Goal: Transaction & Acquisition: Purchase product/service

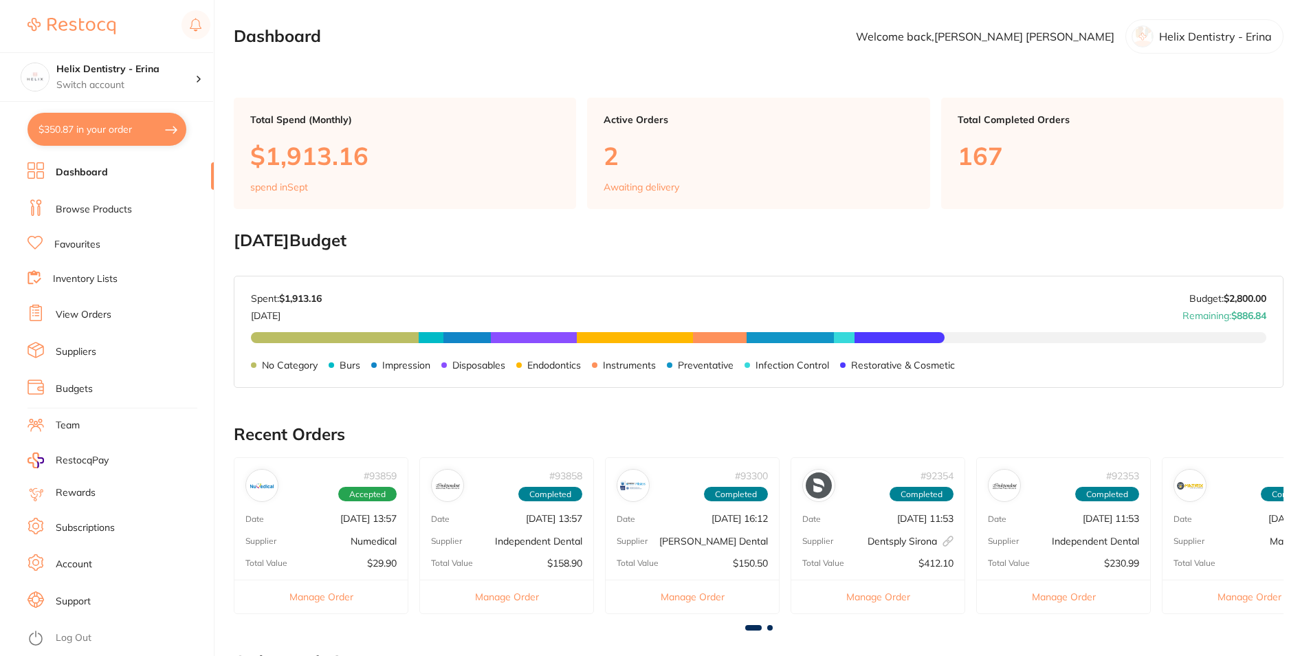
click at [144, 126] on button "$350.87 in your order" at bounding box center [107, 129] width 159 height 33
checkbox input "true"
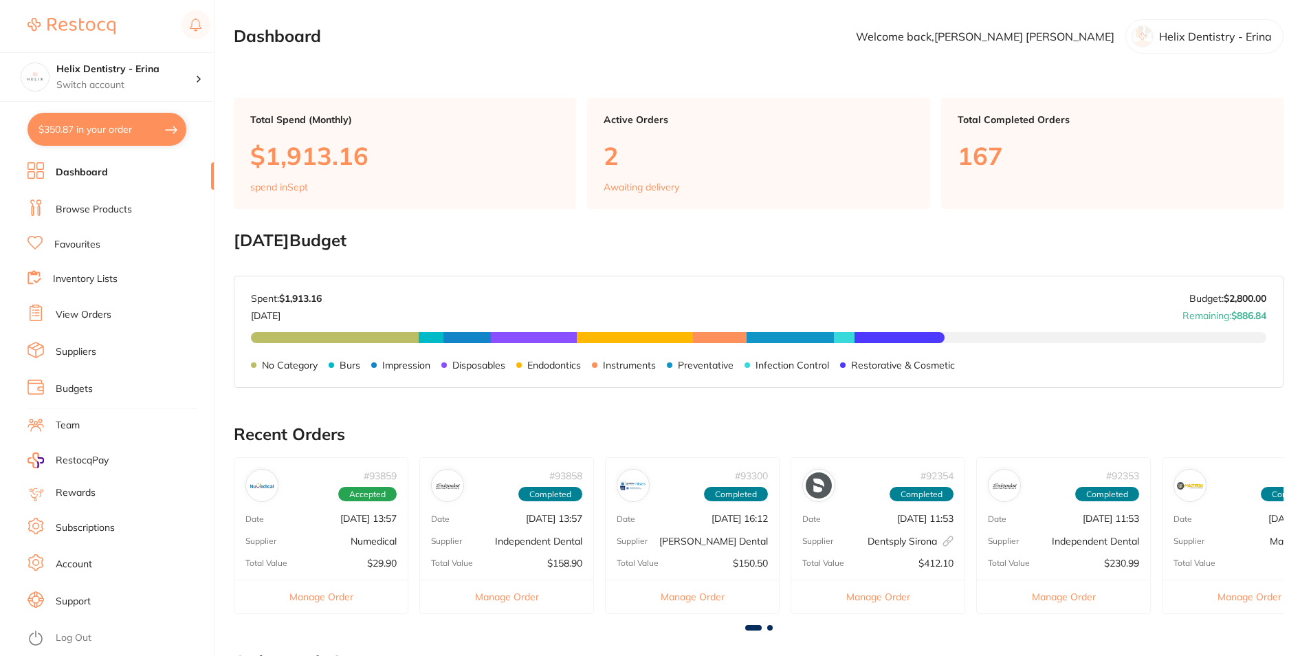
checkbox input "true"
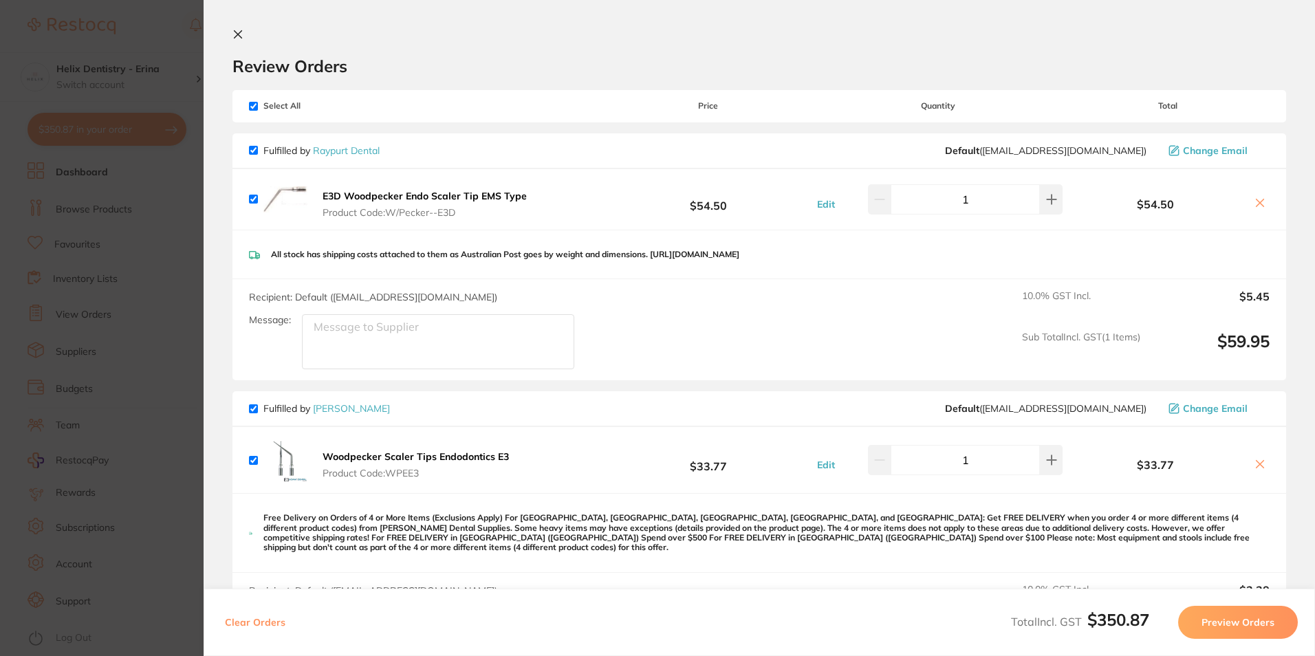
click at [238, 33] on icon at bounding box center [237, 34] width 11 height 11
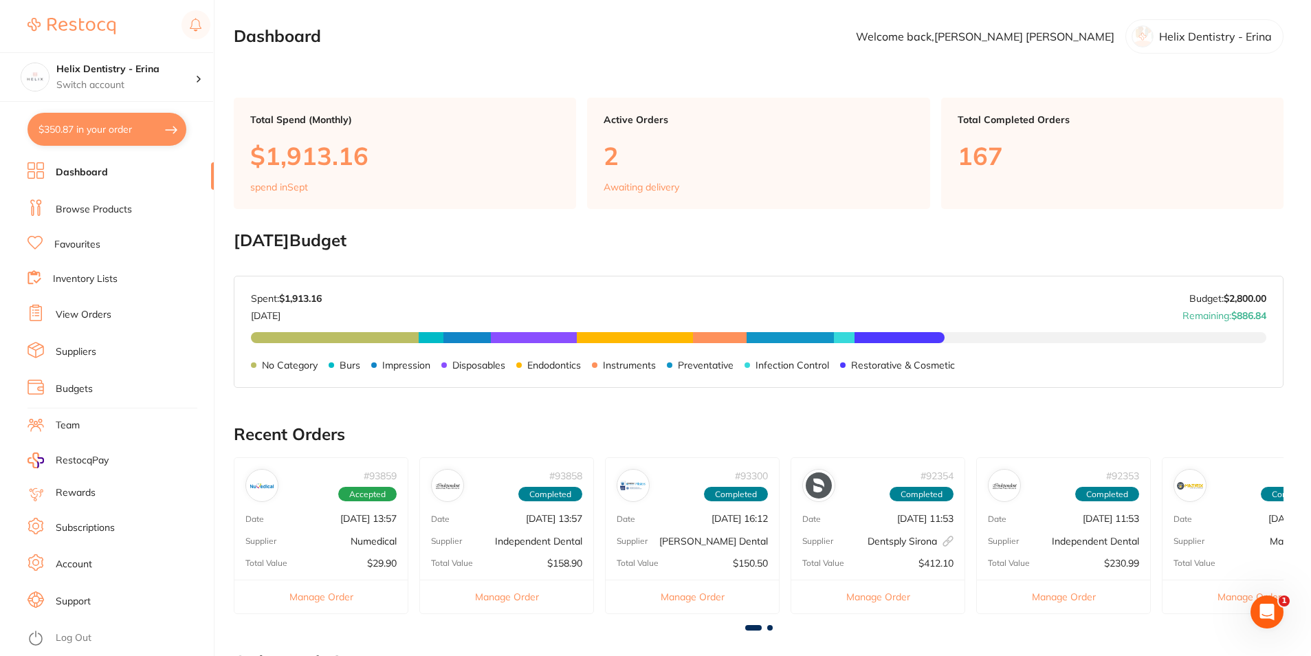
click at [76, 214] on link "Browse Products" at bounding box center [94, 210] width 76 height 14
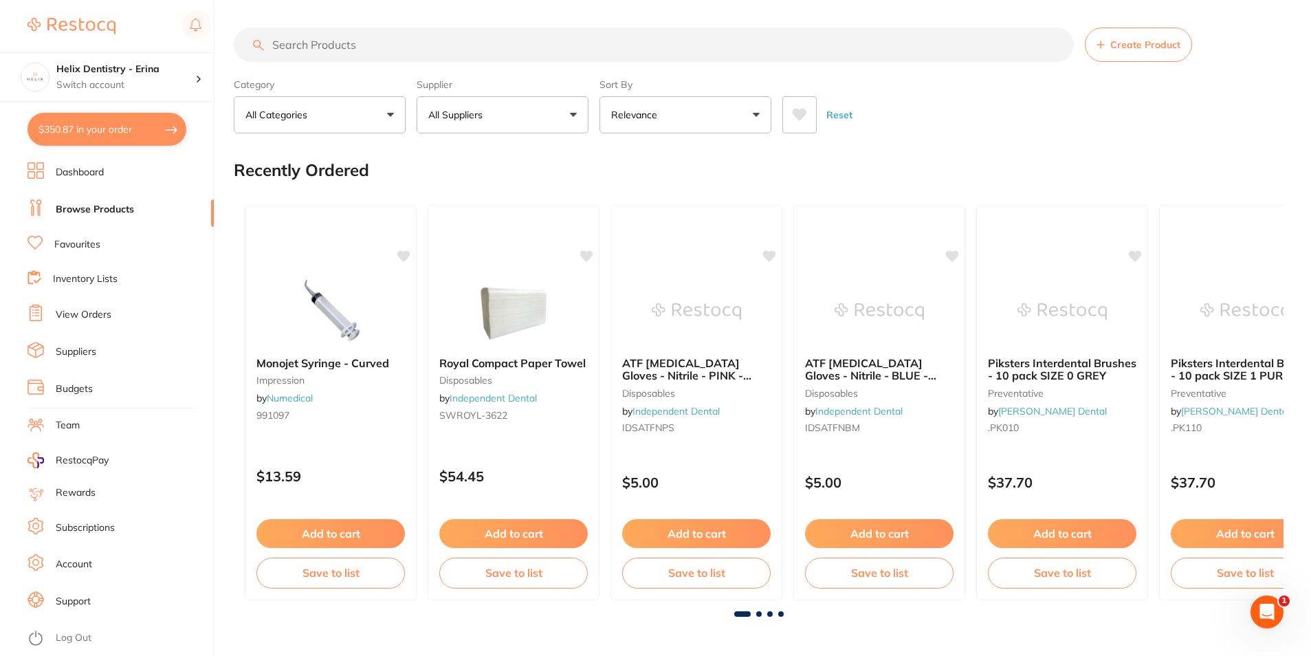
click at [351, 41] on input "search" at bounding box center [654, 45] width 840 height 34
type input "steri pouches"
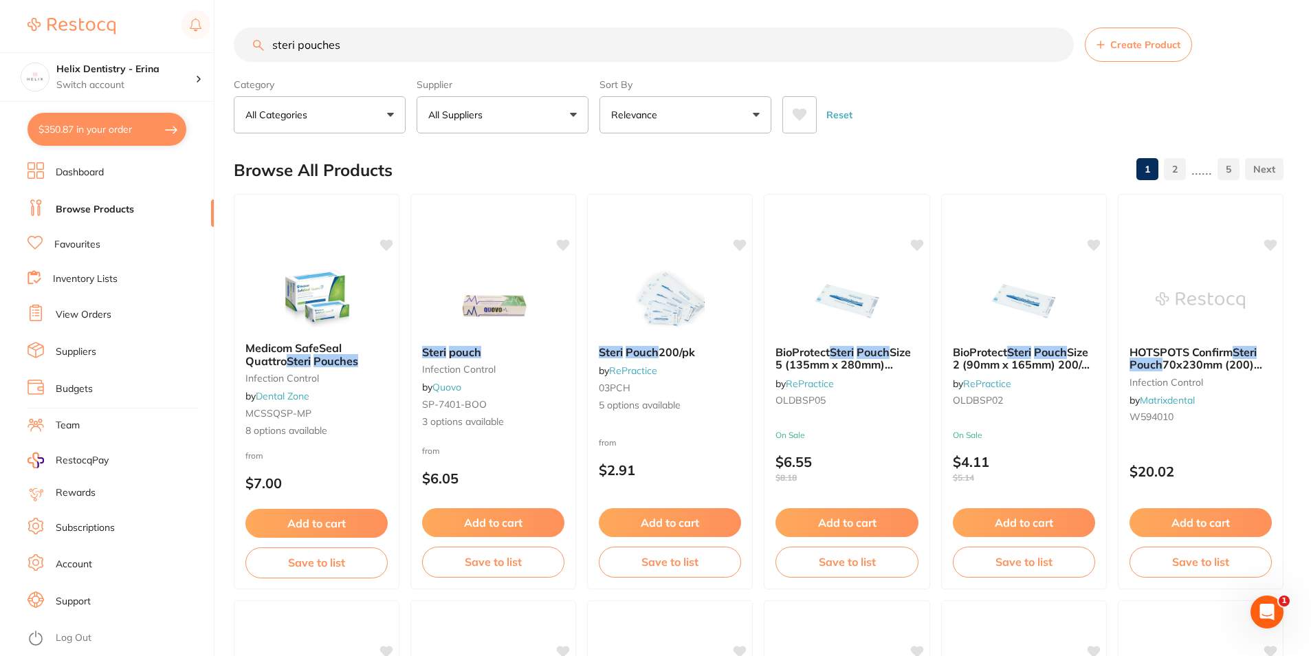
click at [536, 108] on button "All Suppliers" at bounding box center [503, 114] width 172 height 37
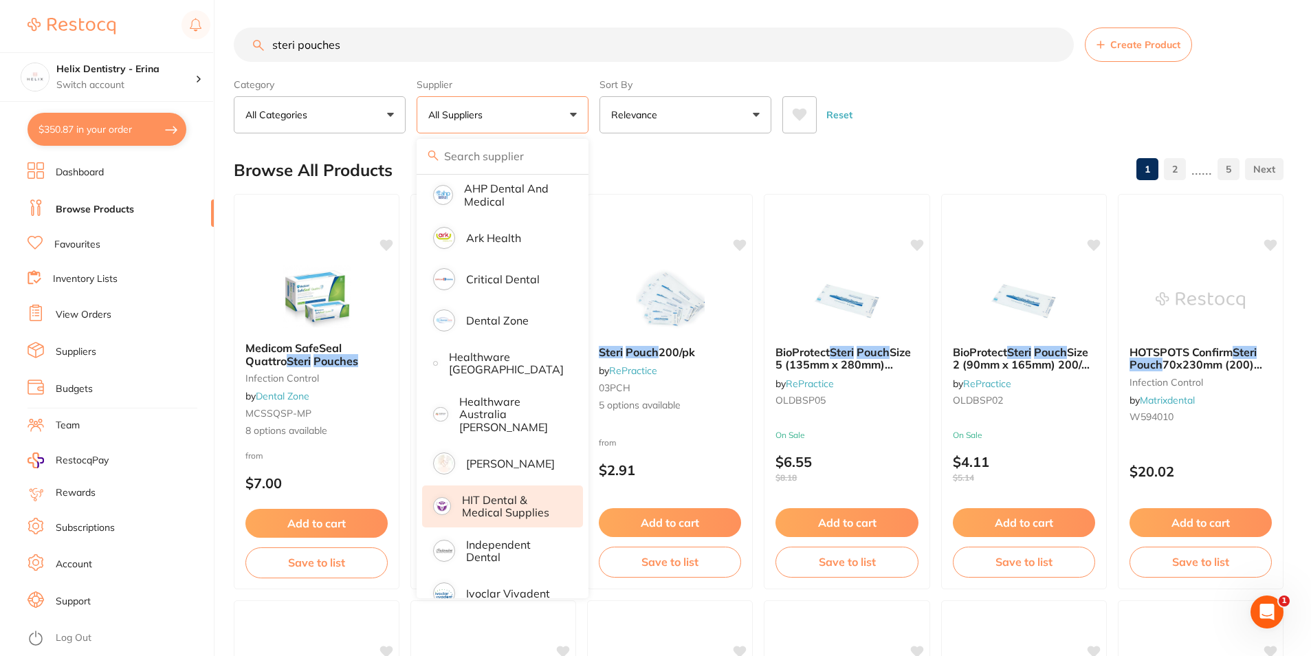
scroll to position [138, 0]
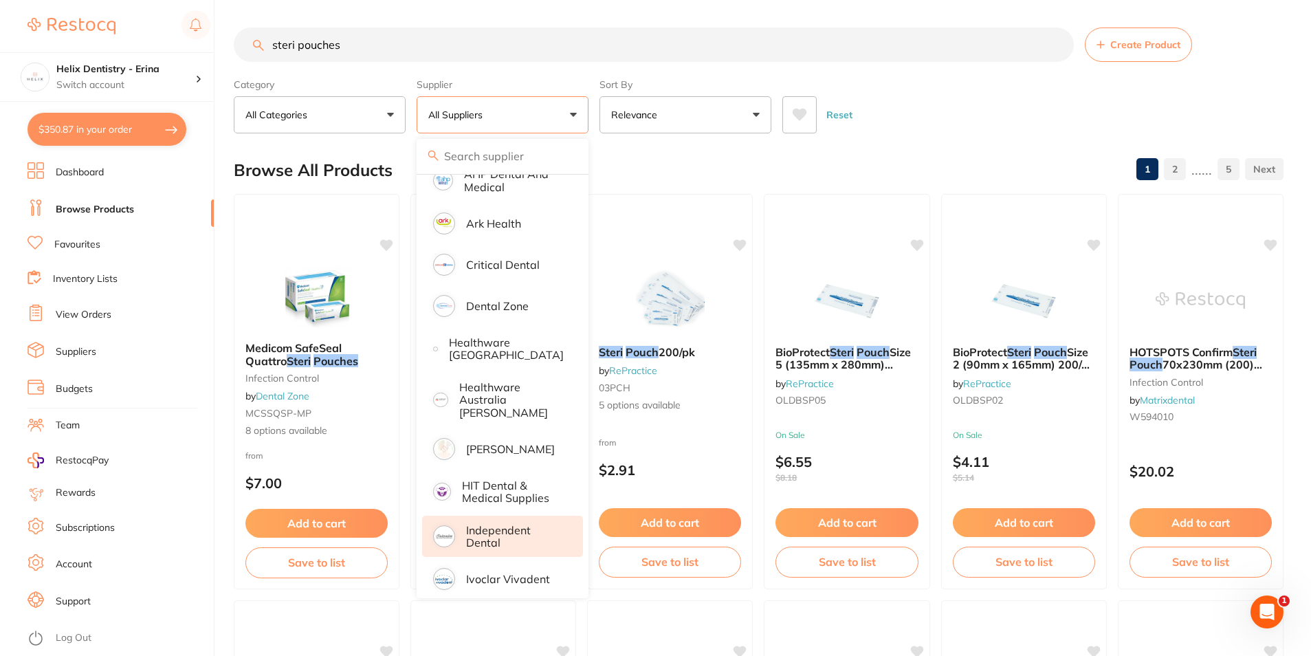
click at [506, 529] on p "Independent Dental" at bounding box center [515, 536] width 98 height 25
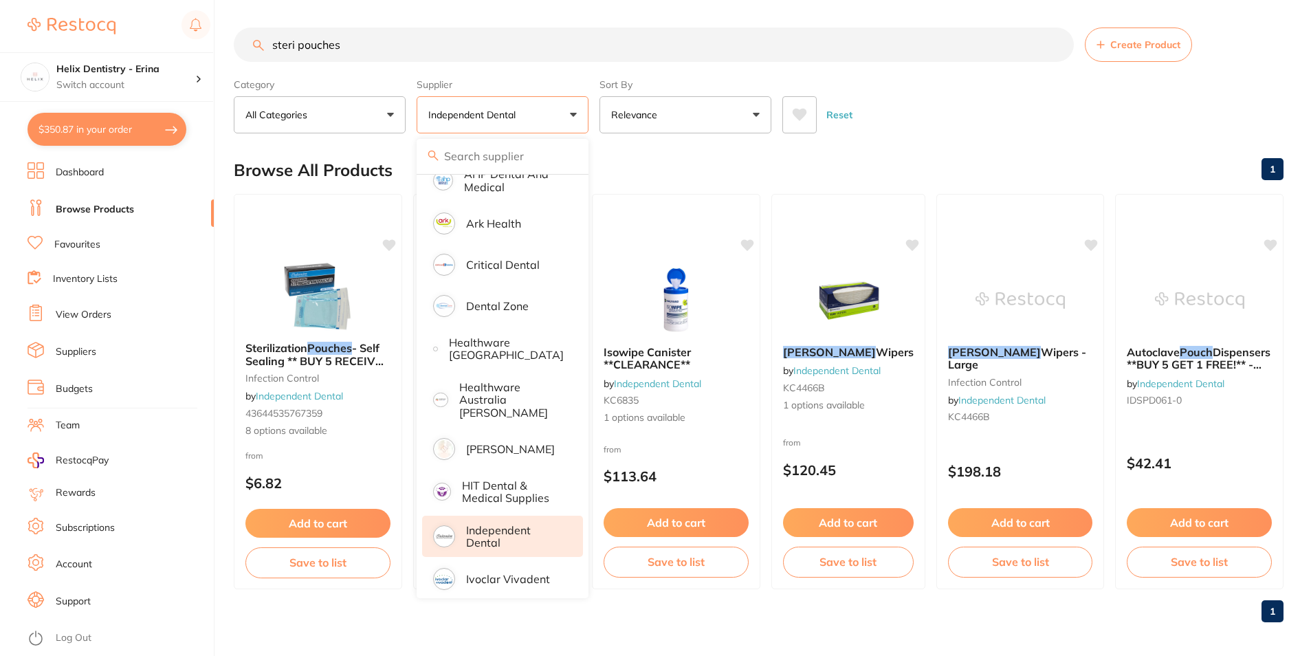
click at [1021, 124] on div "Reset" at bounding box center [1027, 109] width 490 height 48
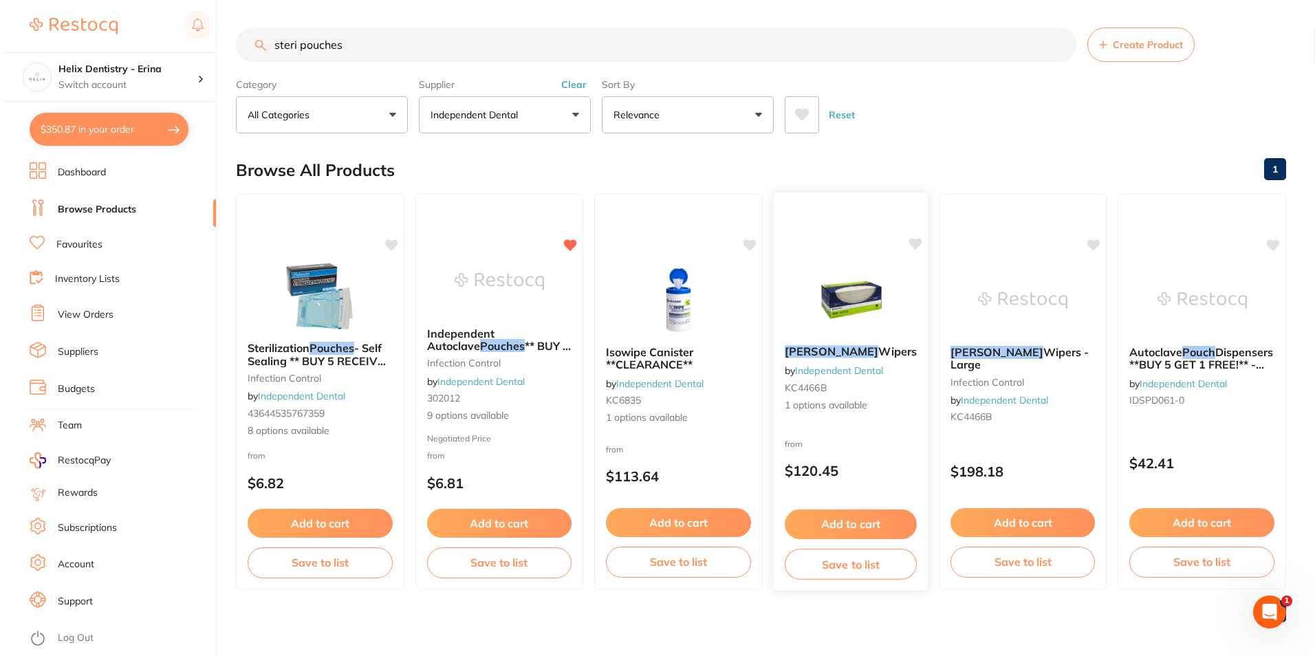
scroll to position [0, 0]
click at [497, 342] on span "** BUY 5 RECEIVE 1 FREE OR BUY 10 GET 3 FREE OR BUY 20 GET 8 FREE **" at bounding box center [496, 364] width 145 height 52
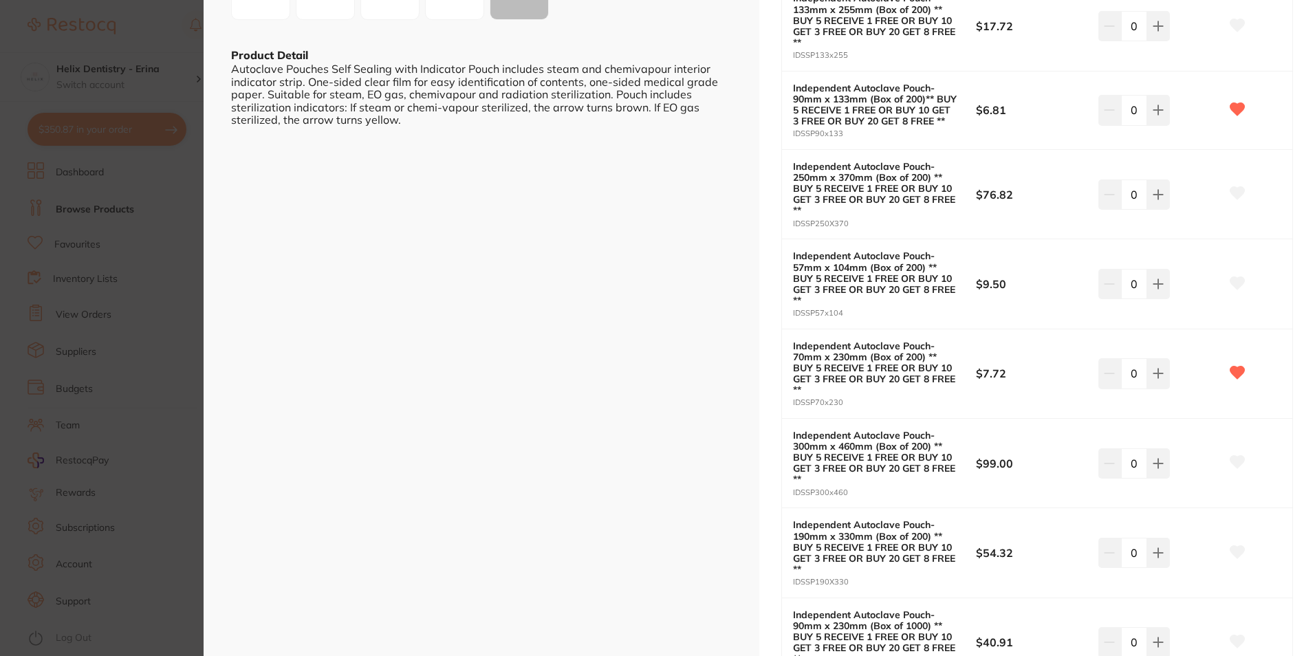
scroll to position [550, 0]
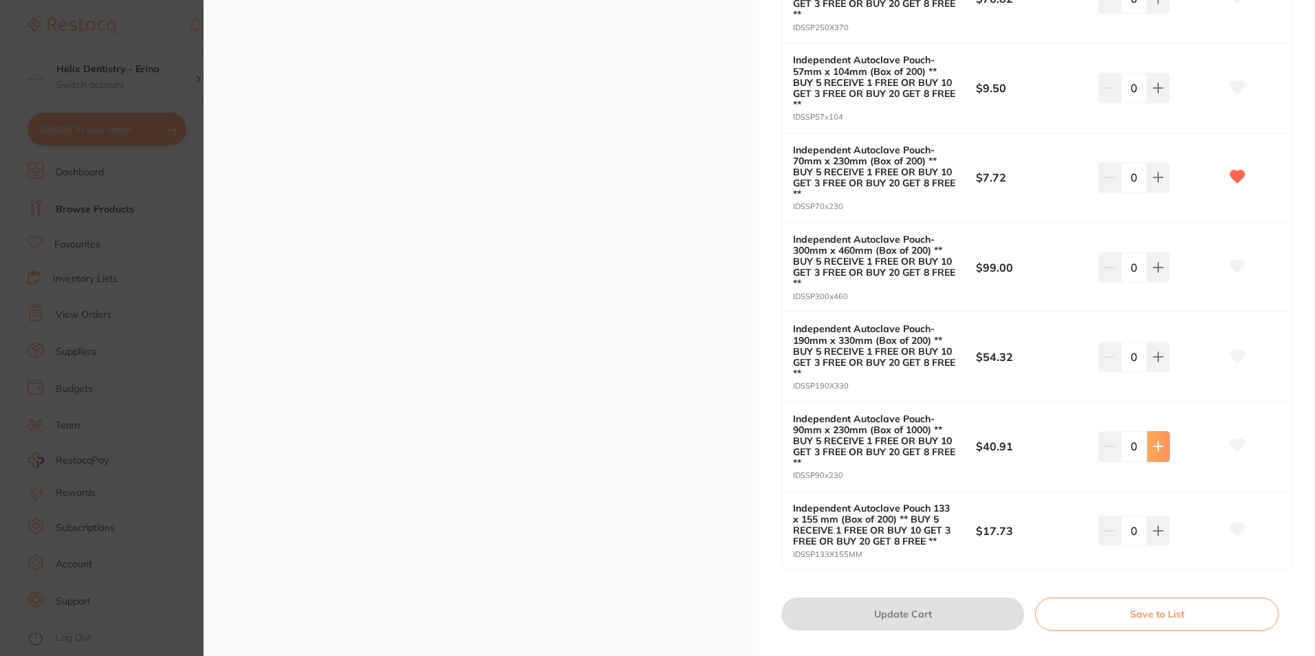
drag, startPoint x: 1152, startPoint y: 452, endPoint x: 1144, endPoint y: 452, distance: 8.3
click at [1152, 452] on icon at bounding box center [1157, 446] width 11 height 11
type input "1"
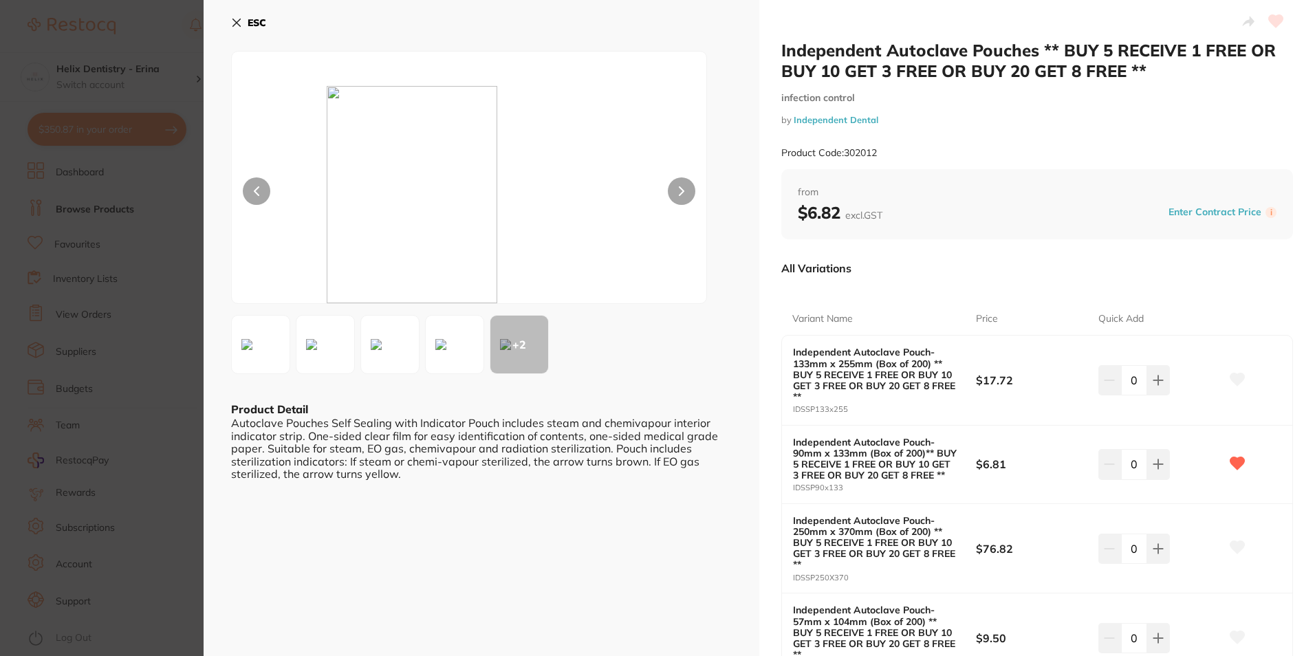
scroll to position [0, 0]
click at [1165, 469] on button at bounding box center [1158, 464] width 23 height 30
click at [1160, 469] on icon at bounding box center [1157, 464] width 11 height 11
type input "3"
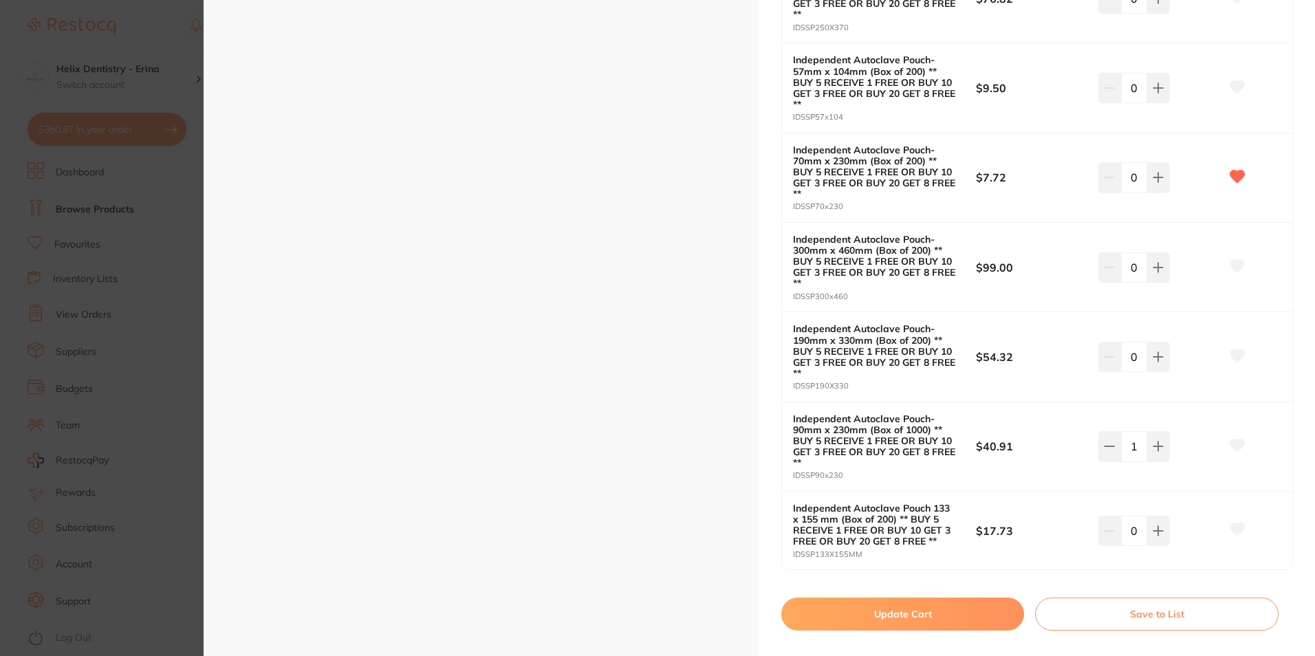
scroll to position [481, 0]
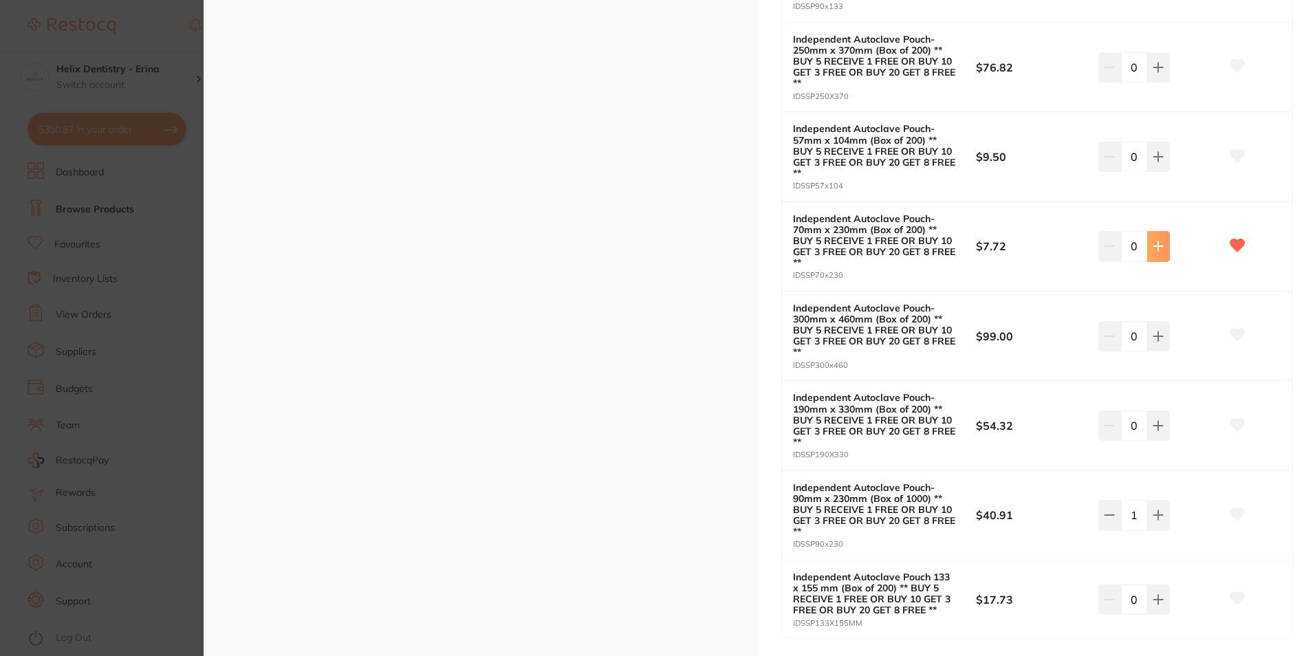
click at [1147, 239] on button at bounding box center [1158, 246] width 23 height 30
type input "3"
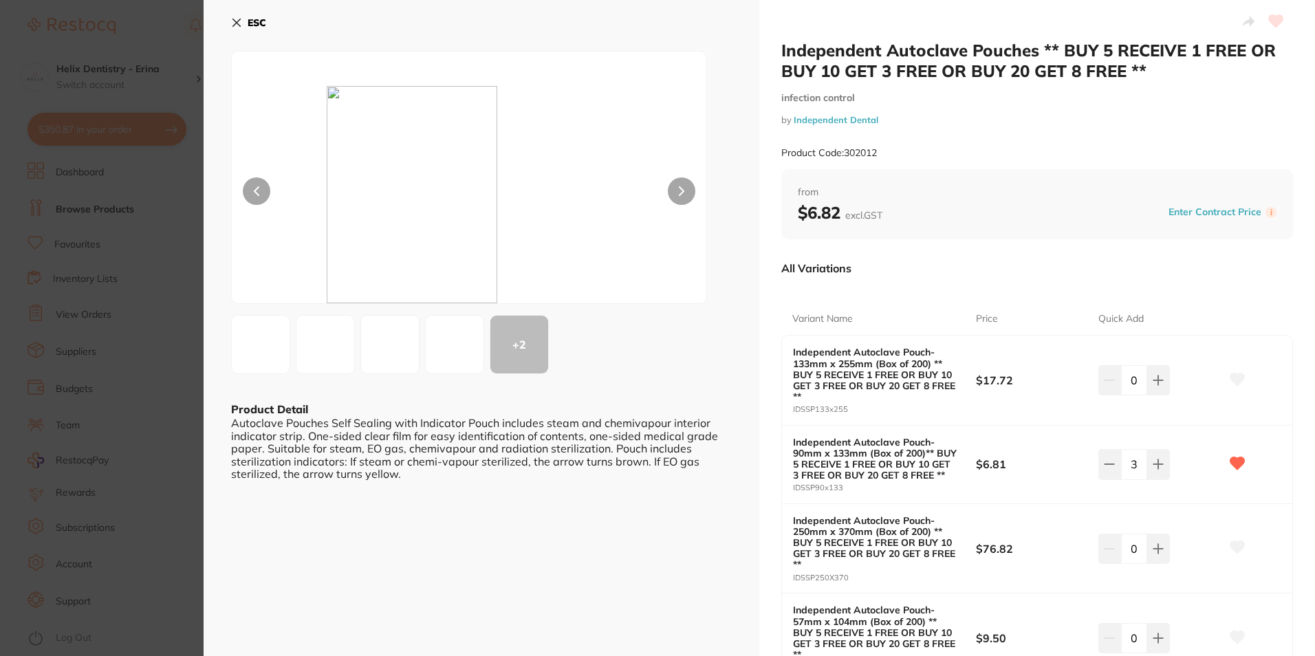
click at [248, 23] on b "ESC" at bounding box center [257, 23] width 19 height 12
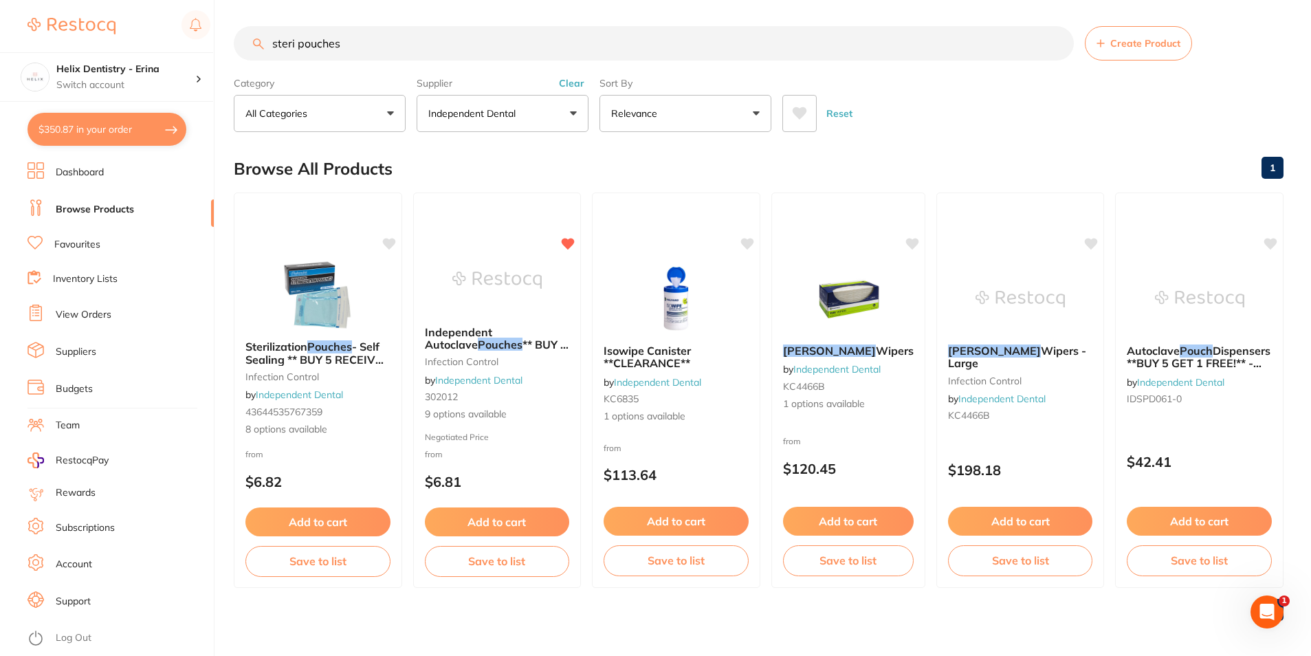
drag, startPoint x: 463, startPoint y: 58, endPoint x: -30, endPoint y: 22, distance: 493.6
click at [0, 22] on html "$350.87 Helix Dentistry - Erina Switch account Helix Dentristry - Long Jetty He…" at bounding box center [655, 327] width 1311 height 656
type input "gloves"
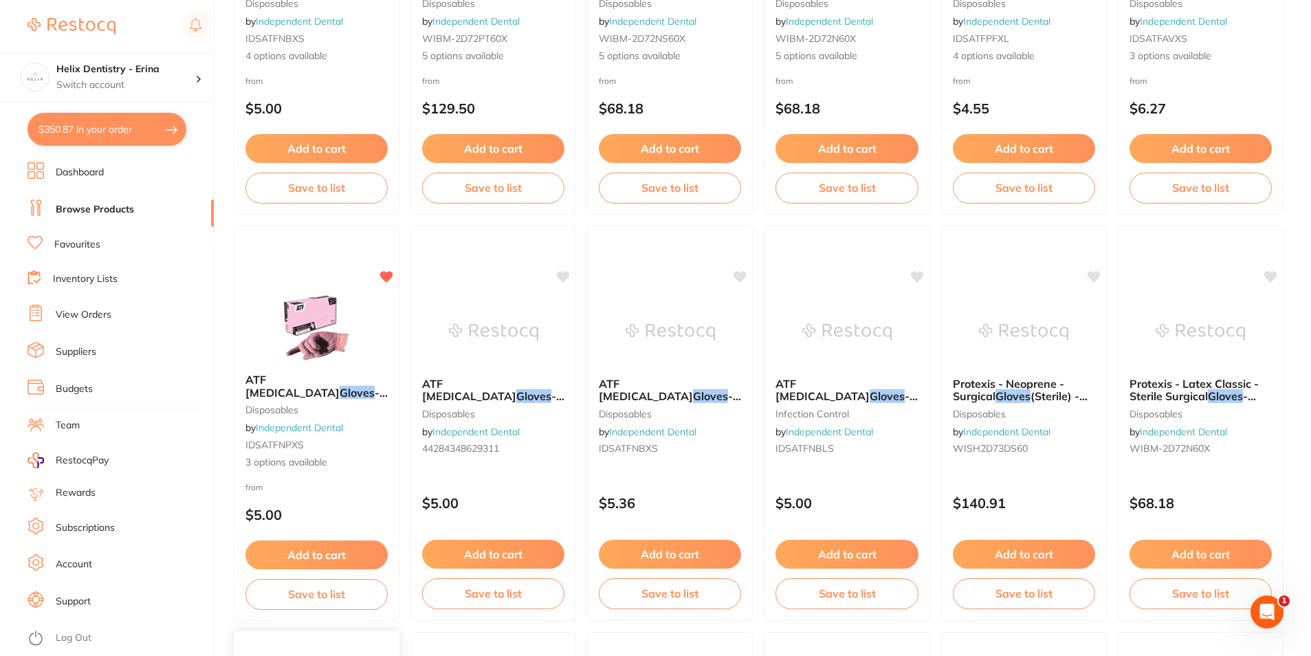
scroll to position [481, 0]
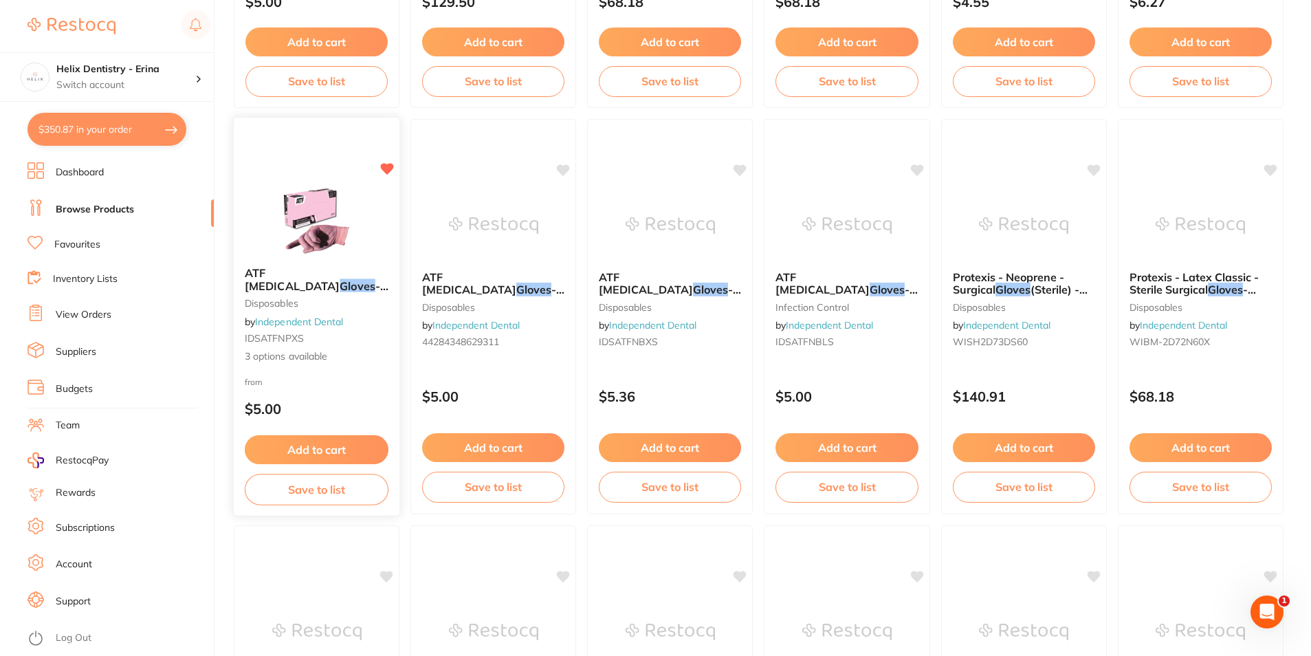
click at [348, 449] on button "Add to cart" at bounding box center [317, 450] width 144 height 30
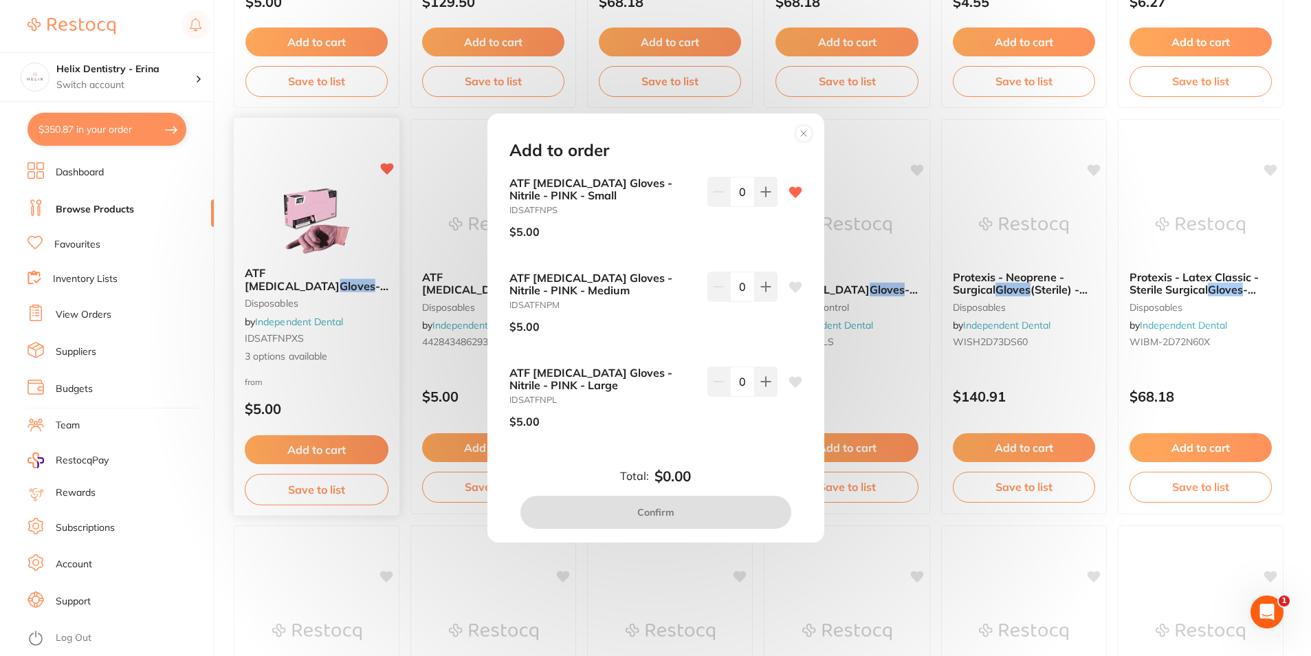
scroll to position [0, 0]
click at [762, 191] on icon at bounding box center [765, 192] width 9 height 9
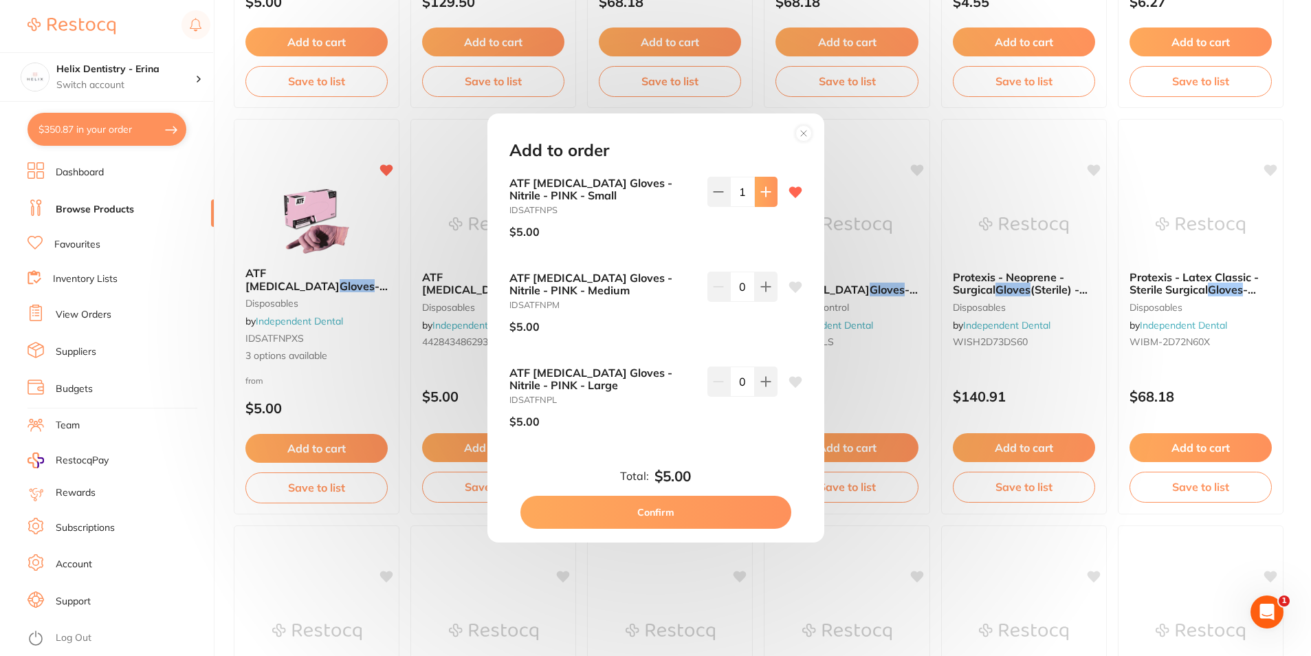
click at [762, 191] on icon at bounding box center [765, 192] width 9 height 9
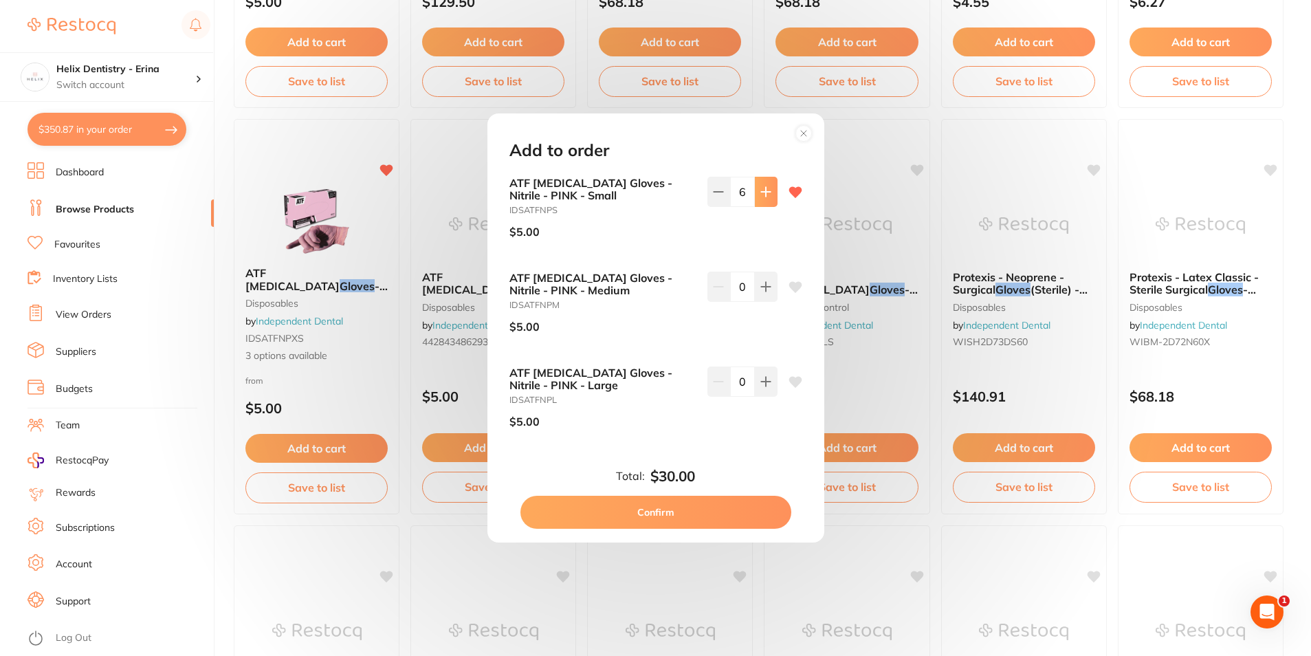
click at [762, 191] on icon at bounding box center [765, 192] width 9 height 9
type input "8"
click at [768, 265] on div "ATF [MEDICAL_DATA] Gloves - Nitrile - PINK - Small IDSATFNPS $5.00 8 ATF [MEDIC…" at bounding box center [656, 319] width 326 height 285
click at [763, 291] on icon at bounding box center [765, 286] width 9 height 9
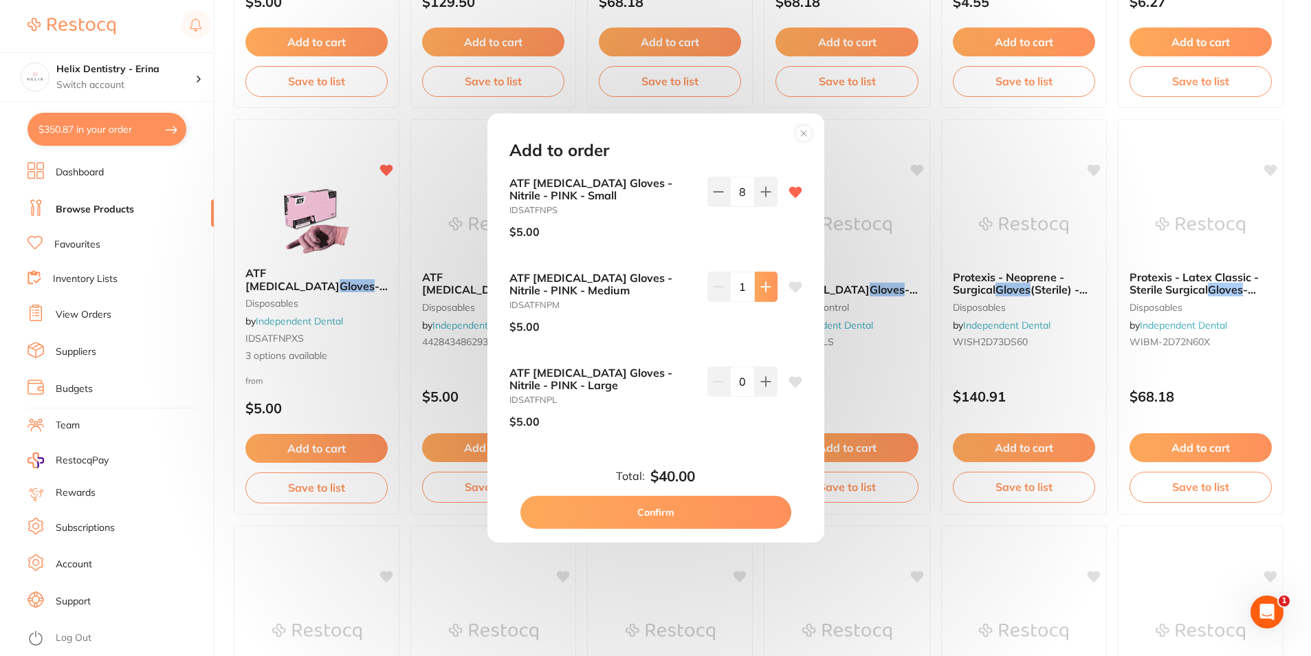
click at [763, 291] on icon at bounding box center [765, 286] width 9 height 9
click at [721, 289] on icon at bounding box center [718, 286] width 11 height 11
click at [721, 288] on icon at bounding box center [718, 286] width 11 height 11
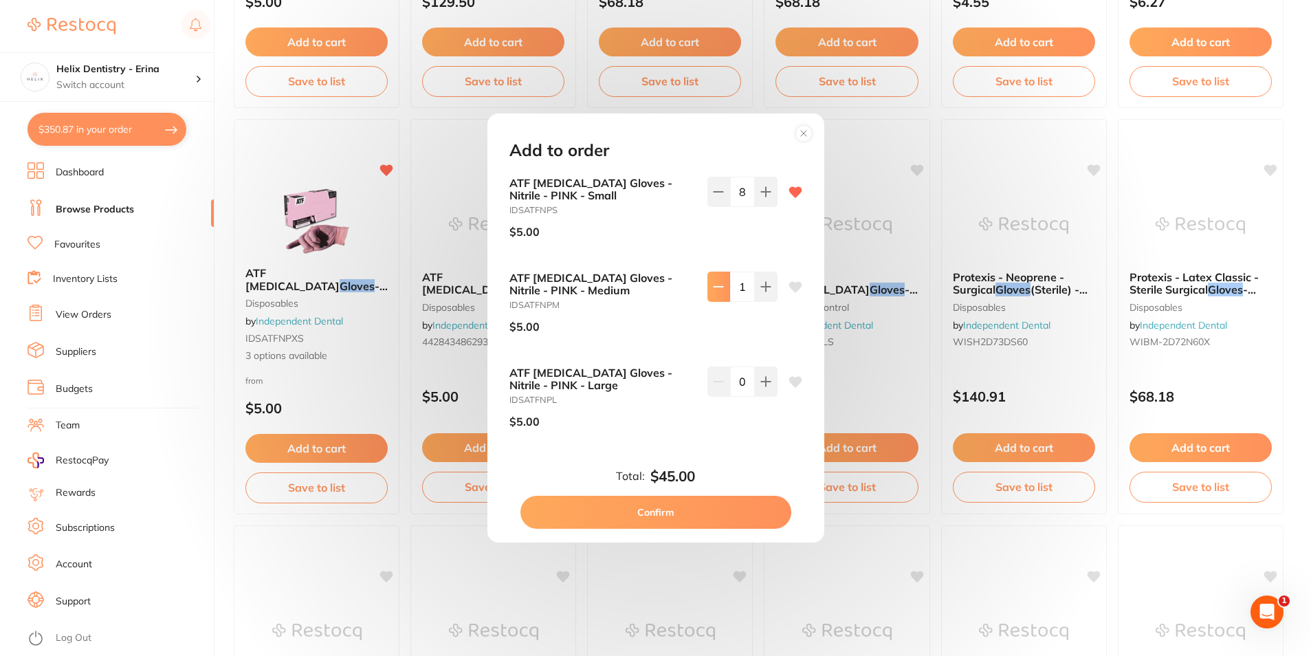
type input "0"
click at [688, 503] on button "Confirm" at bounding box center [655, 512] width 271 height 33
checkbox input "false"
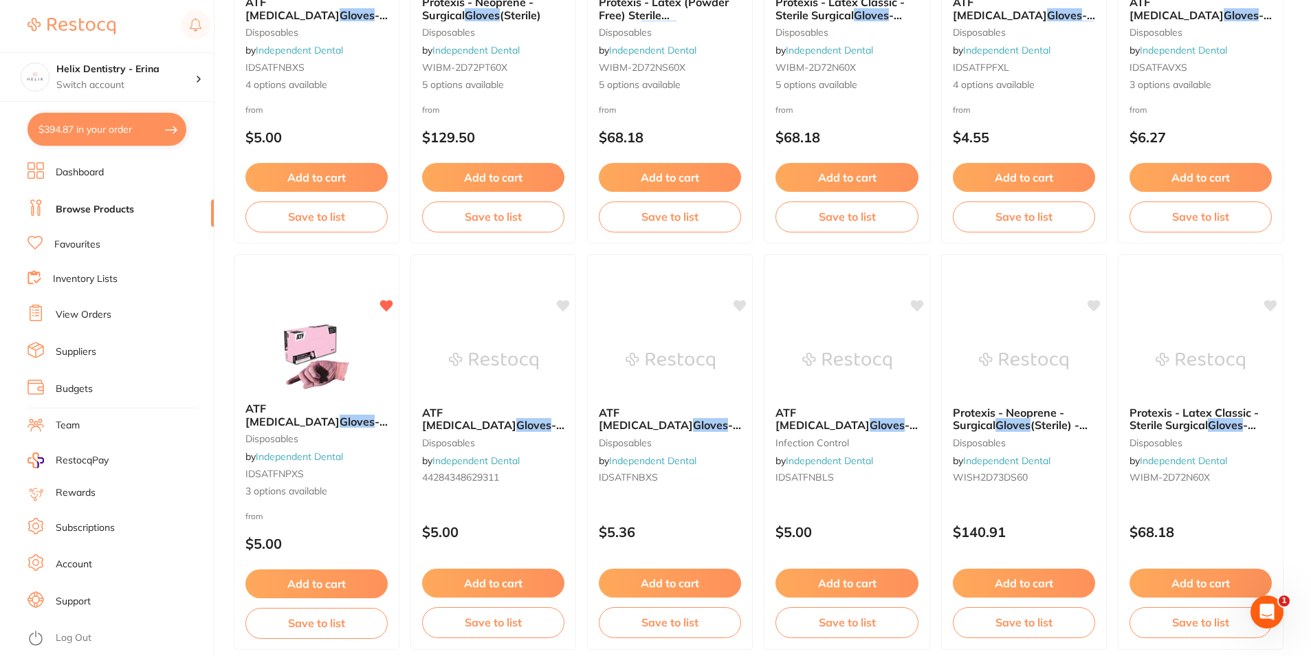
scroll to position [344, 0]
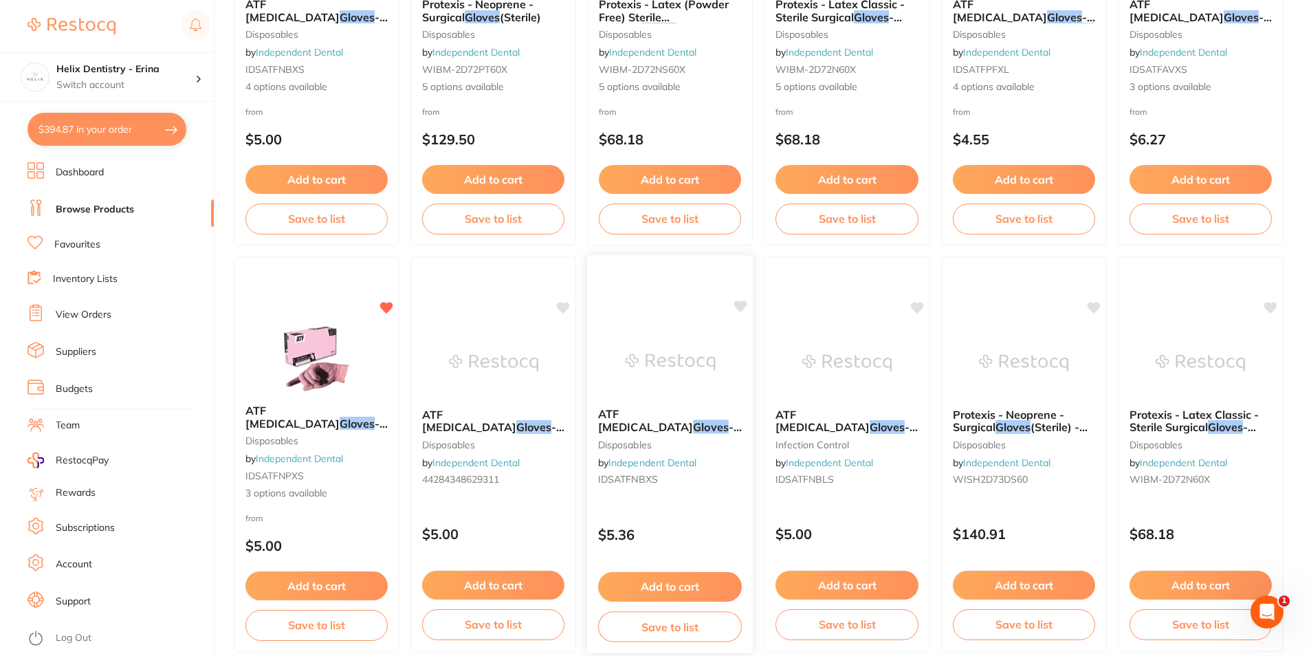
click at [696, 583] on button "Add to cart" at bounding box center [670, 587] width 144 height 30
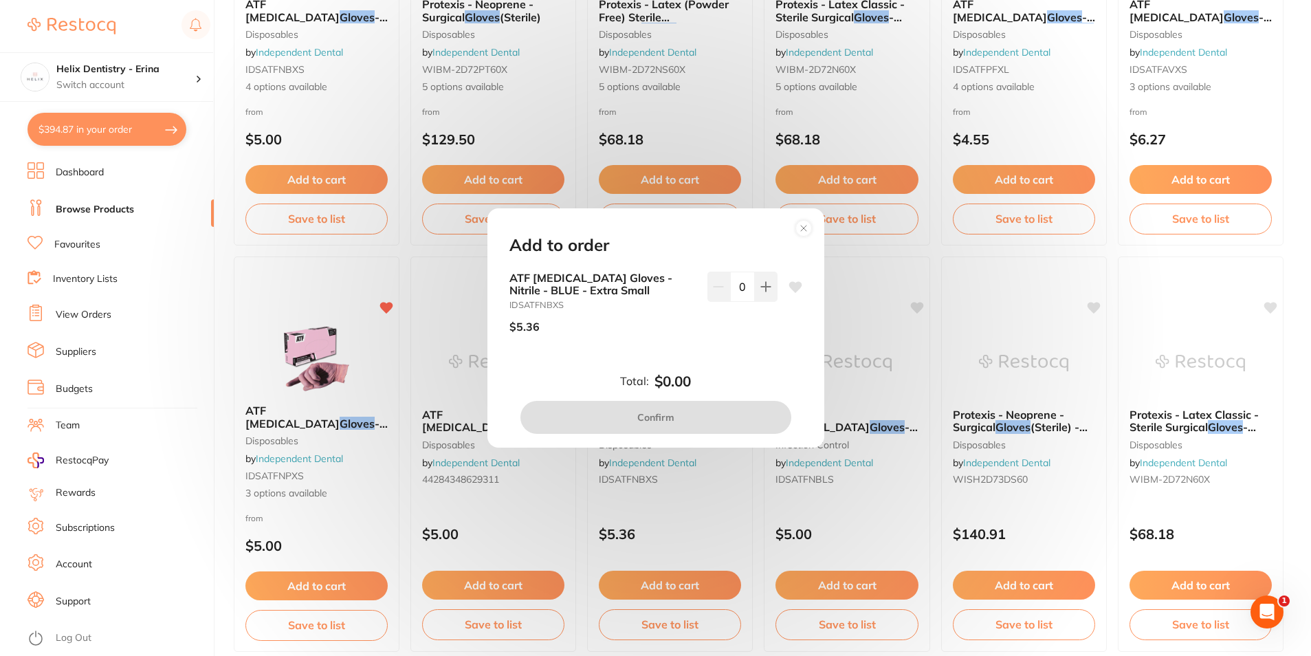
scroll to position [0, 0]
click at [808, 227] on circle at bounding box center [803, 229] width 16 height 16
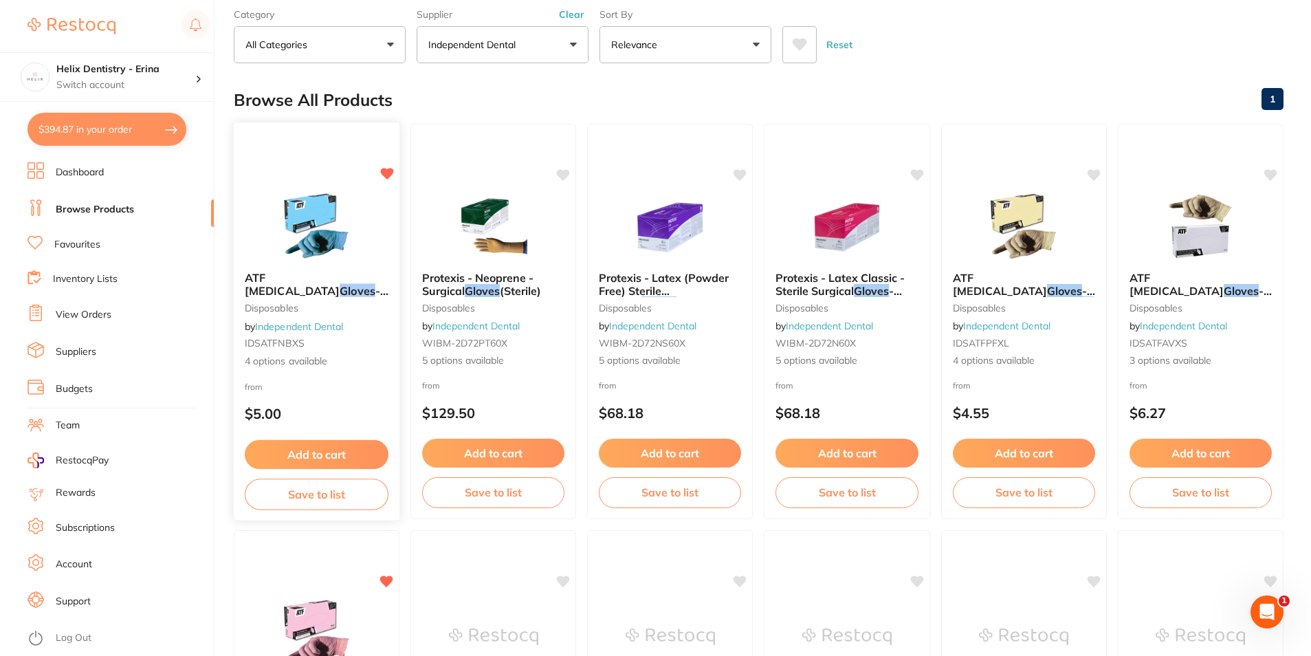
scroll to position [69, 0]
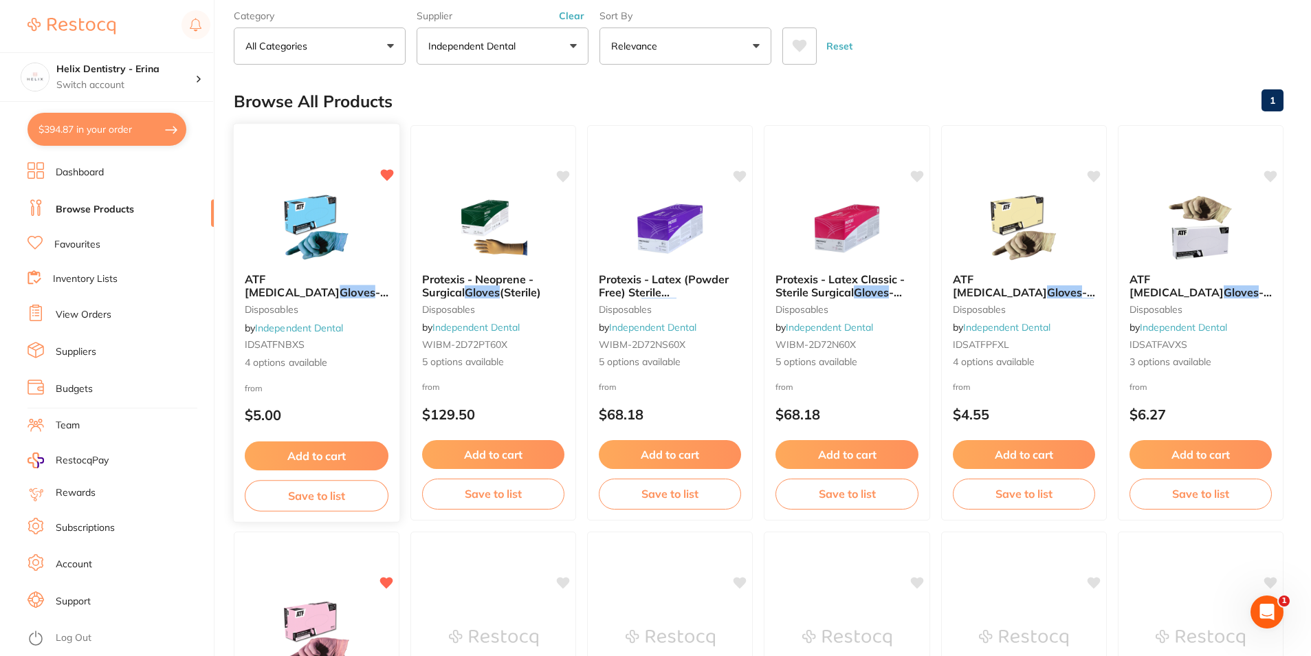
click at [309, 451] on button "Add to cart" at bounding box center [317, 456] width 144 height 30
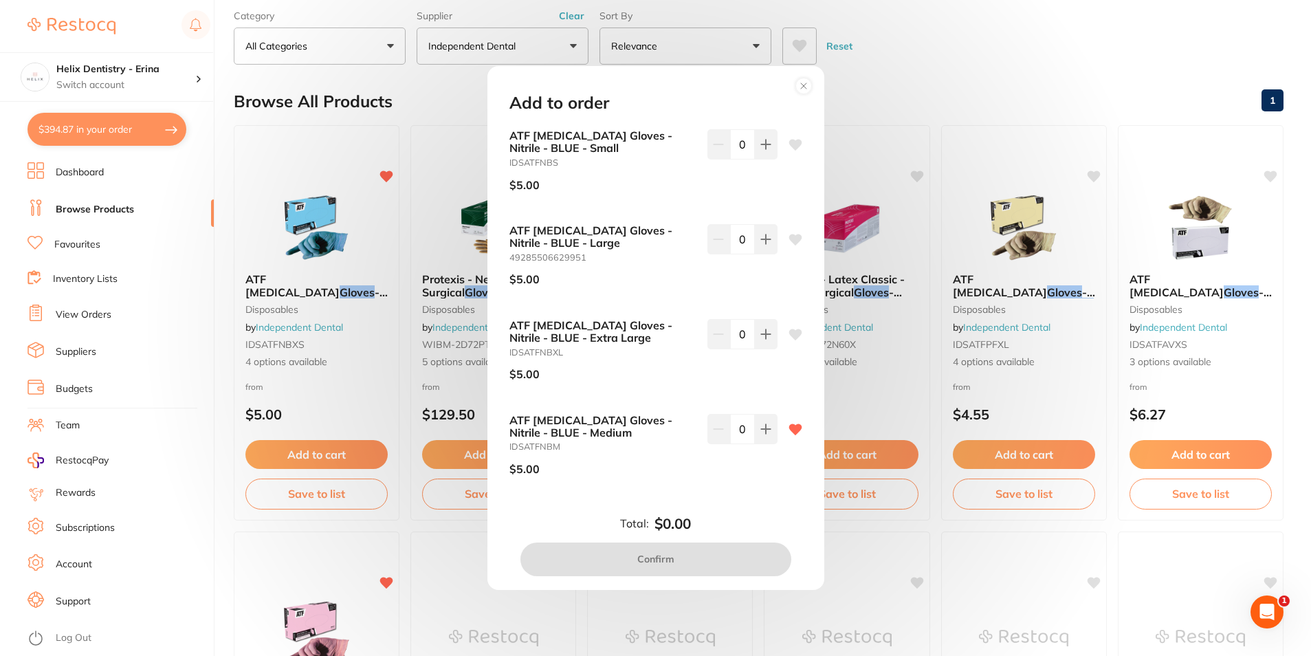
scroll to position [0, 0]
click at [760, 434] on icon at bounding box center [765, 429] width 11 height 11
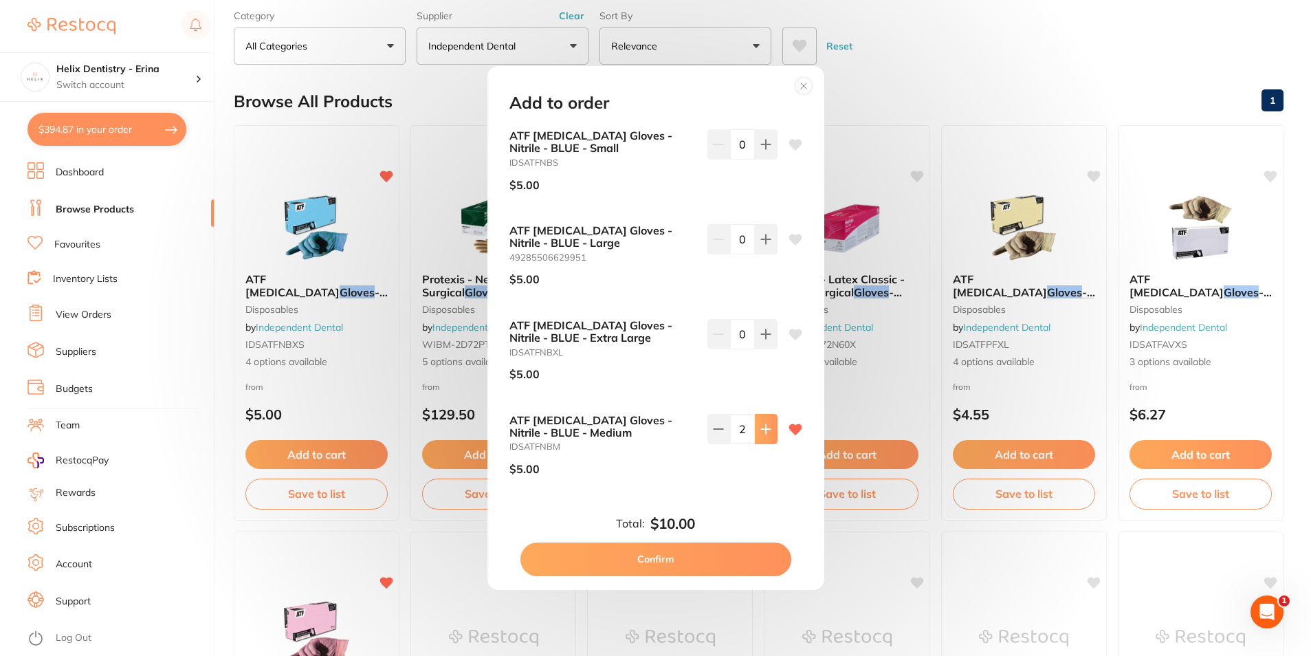
click at [760, 434] on icon at bounding box center [765, 429] width 11 height 11
type input "6"
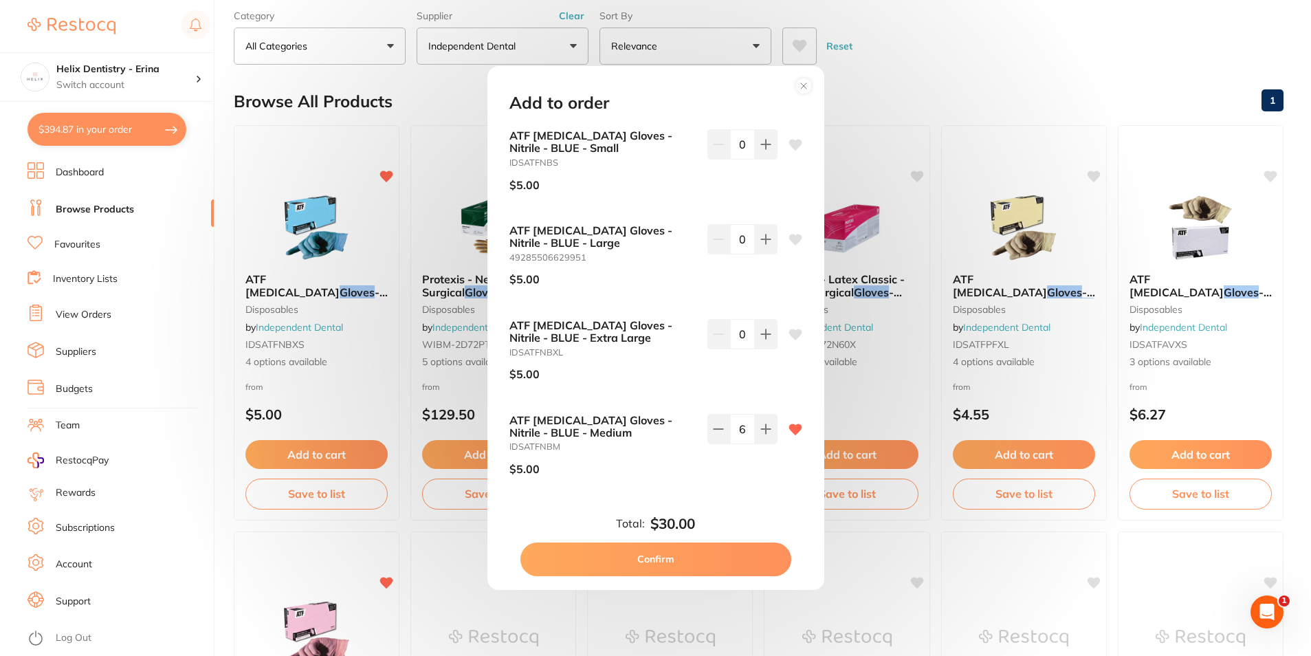
click at [698, 545] on button "Confirm" at bounding box center [655, 558] width 271 height 33
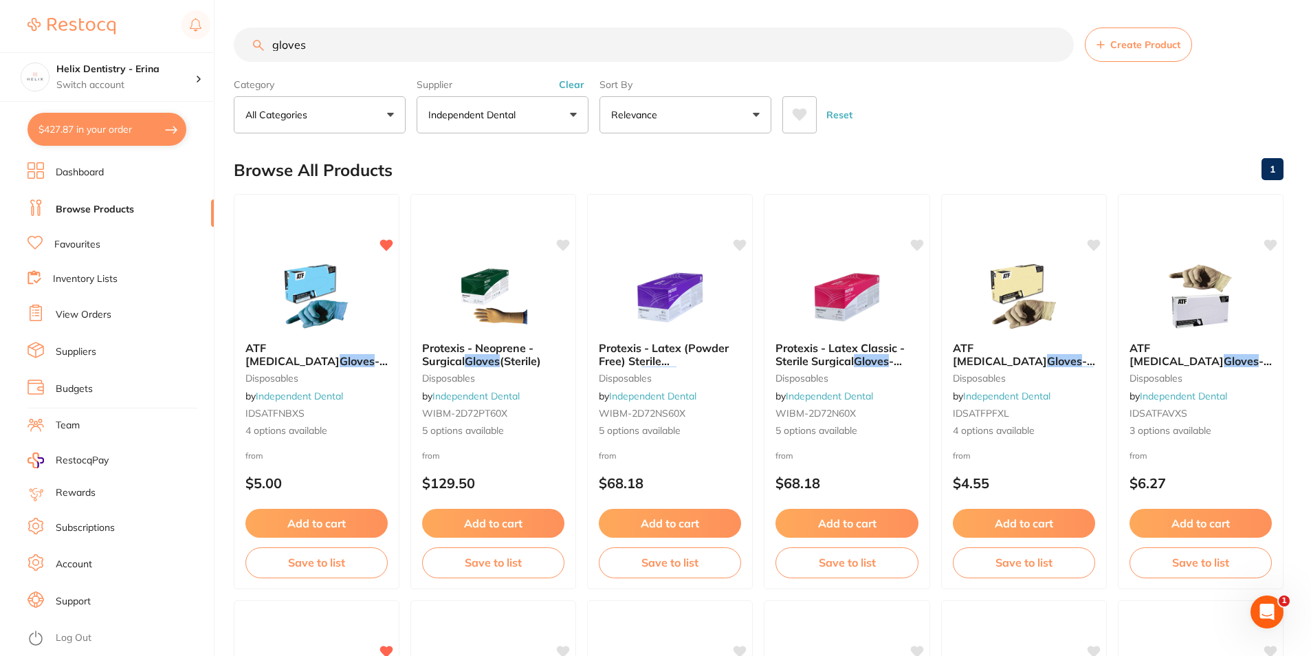
drag, startPoint x: 349, startPoint y: 50, endPoint x: 151, endPoint y: 20, distance: 200.2
click at [153, 20] on div "$427.87 Helix Dentistry - Erina Switch account Helix Dentristry - Long Jetty He…" at bounding box center [655, 328] width 1311 height 656
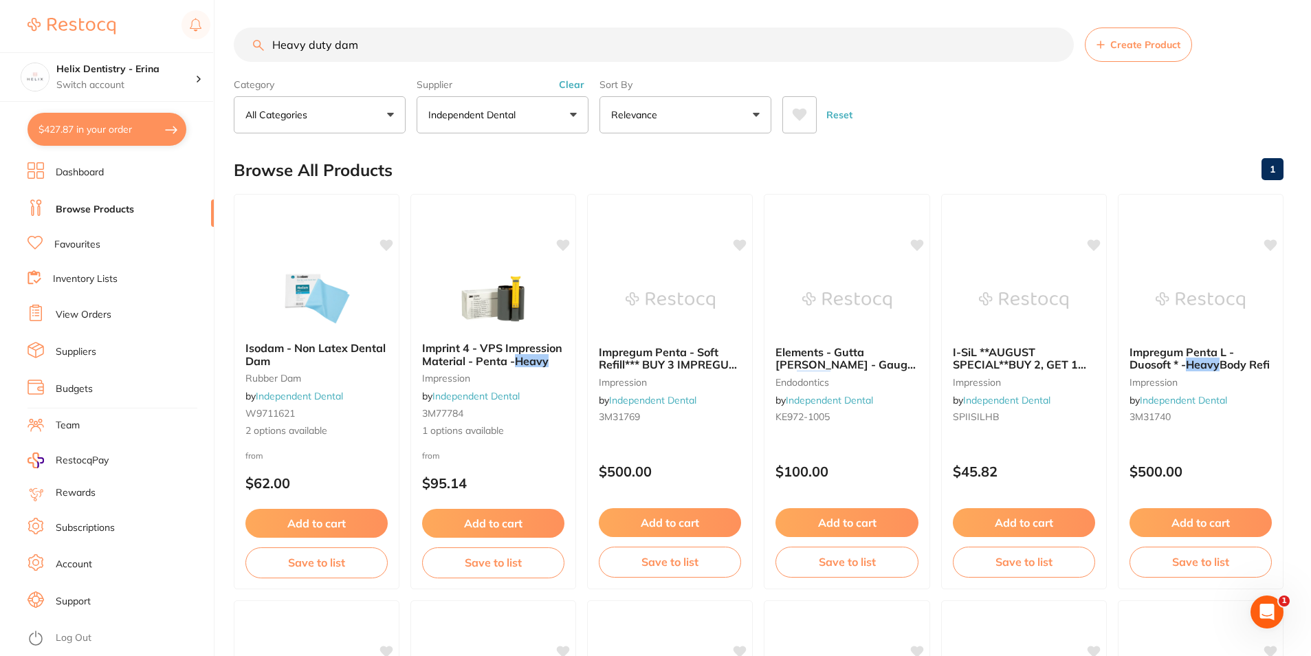
type input "Heavy duty dam"
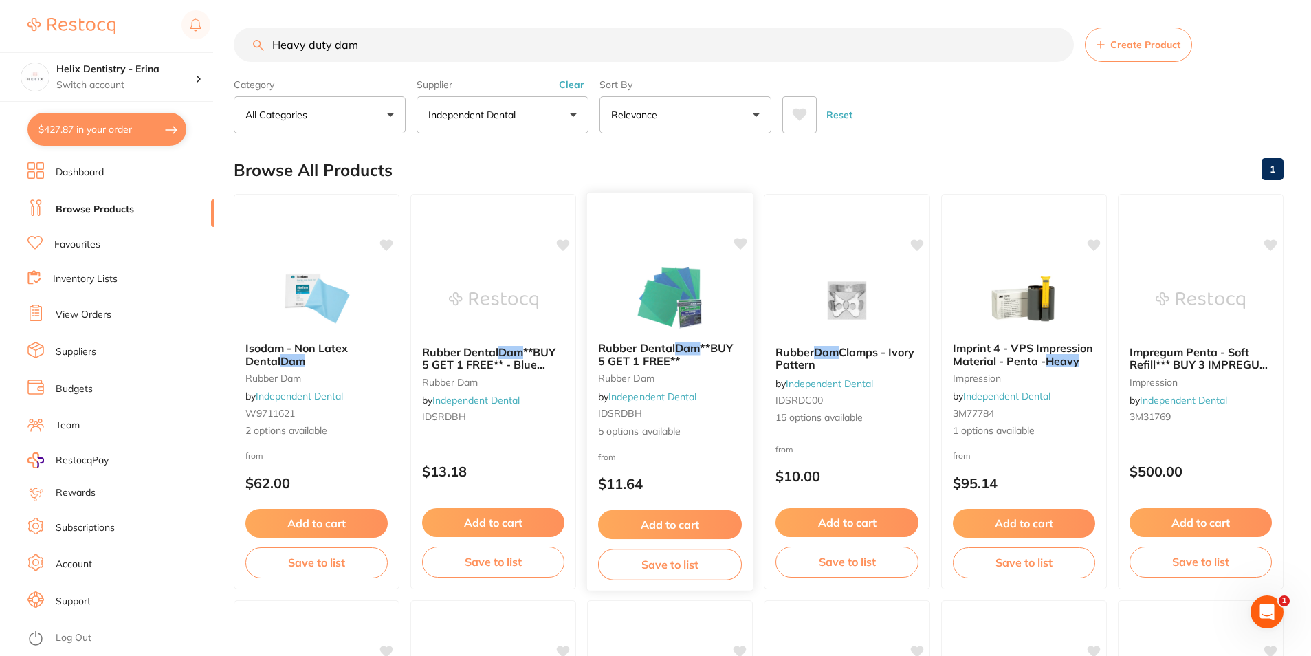
click at [641, 349] on span "Rubber Dental" at bounding box center [636, 348] width 77 height 14
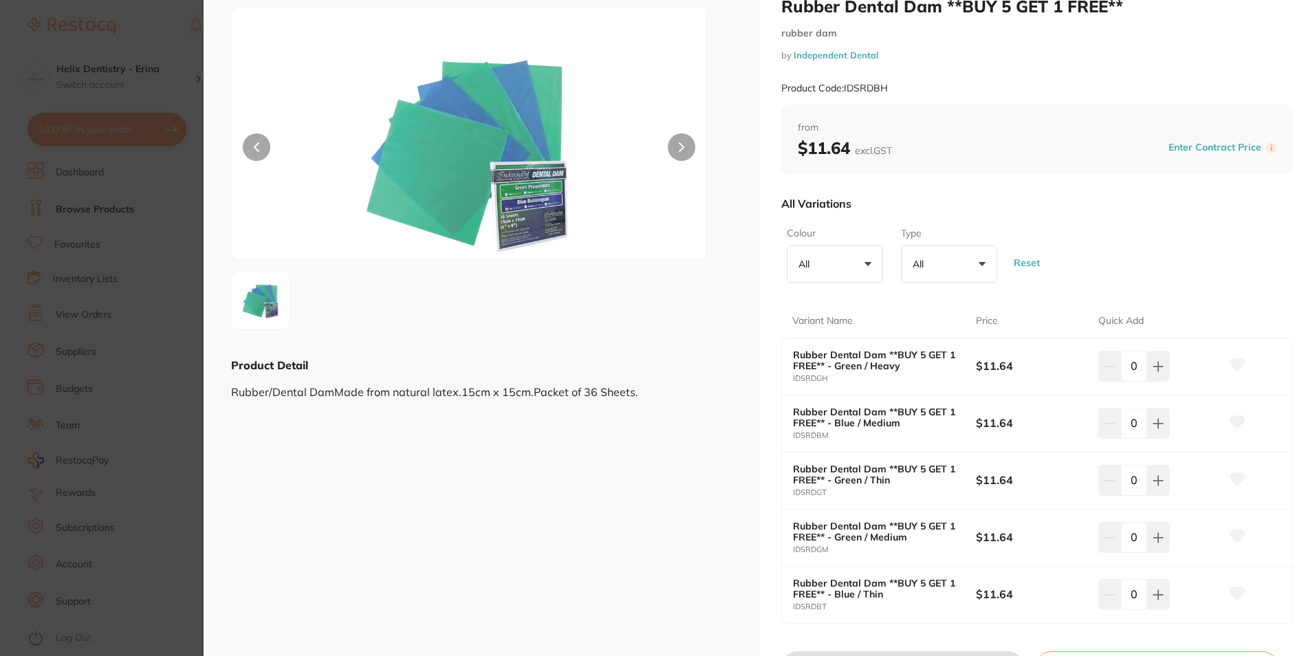
scroll to position [69, 0]
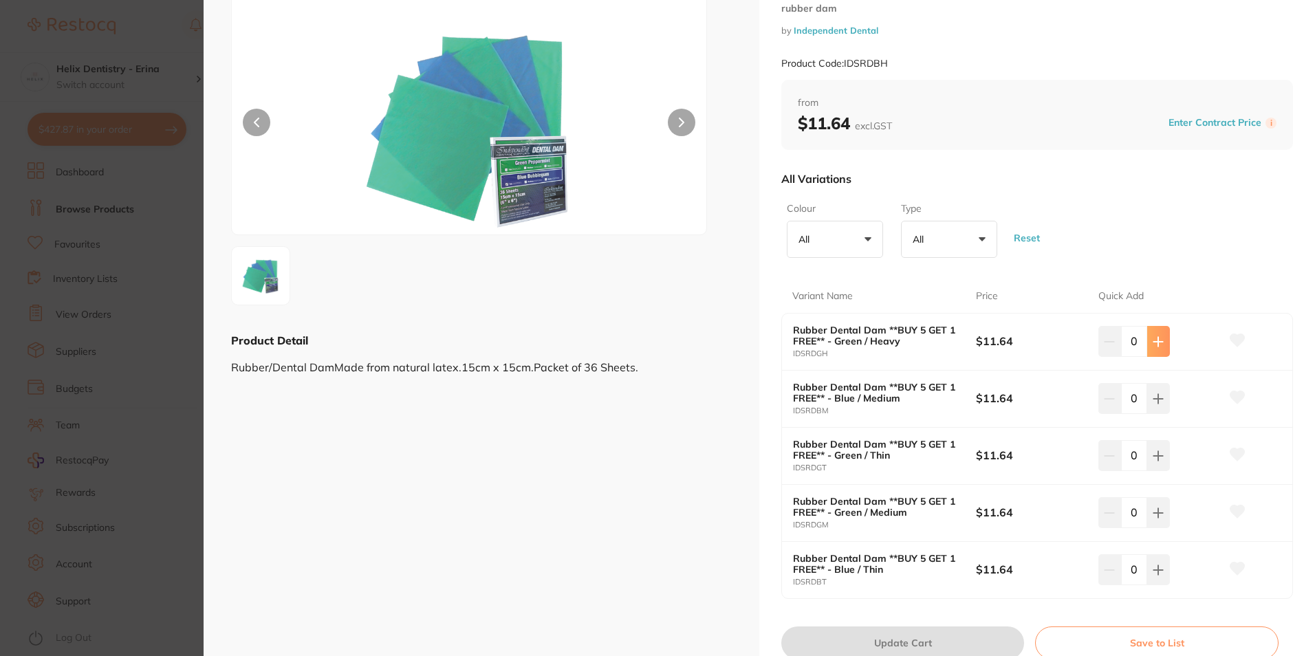
click at [1158, 331] on button at bounding box center [1158, 341] width 23 height 30
type input "1"
click at [903, 633] on button "Update Cart" at bounding box center [902, 642] width 243 height 33
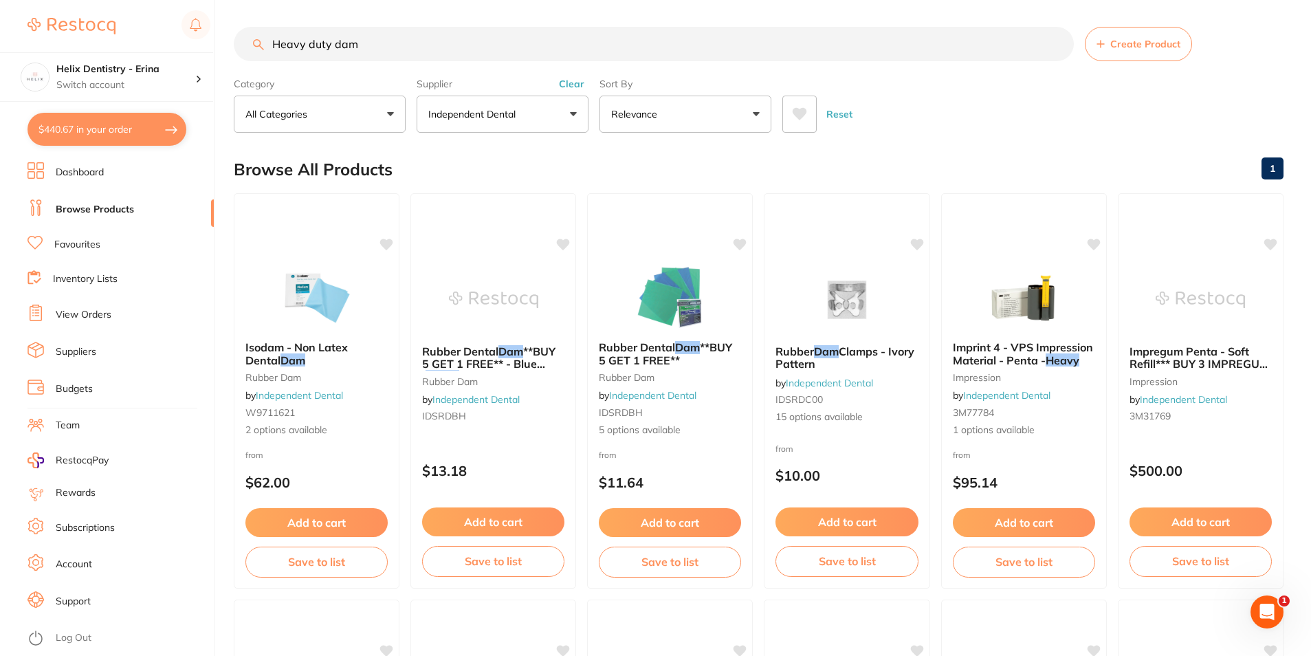
drag, startPoint x: 394, startPoint y: 40, endPoint x: 56, endPoint y: -5, distance: 341.2
click at [56, 0] on html "$440.67 Helix Dentistry - Erina Switch account Helix Dentristry - Long Jetty He…" at bounding box center [655, 327] width 1311 height 656
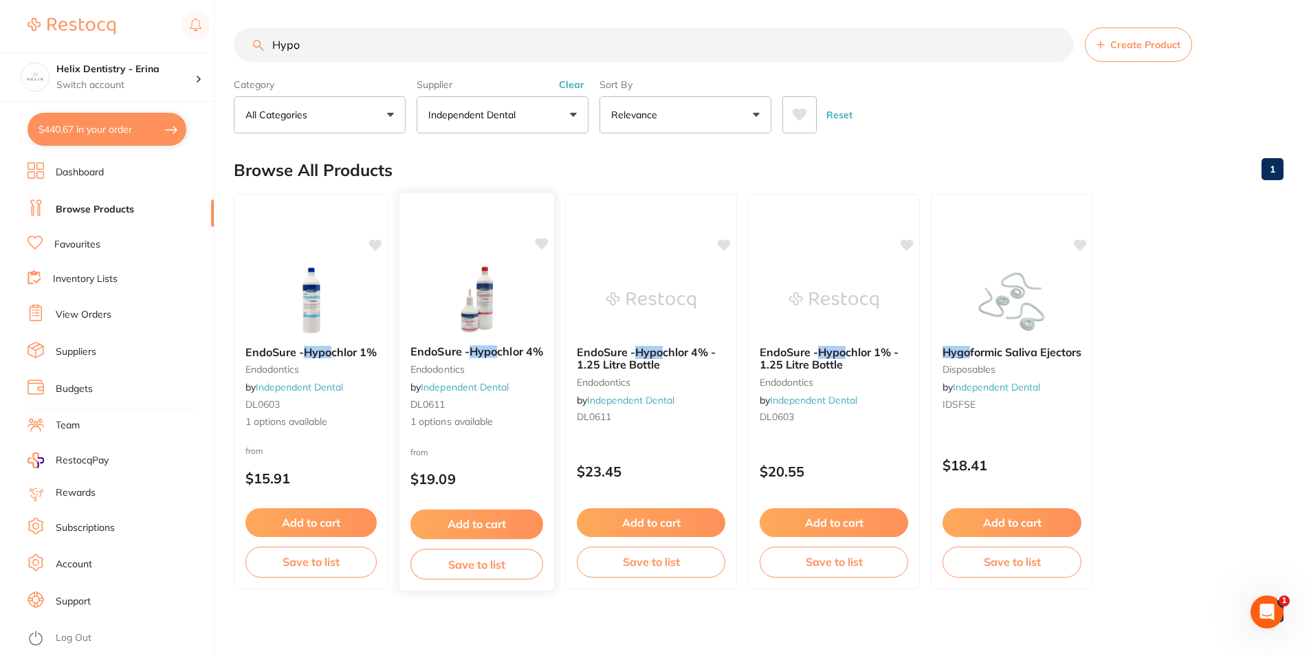
type input "Hypo"
click at [483, 520] on button "Add to cart" at bounding box center [476, 524] width 133 height 30
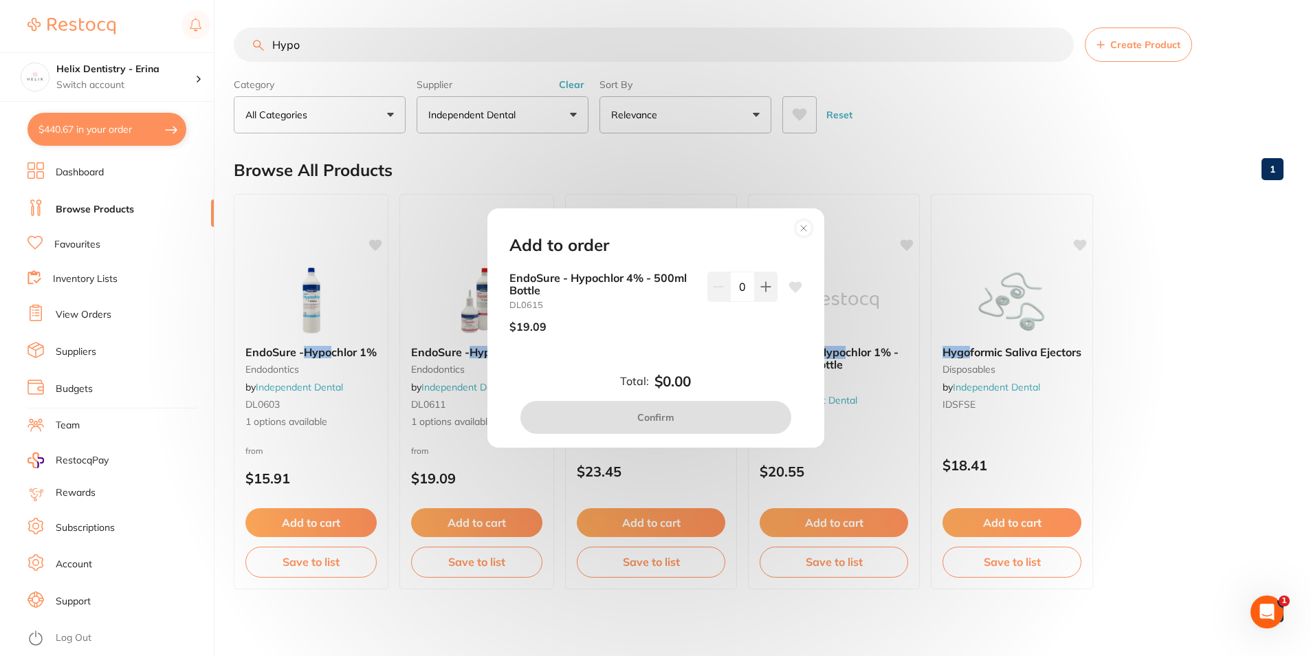
click at [811, 224] on icon at bounding box center [804, 228] width 22 height 22
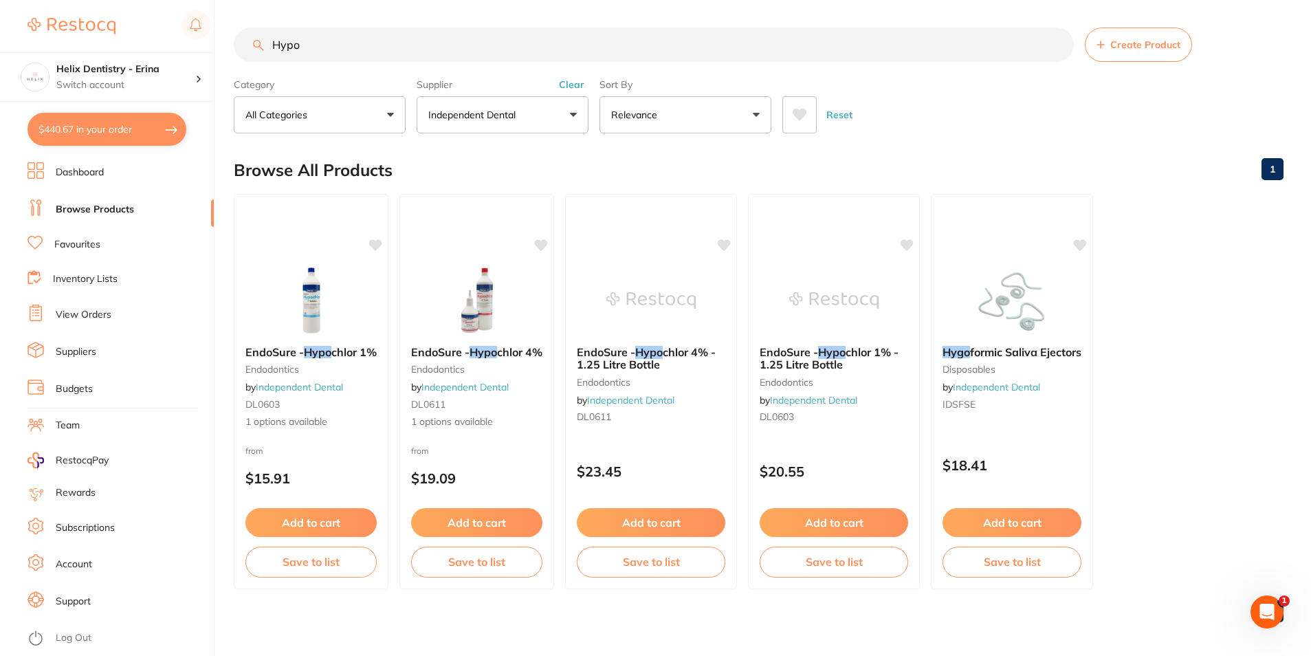
click at [661, 520] on button "Add to cart" at bounding box center [651, 522] width 149 height 29
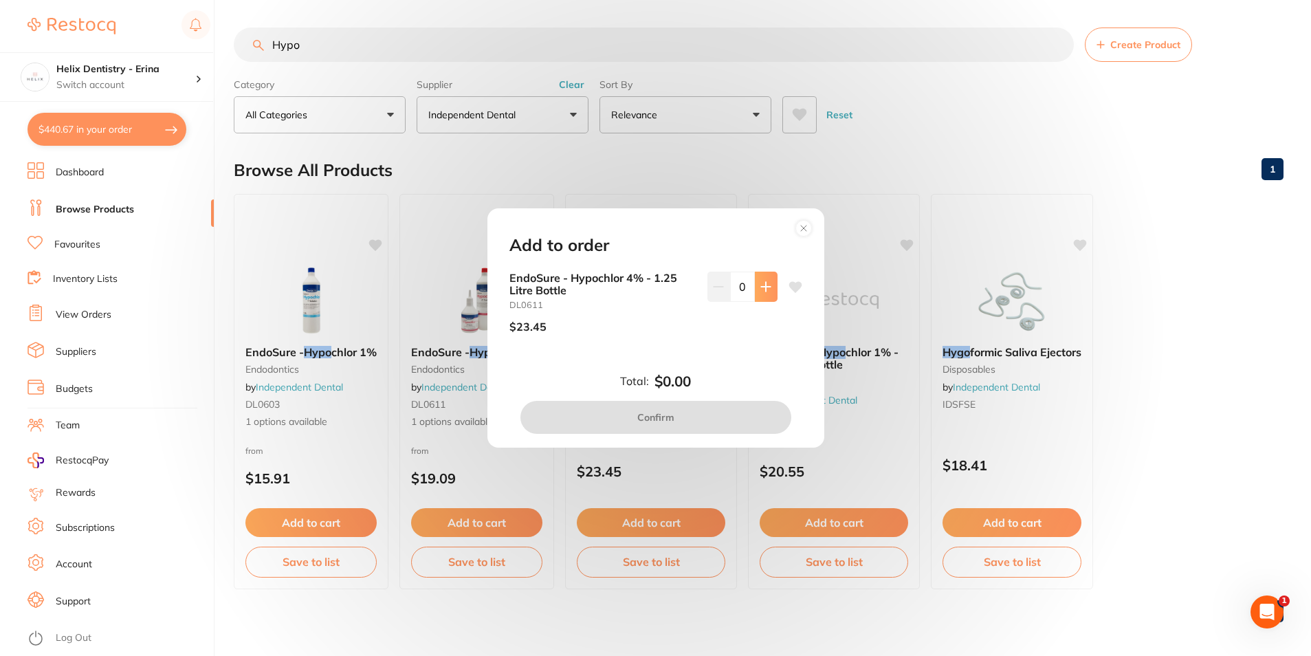
click at [769, 284] on button at bounding box center [766, 287] width 23 height 30
type input "1"
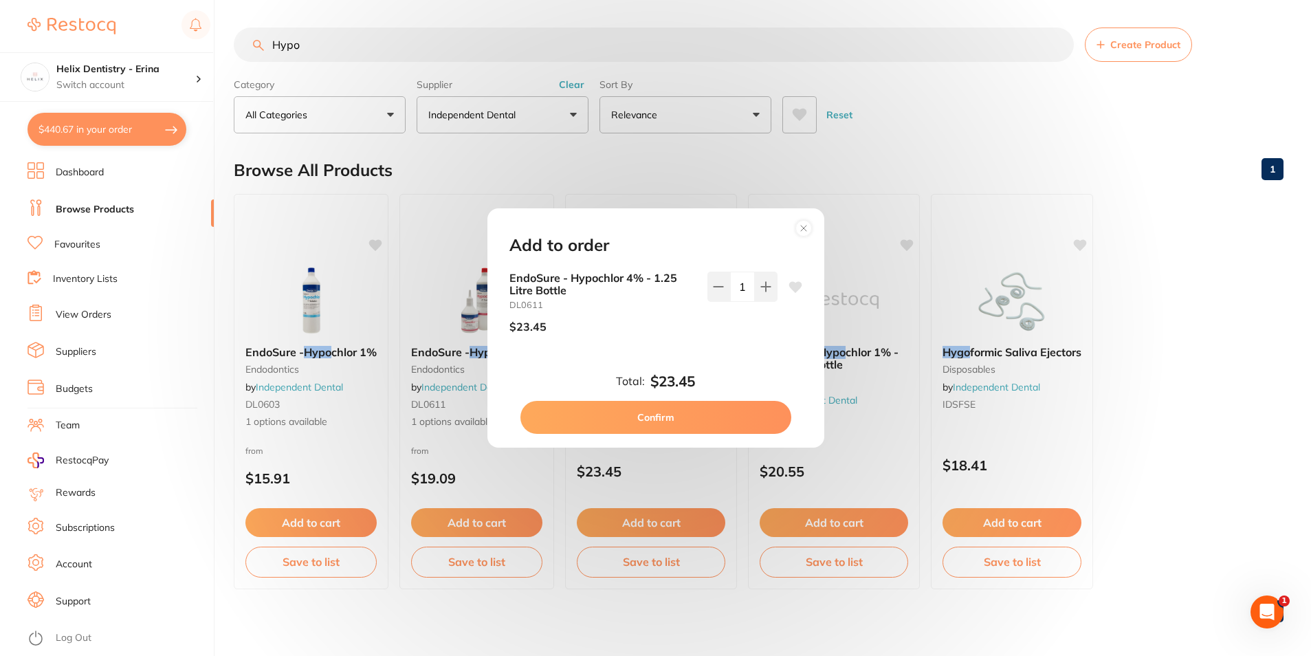
drag, startPoint x: 733, startPoint y: 405, endPoint x: 747, endPoint y: 382, distance: 27.5
click at [743, 388] on div "Total: $23.45 Confirm" at bounding box center [656, 403] width 326 height 61
click at [735, 421] on button "Confirm" at bounding box center [655, 417] width 271 height 33
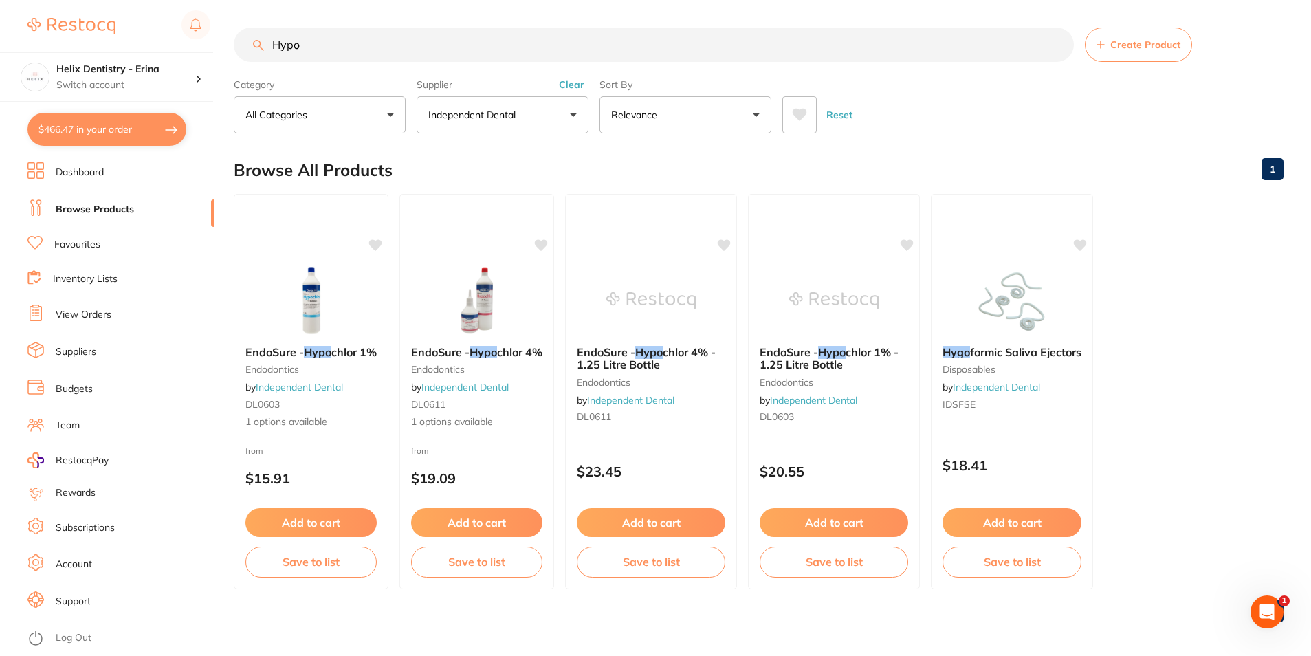
click at [492, 56] on input "Hypo" at bounding box center [654, 45] width 840 height 34
click at [219, 17] on div "$466.47 Helix Dentistry - Erina Switch account Helix Dentristry - Long Jetty He…" at bounding box center [655, 328] width 1311 height 656
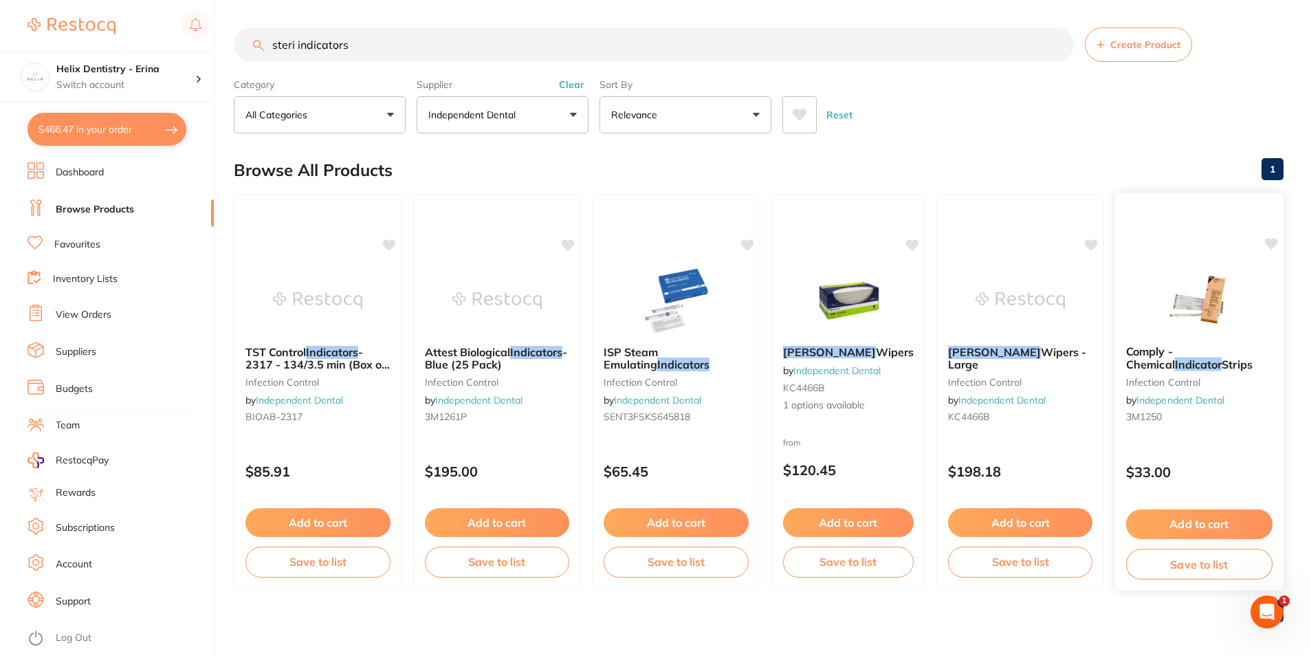
click at [1204, 359] on b "Comply - Chemical Indicator Strips" at bounding box center [1199, 357] width 146 height 25
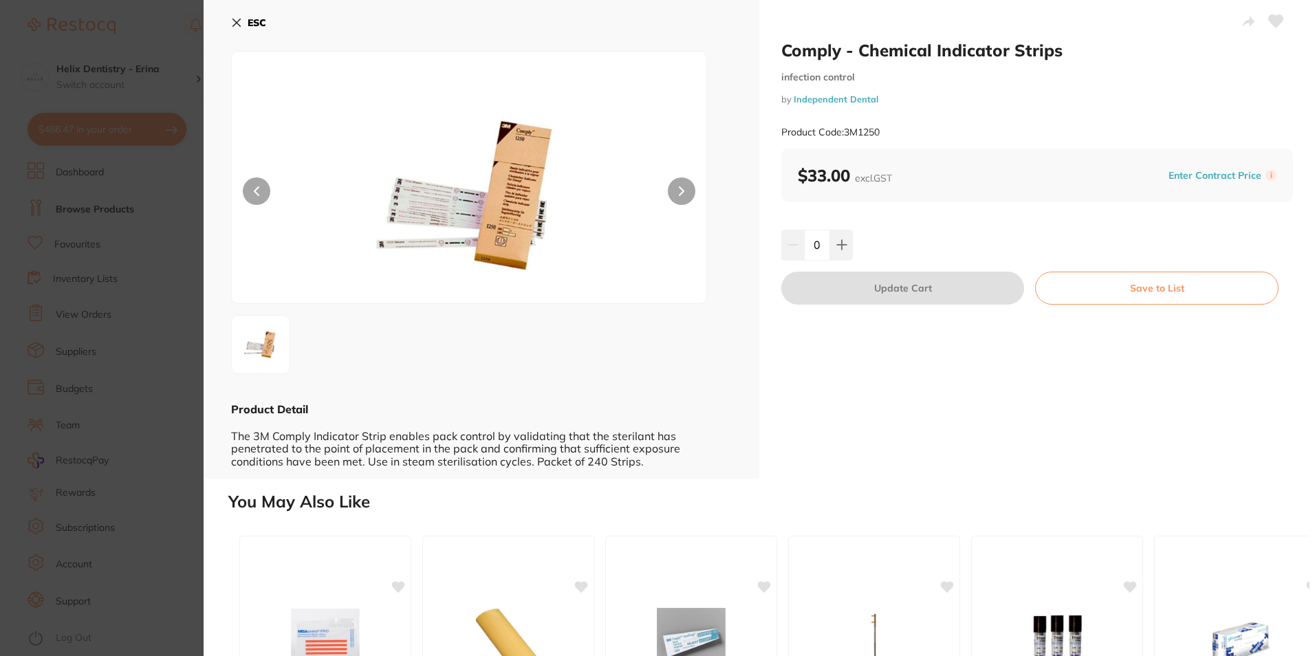
click at [680, 195] on icon at bounding box center [682, 191] width 6 height 10
click at [680, 194] on icon at bounding box center [682, 191] width 6 height 10
click at [242, 23] on button "ESC" at bounding box center [248, 22] width 35 height 23
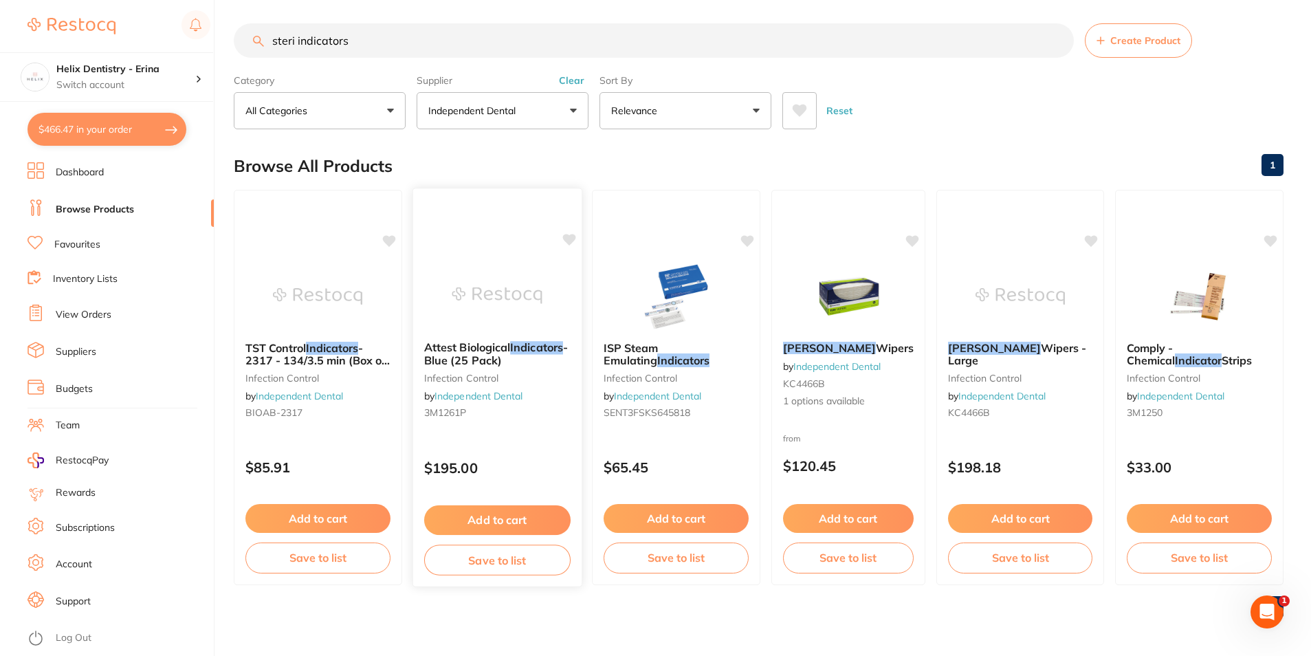
scroll to position [5, 0]
click at [493, 106] on p "Independent Dental" at bounding box center [474, 110] width 93 height 14
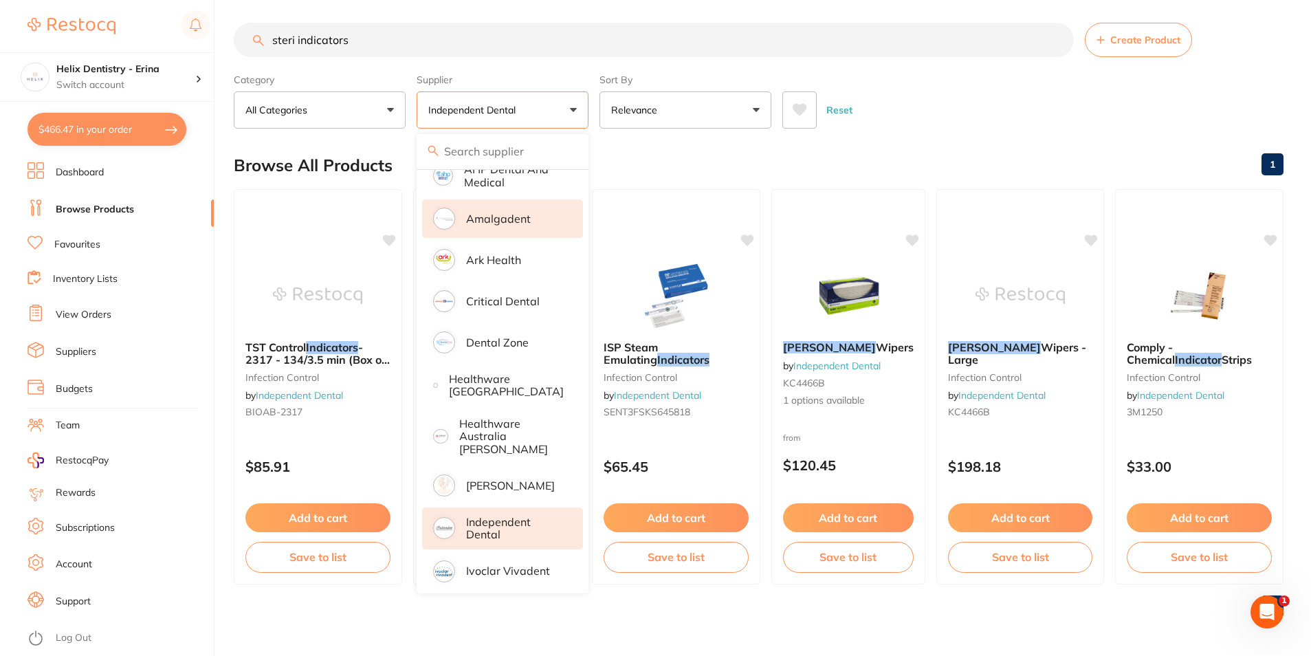
scroll to position [0, 0]
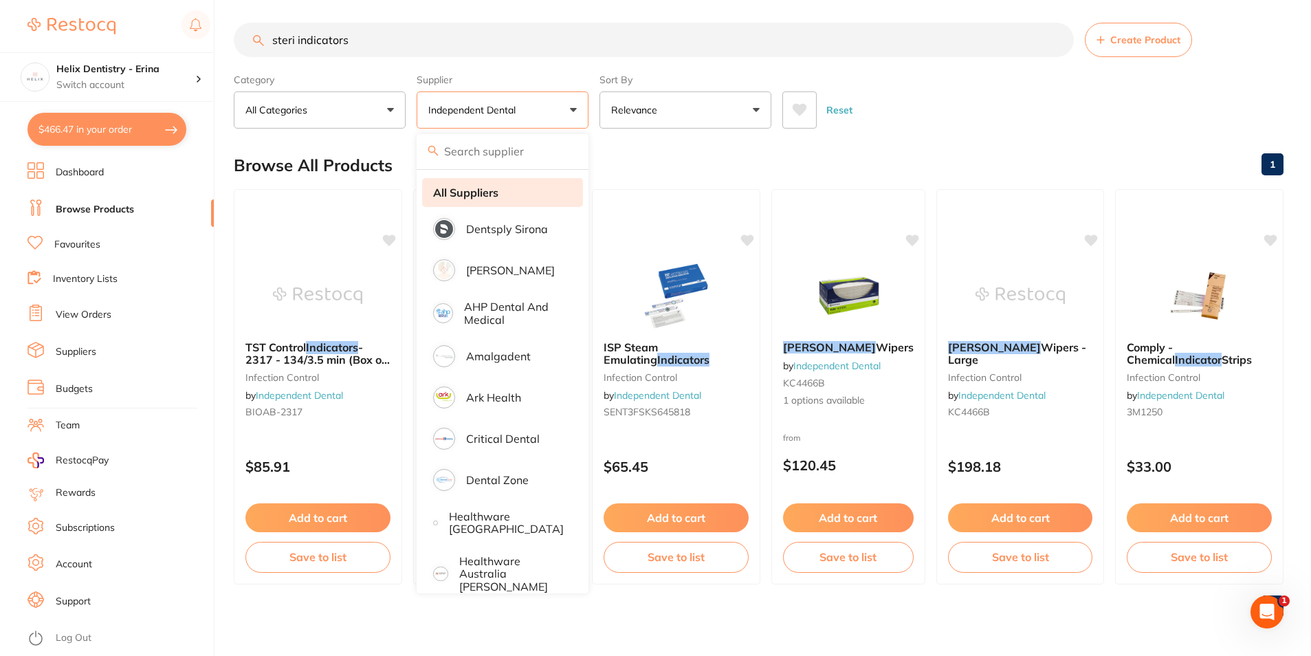
click at [489, 195] on strong "All Suppliers" at bounding box center [465, 192] width 65 height 12
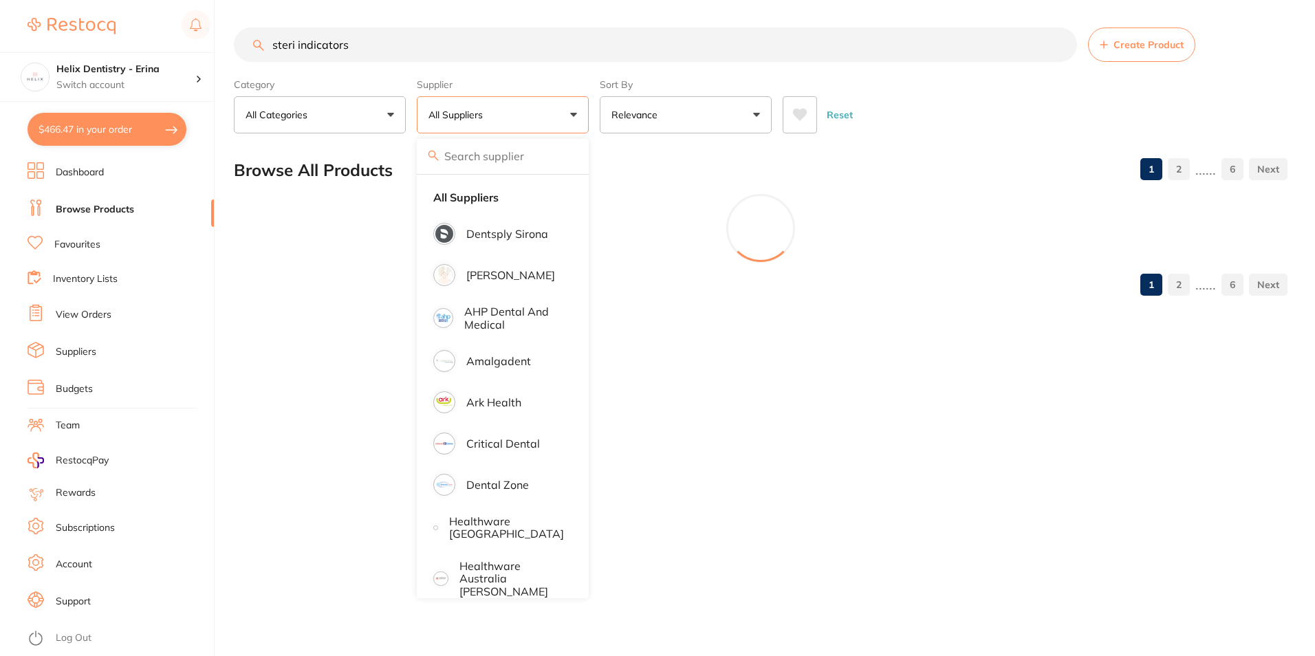
click at [906, 105] on div "Reset" at bounding box center [1029, 109] width 494 height 48
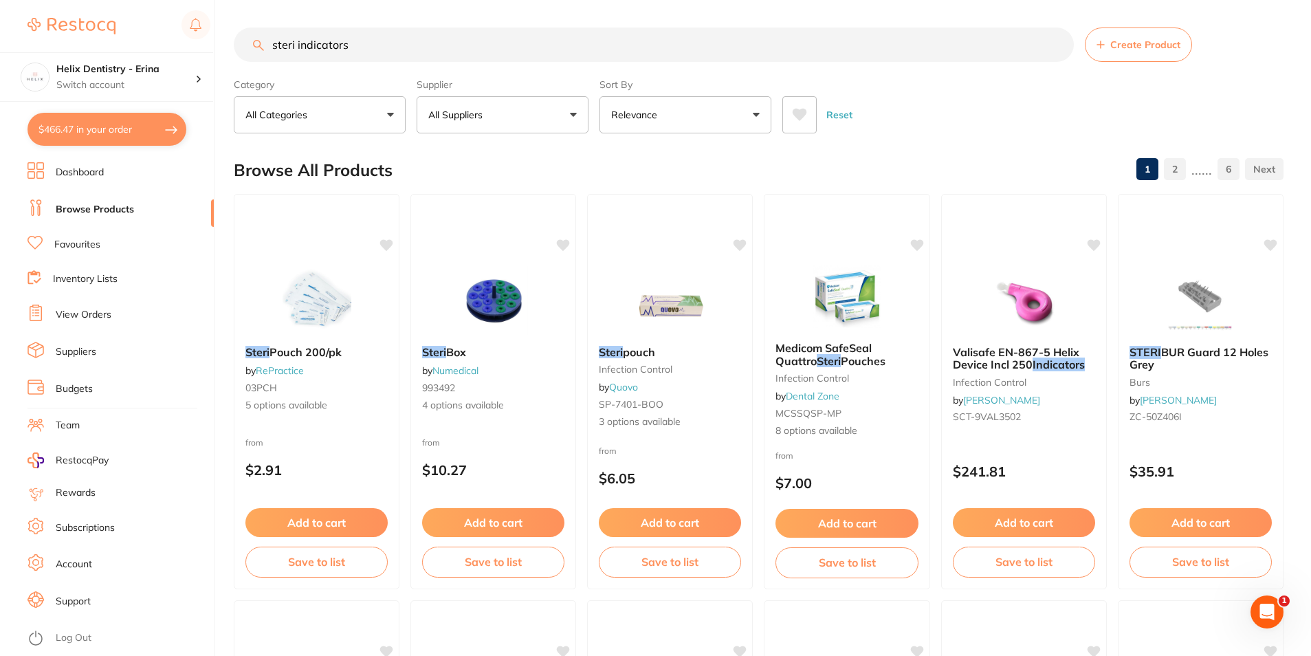
drag, startPoint x: 459, startPoint y: 55, endPoint x: -152, endPoint y: -19, distance: 614.9
click at [0, 0] on html "$466.47 Helix Dentistry - Erina Switch account Helix Dentristry - Long Jetty He…" at bounding box center [655, 328] width 1311 height 656
type input "i"
type input "Class 6"
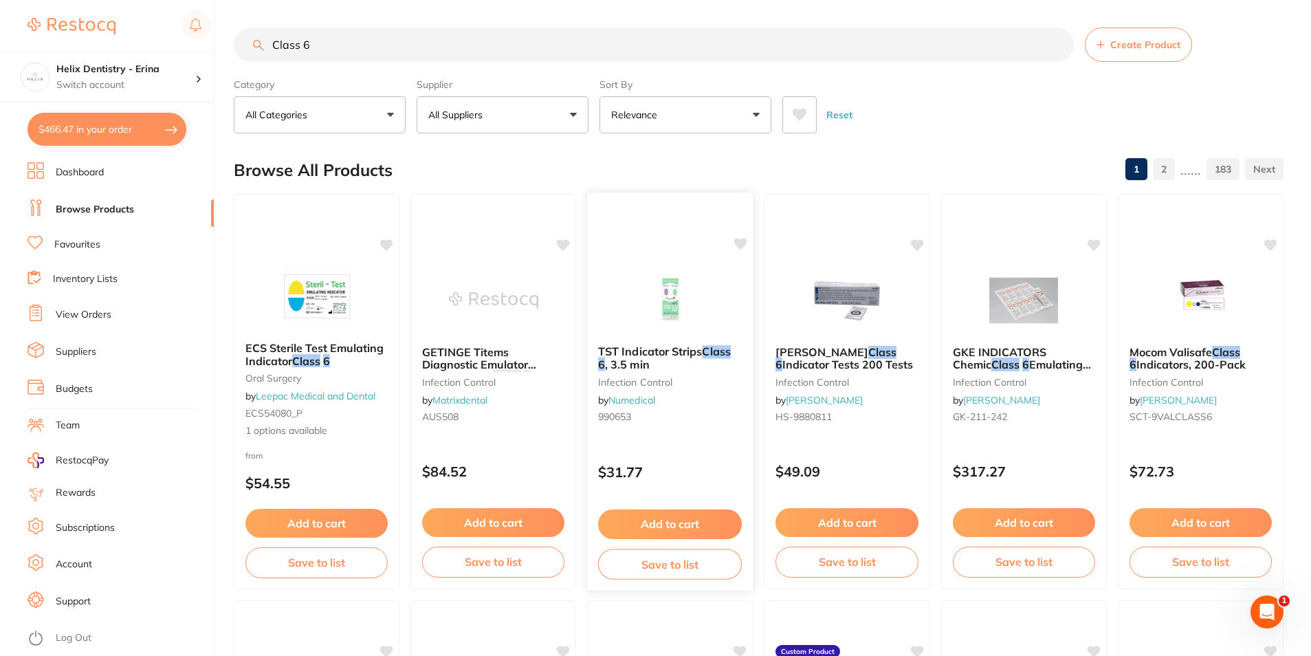
click at [692, 522] on button "Add to cart" at bounding box center [670, 524] width 144 height 30
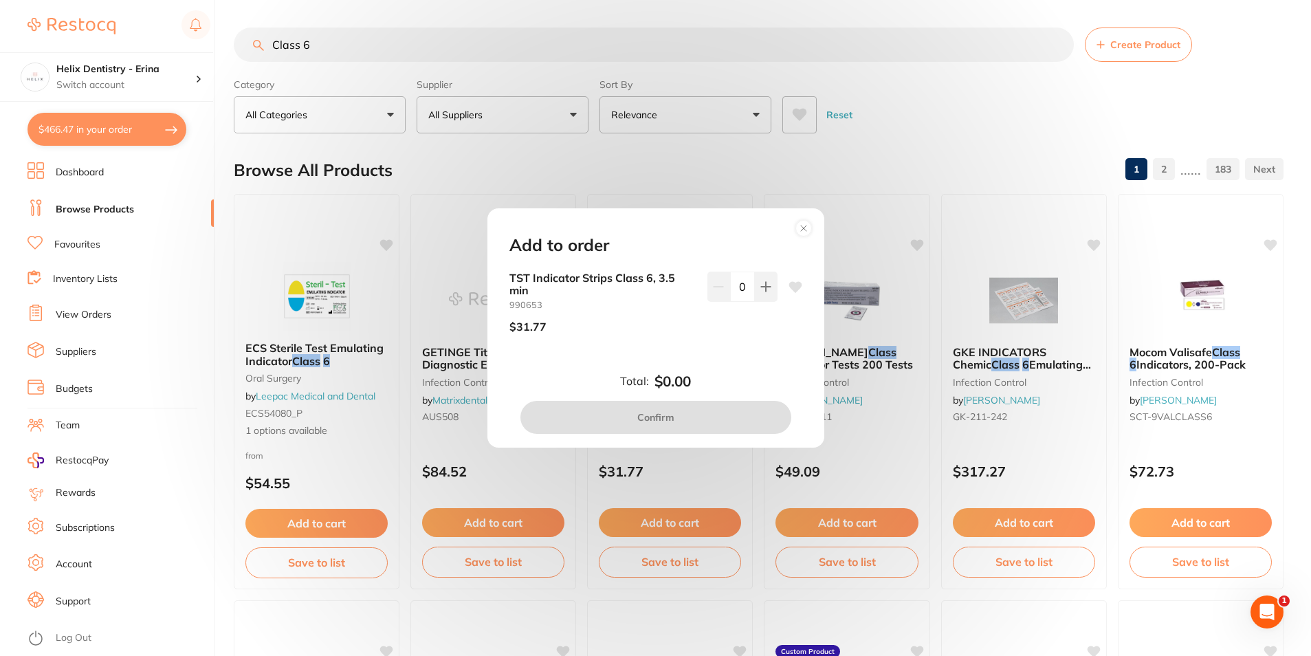
click at [798, 227] on circle at bounding box center [803, 229] width 16 height 16
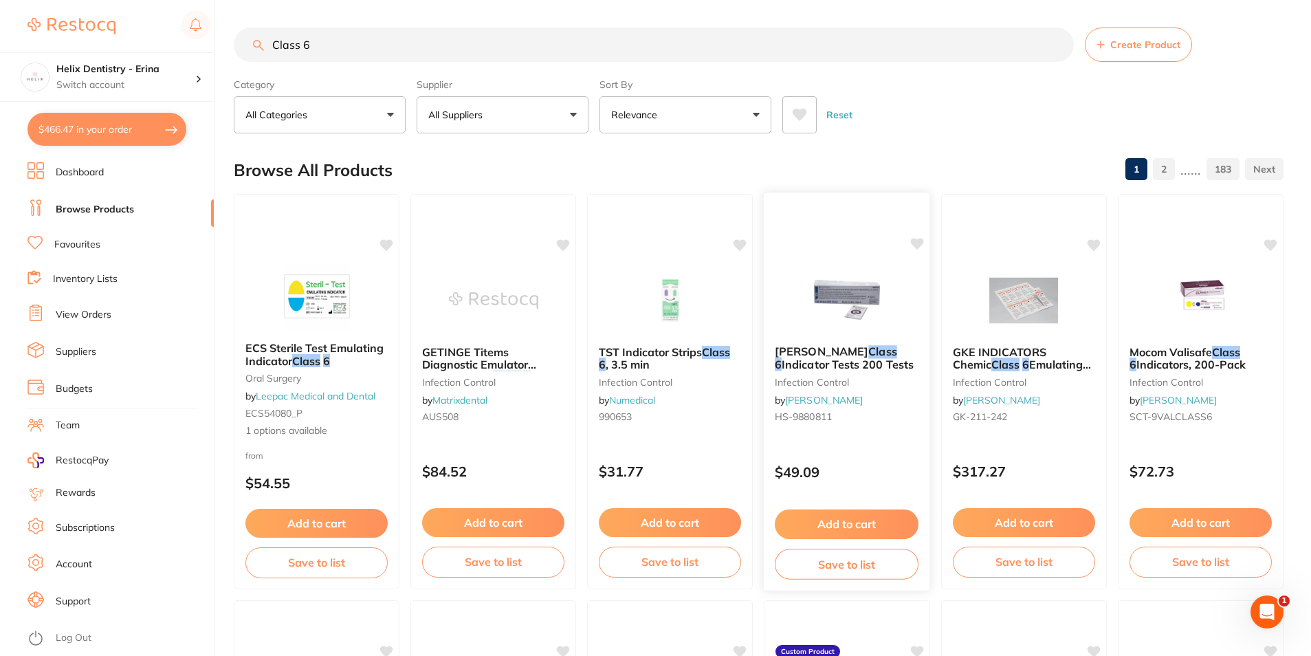
click at [867, 520] on button "Add to cart" at bounding box center [847, 524] width 144 height 30
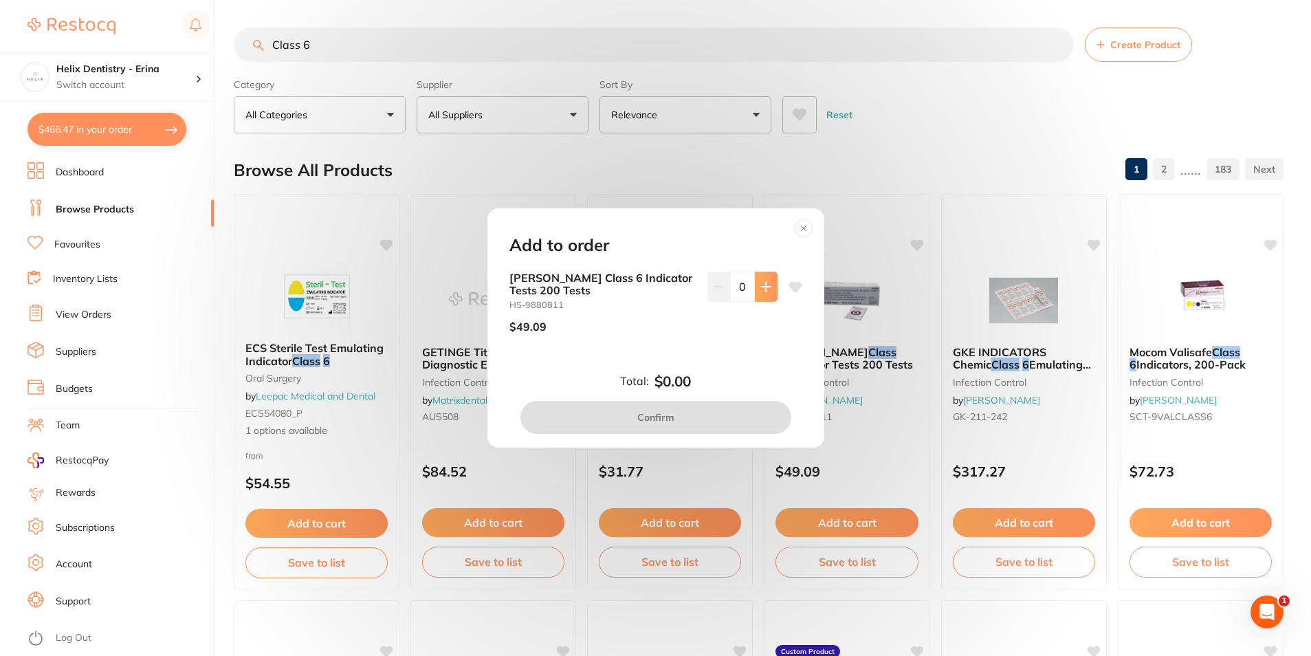
click at [758, 277] on button at bounding box center [766, 287] width 23 height 30
type input "1"
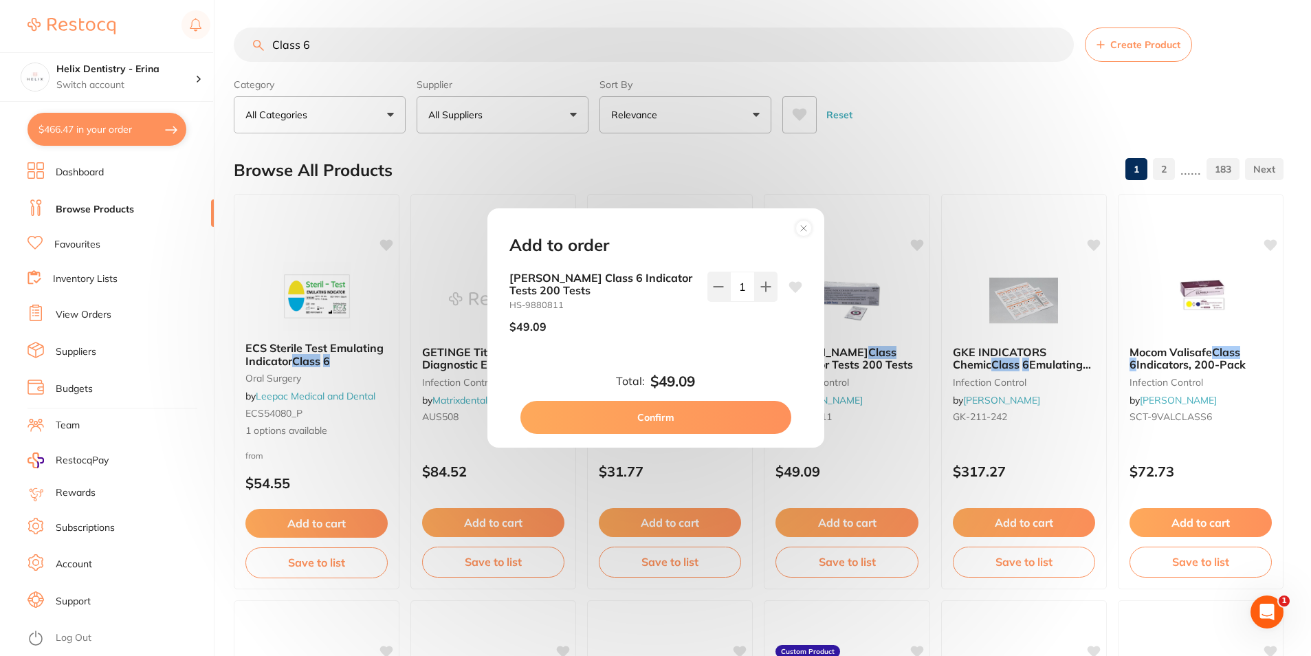
click at [805, 219] on icon at bounding box center [804, 228] width 22 height 22
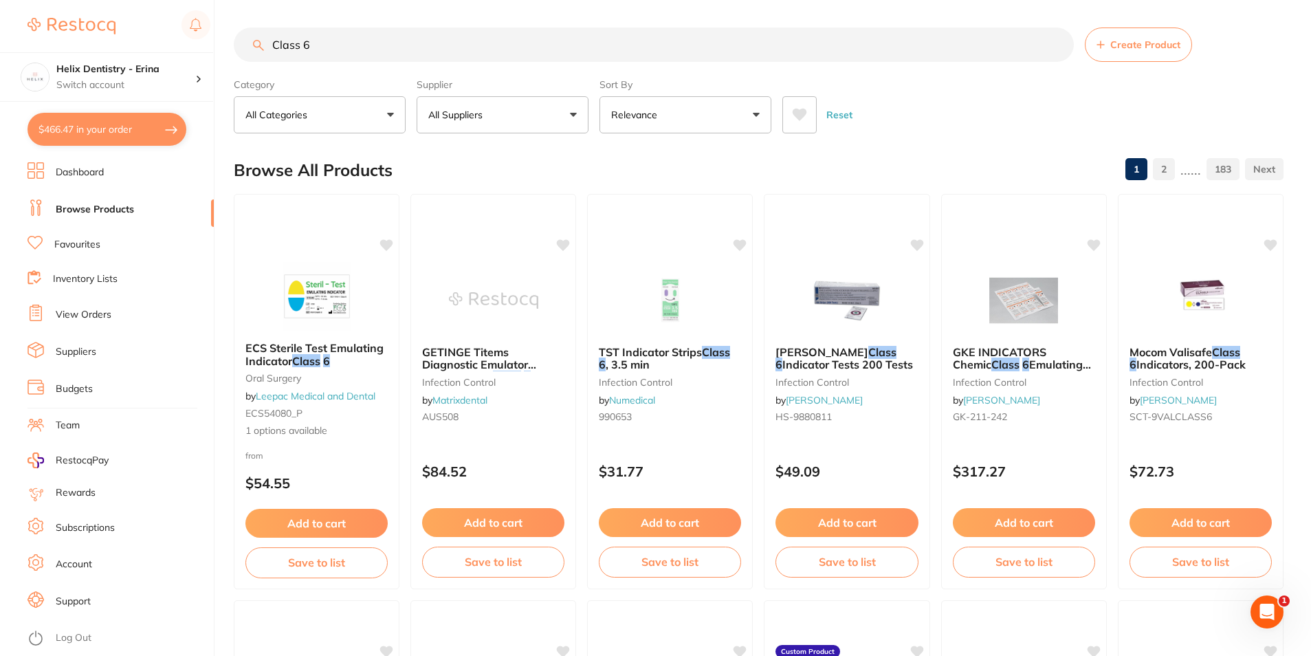
click at [517, 126] on button "All Suppliers" at bounding box center [503, 114] width 172 height 37
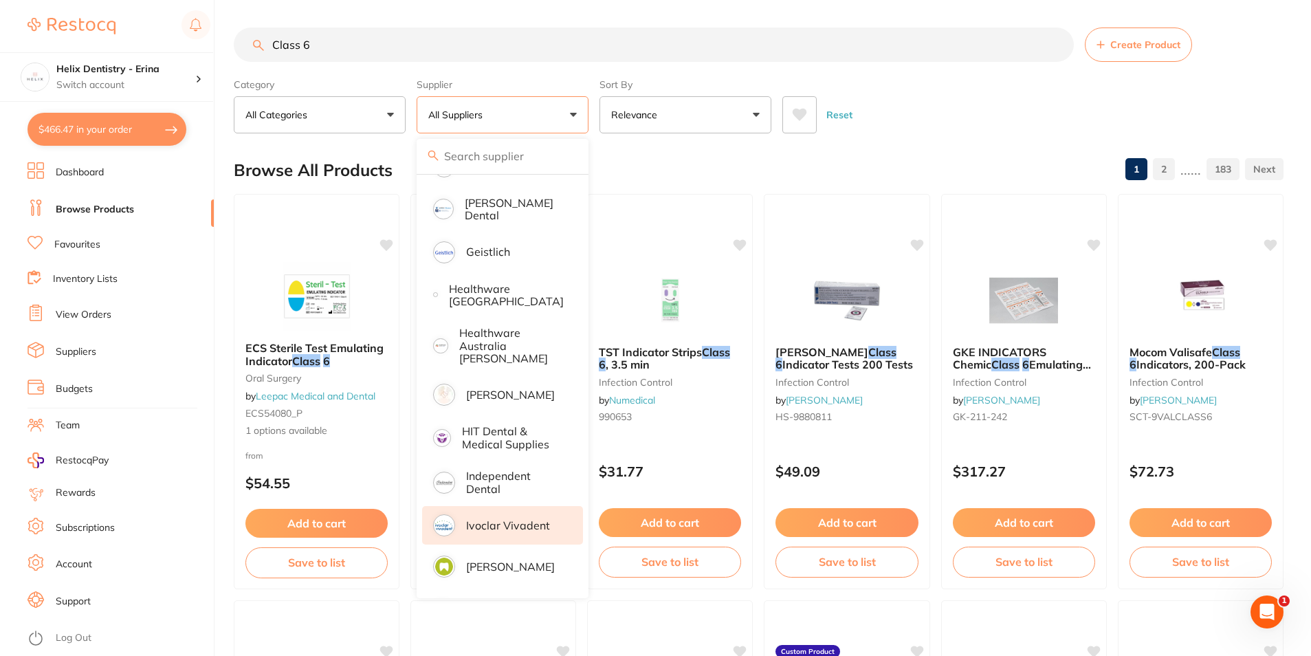
scroll to position [550, 0]
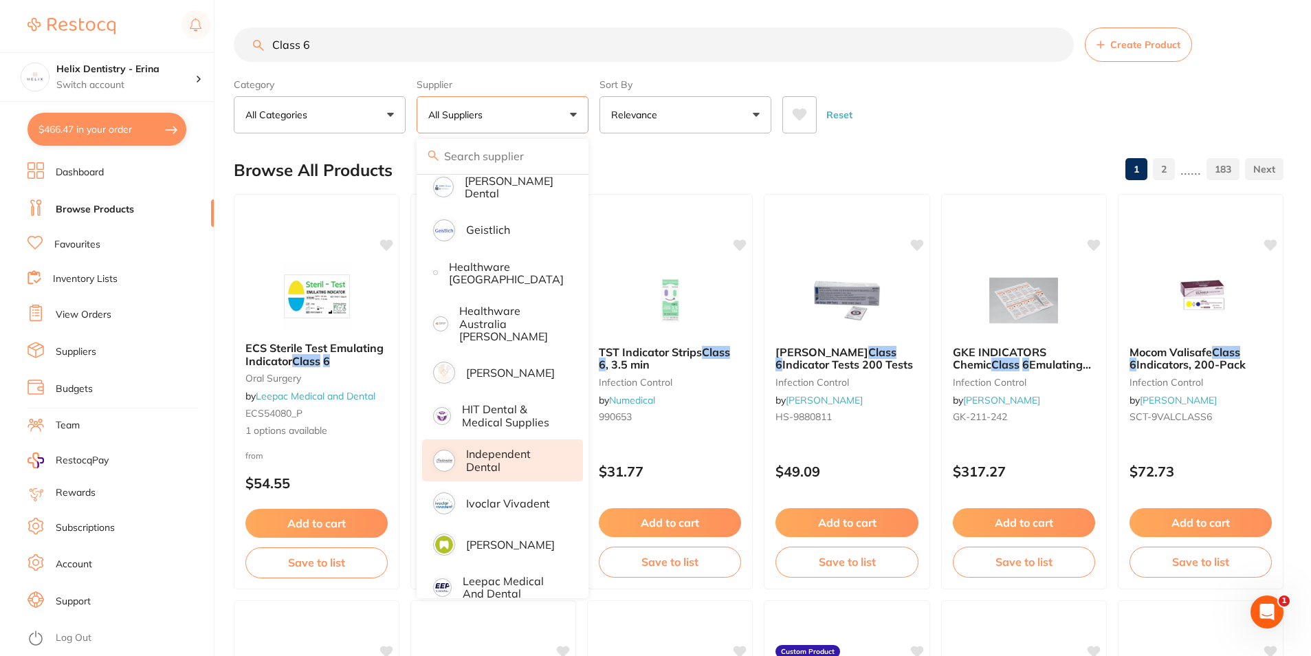
click at [525, 448] on p "Independent Dental" at bounding box center [515, 460] width 98 height 25
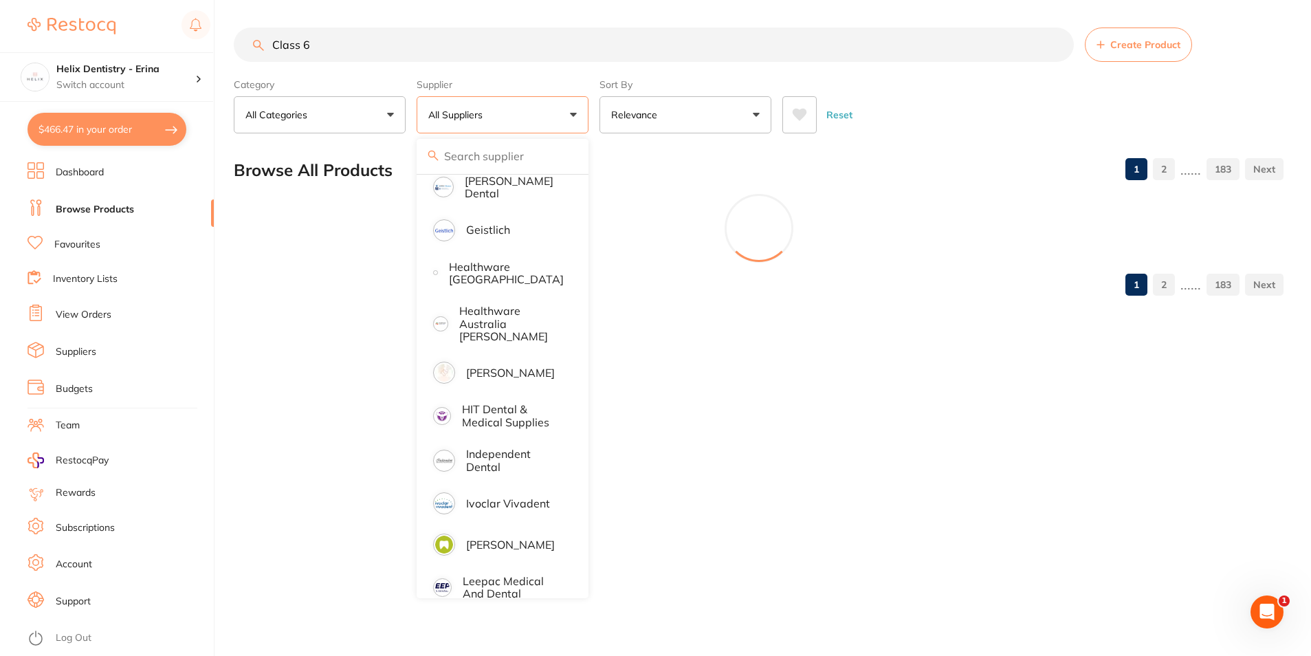
click at [918, 138] on main "Class 6 Create Product Category All Categories All Categories anaesthetic artic…" at bounding box center [772, 167] width 1077 height 334
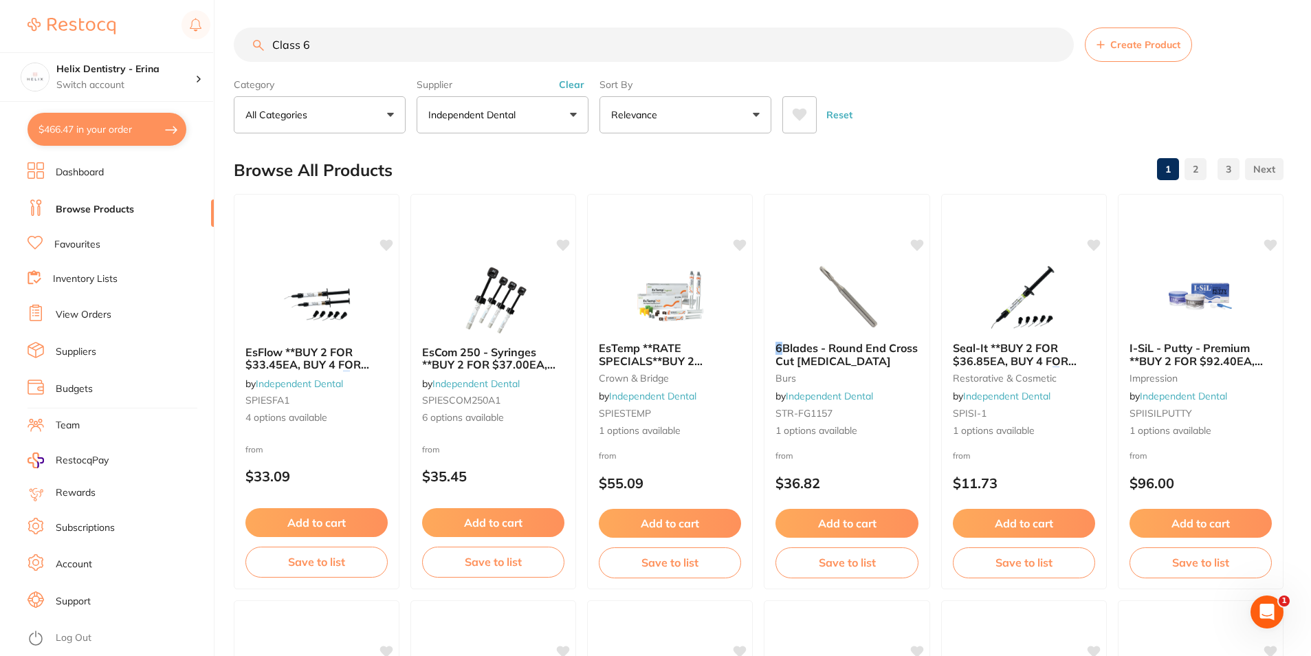
scroll to position [1, 0]
drag, startPoint x: 410, startPoint y: 39, endPoint x: 452, endPoint y: 69, distance: 51.7
click at [445, 64] on section "Class 6 Create Product Category All Categories All Categories articulating burs…" at bounding box center [759, 81] width 1050 height 106
click at [492, 113] on p "Independent Dental" at bounding box center [474, 115] width 93 height 14
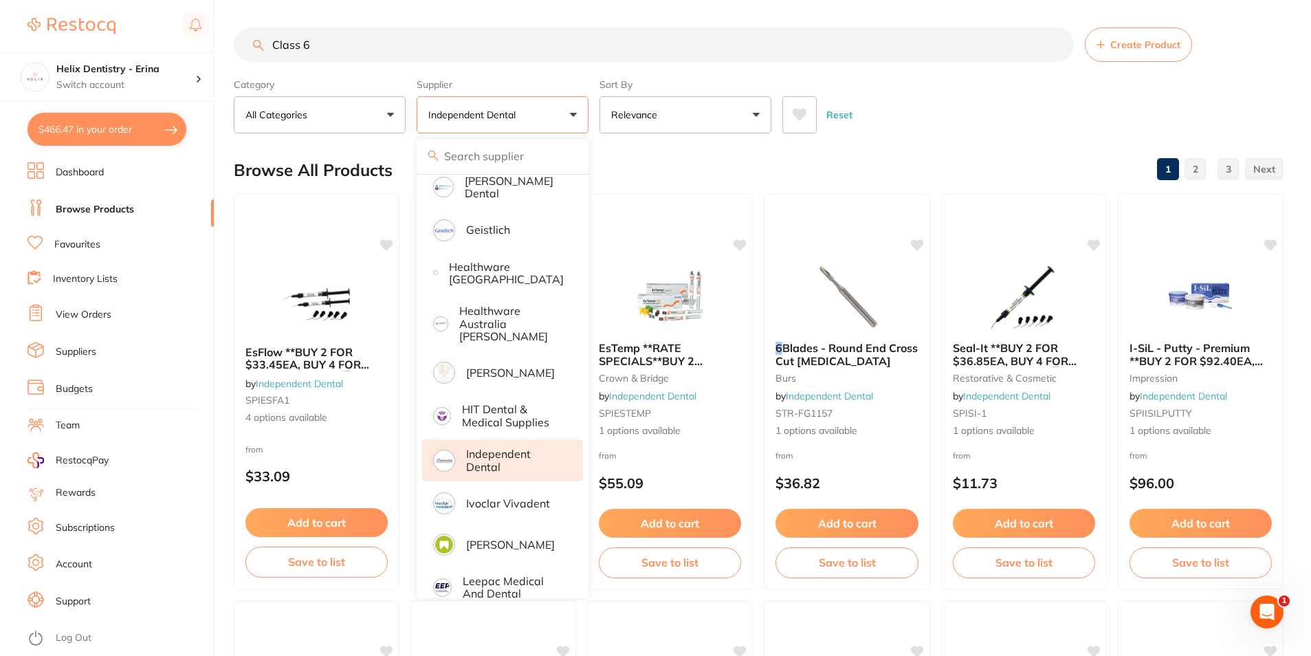
click at [953, 123] on div "Reset" at bounding box center [1027, 109] width 490 height 48
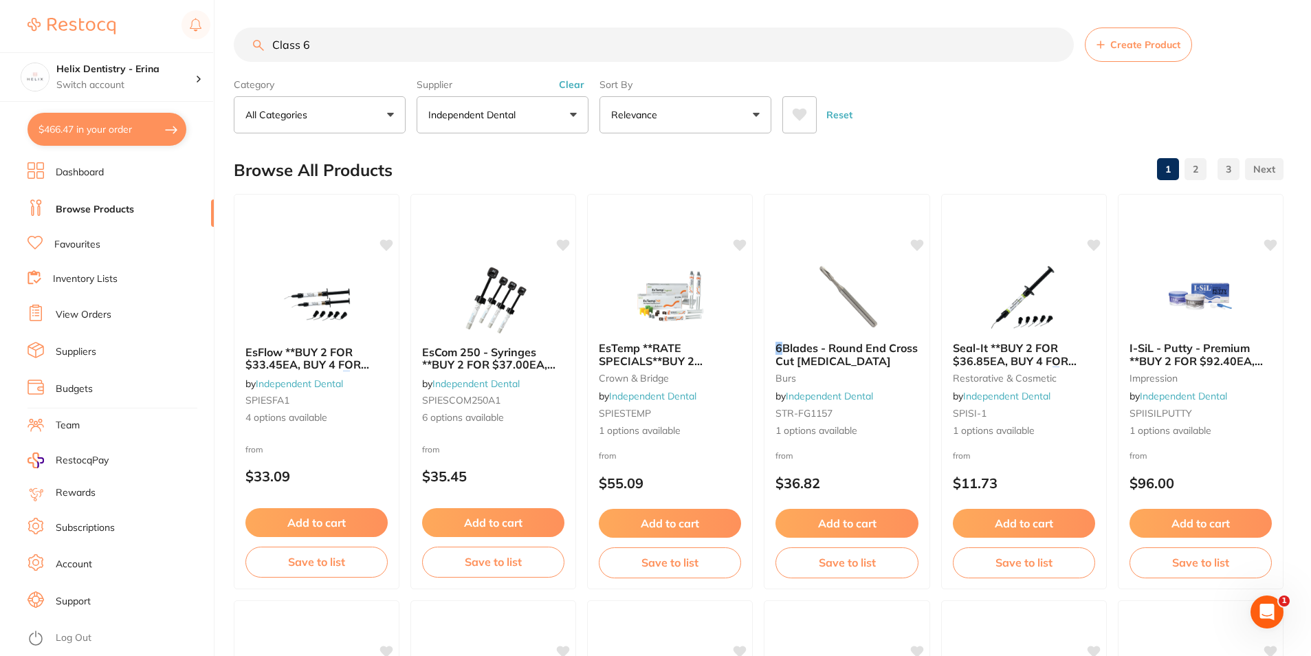
click at [545, 115] on button "Independent Dental" at bounding box center [503, 114] width 172 height 37
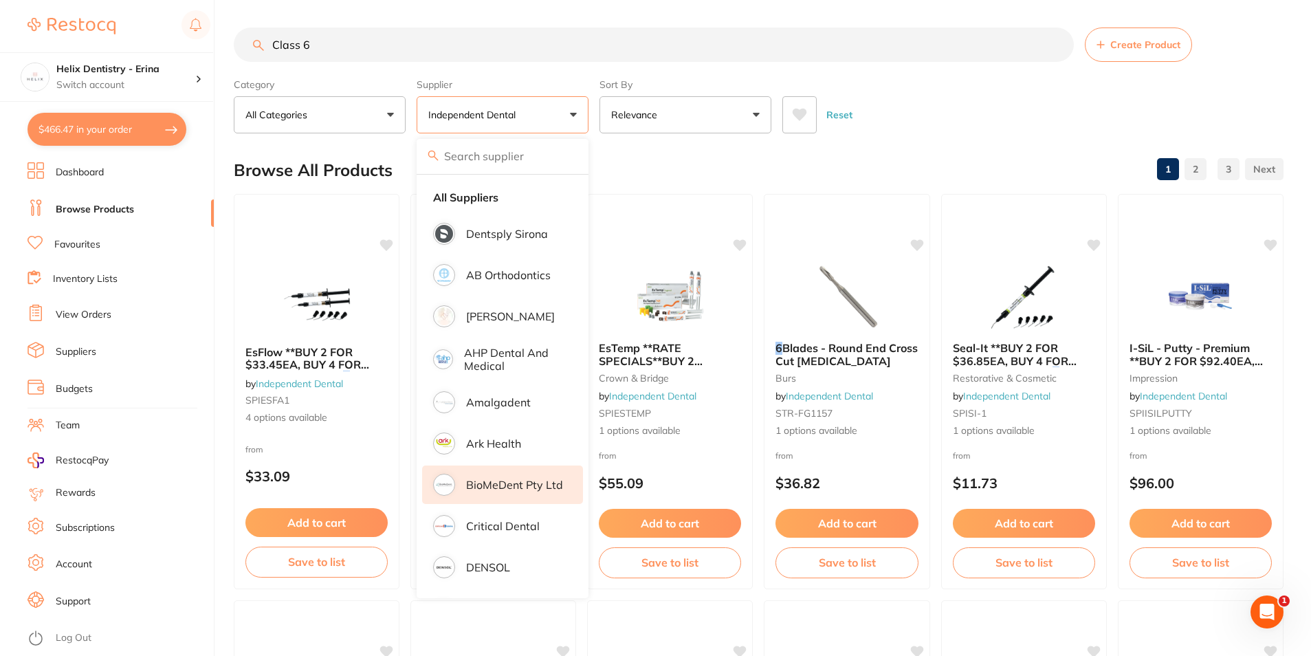
click at [503, 194] on li "All Suppliers" at bounding box center [502, 197] width 161 height 29
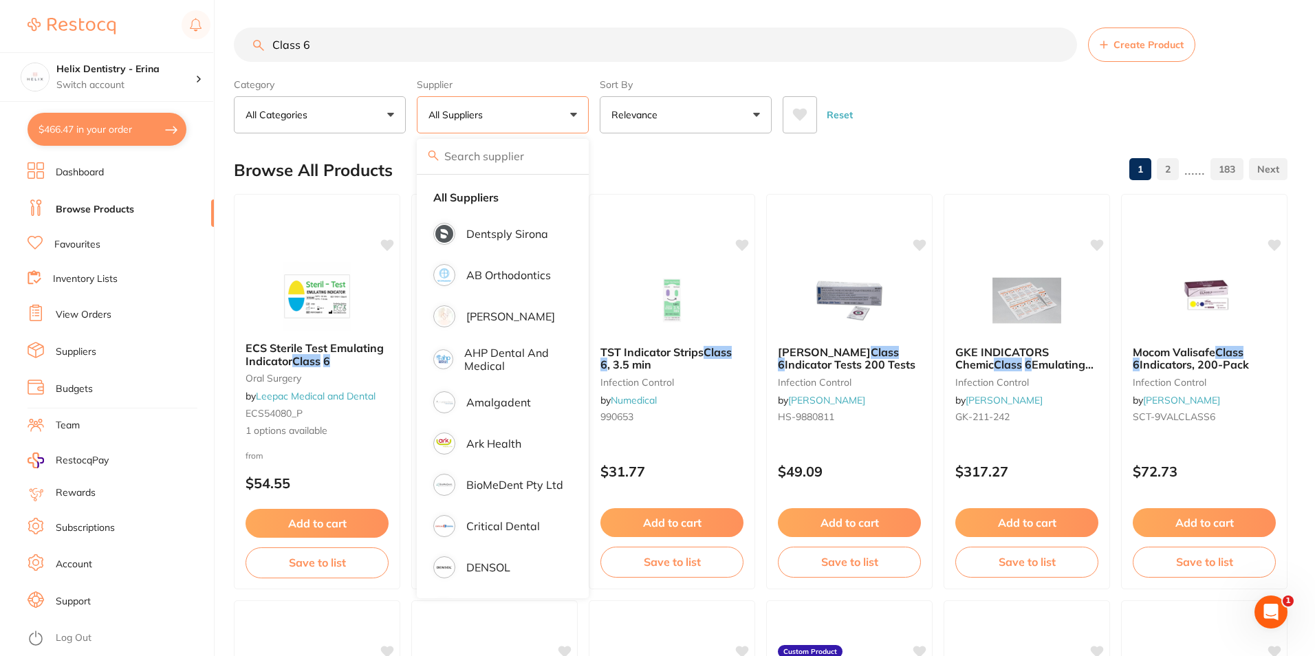
click at [906, 109] on div "Reset" at bounding box center [1029, 109] width 494 height 48
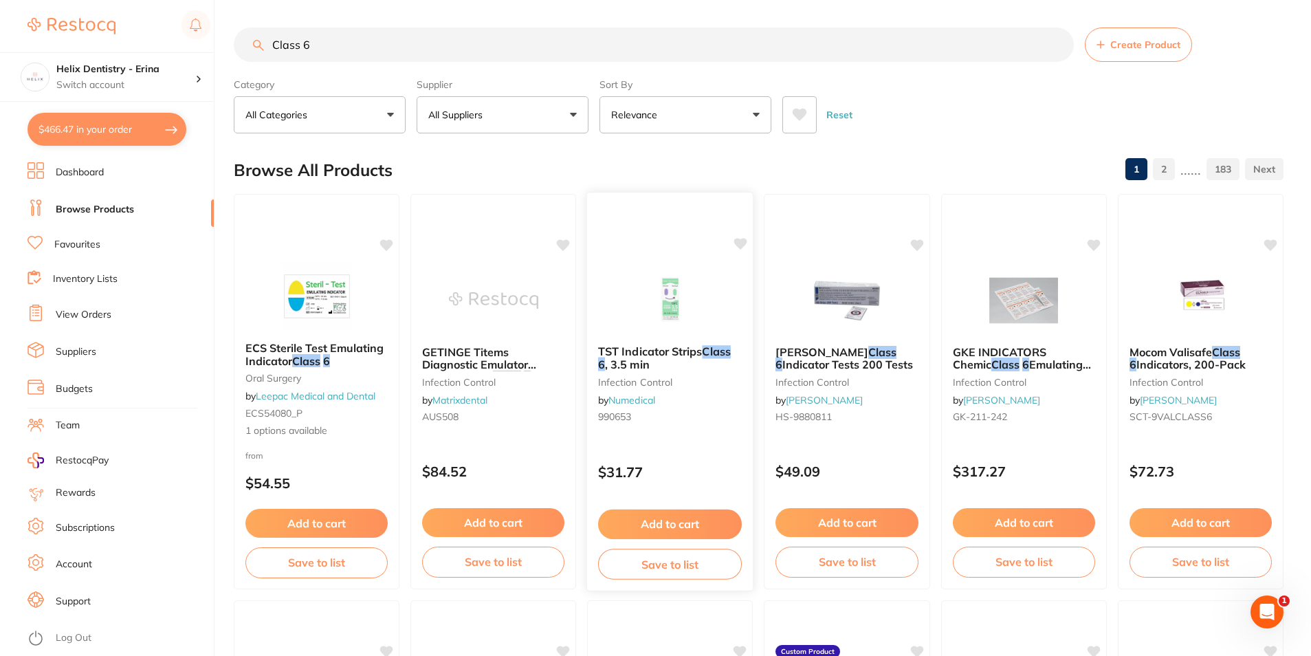
click at [668, 523] on button "Add to cart" at bounding box center [670, 524] width 144 height 30
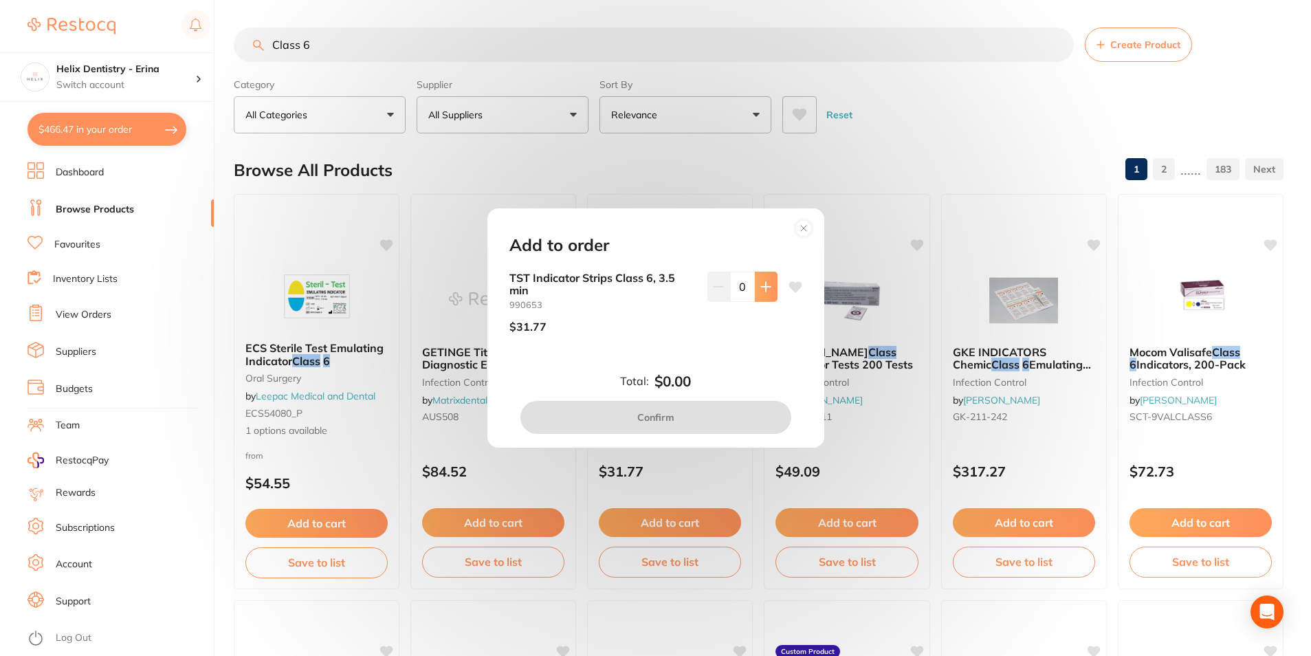
click at [766, 281] on icon at bounding box center [765, 286] width 11 height 11
type input "1"
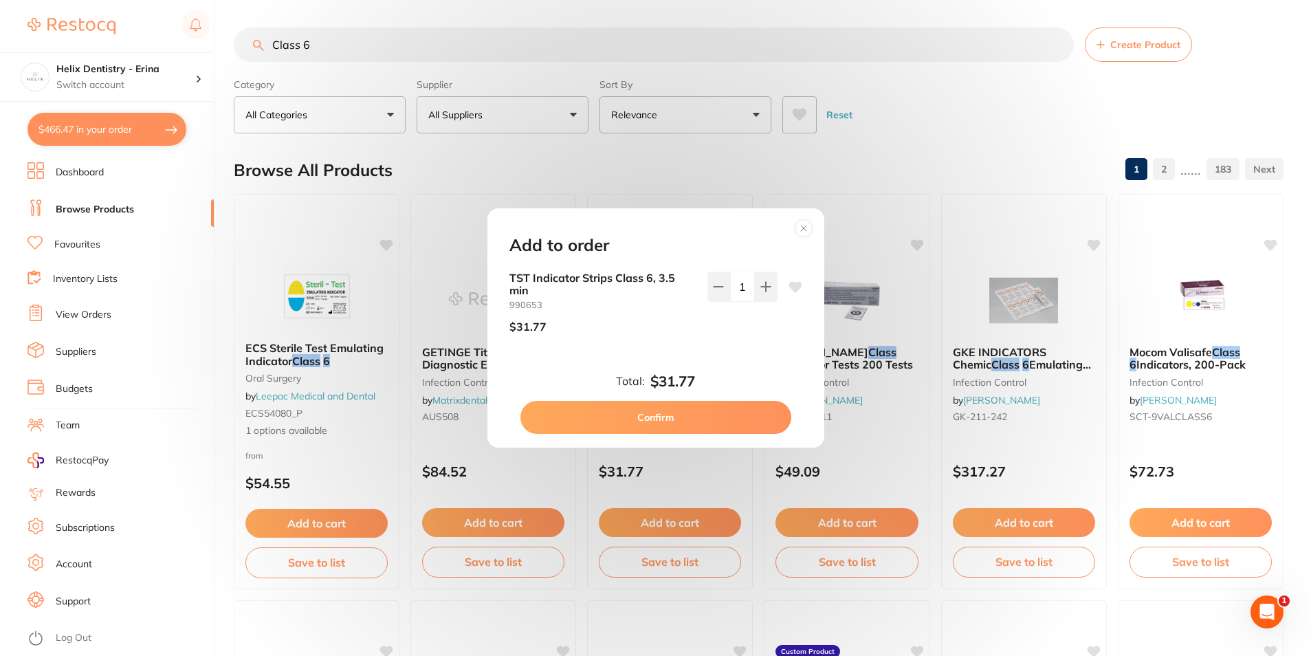
click at [735, 413] on button "Confirm" at bounding box center [655, 417] width 271 height 33
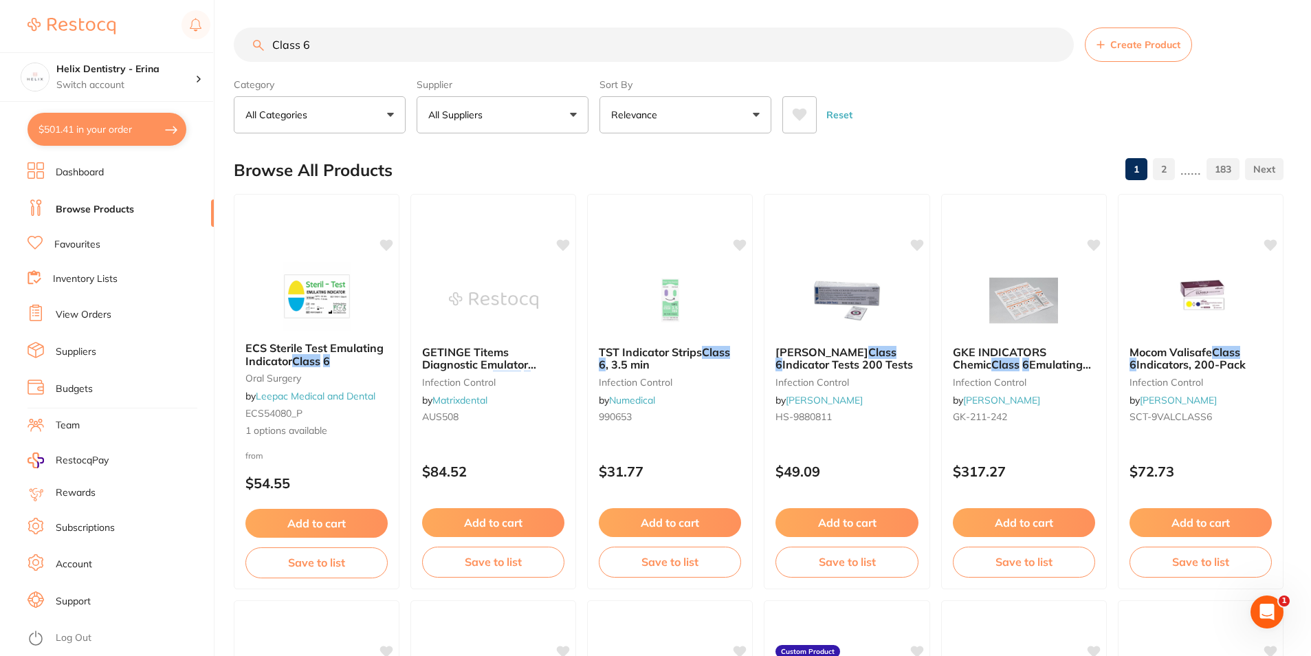
drag, startPoint x: 422, startPoint y: 36, endPoint x: 11, endPoint y: 23, distance: 411.3
click at [11, 23] on div "$501.41 Helix Dentistry - Erina Switch account Helix Dentristry - Long Jetty He…" at bounding box center [655, 328] width 1311 height 656
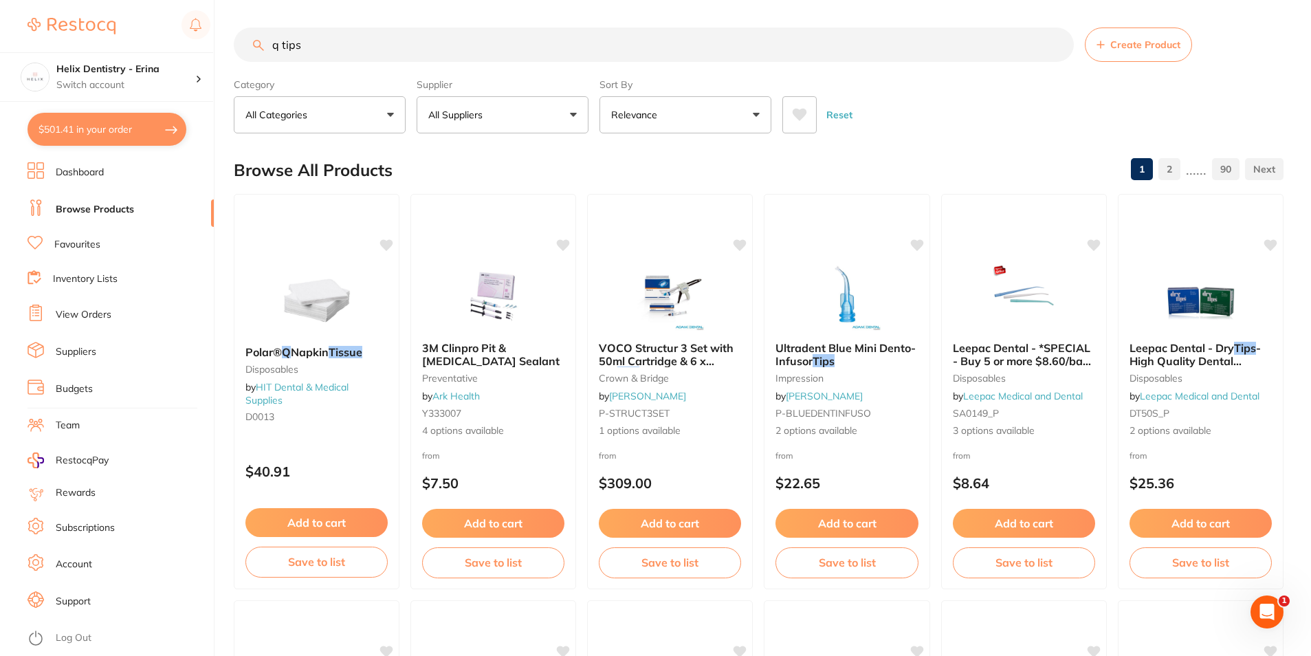
click at [556, 119] on button "All Suppliers" at bounding box center [503, 114] width 172 height 37
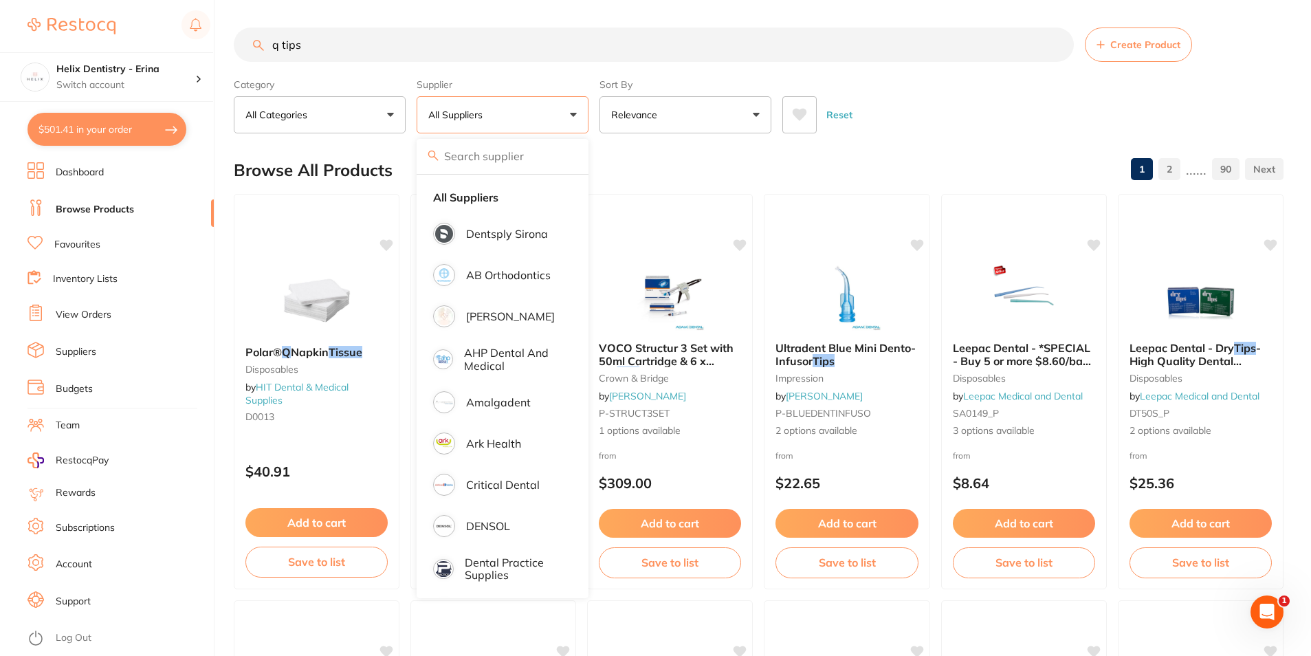
drag, startPoint x: 327, startPoint y: 50, endPoint x: 219, endPoint y: 46, distance: 108.0
click at [221, 48] on div "$501.41 Helix Dentistry - Erina Switch account Helix Dentristry - Long Jetty He…" at bounding box center [655, 328] width 1311 height 656
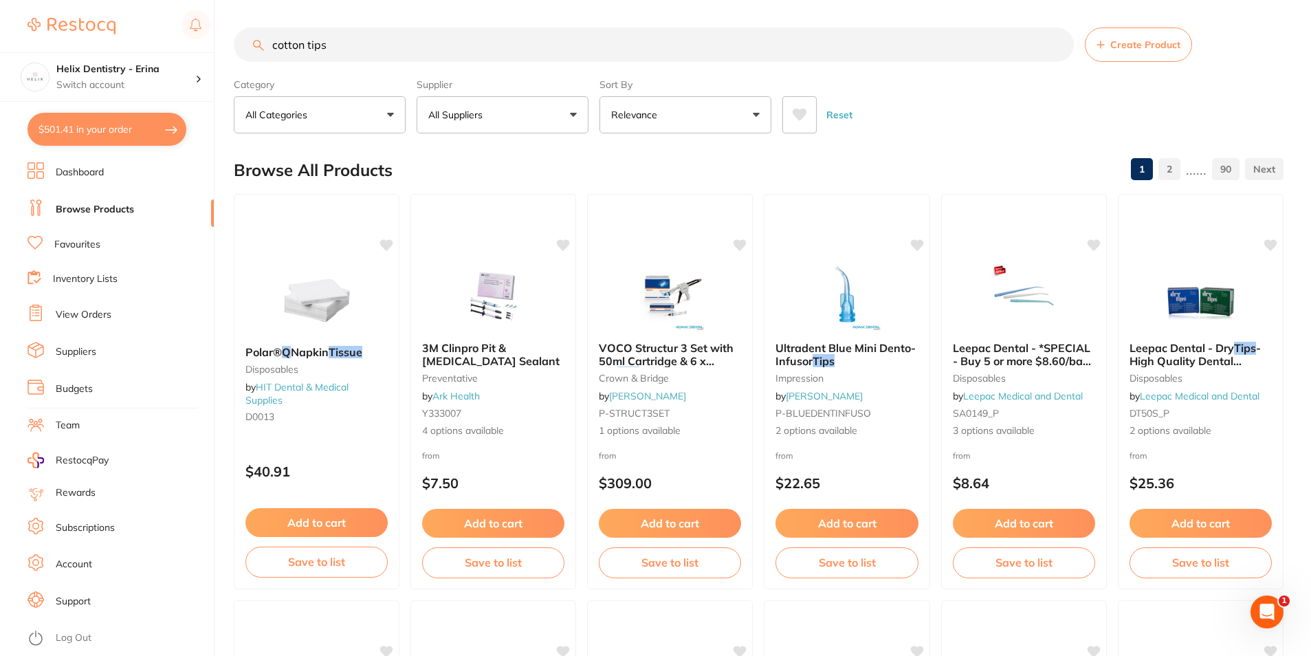
type input "cotton tips"
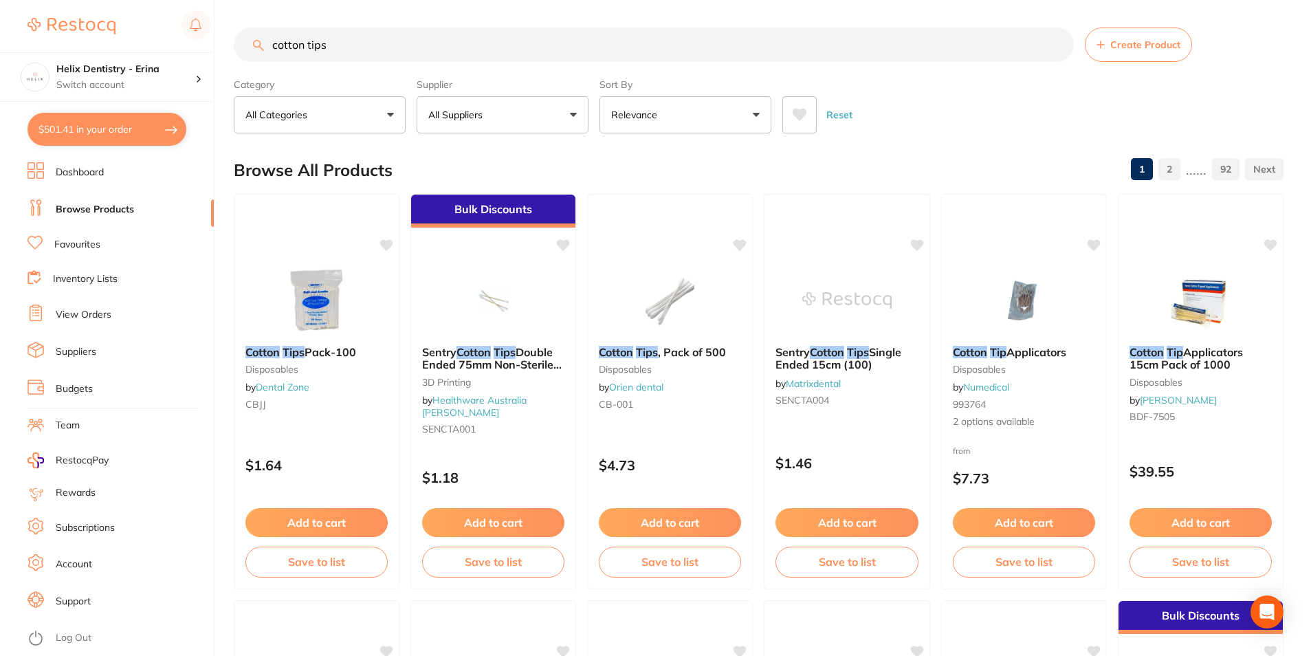
click at [511, 125] on button "All Suppliers" at bounding box center [503, 114] width 172 height 37
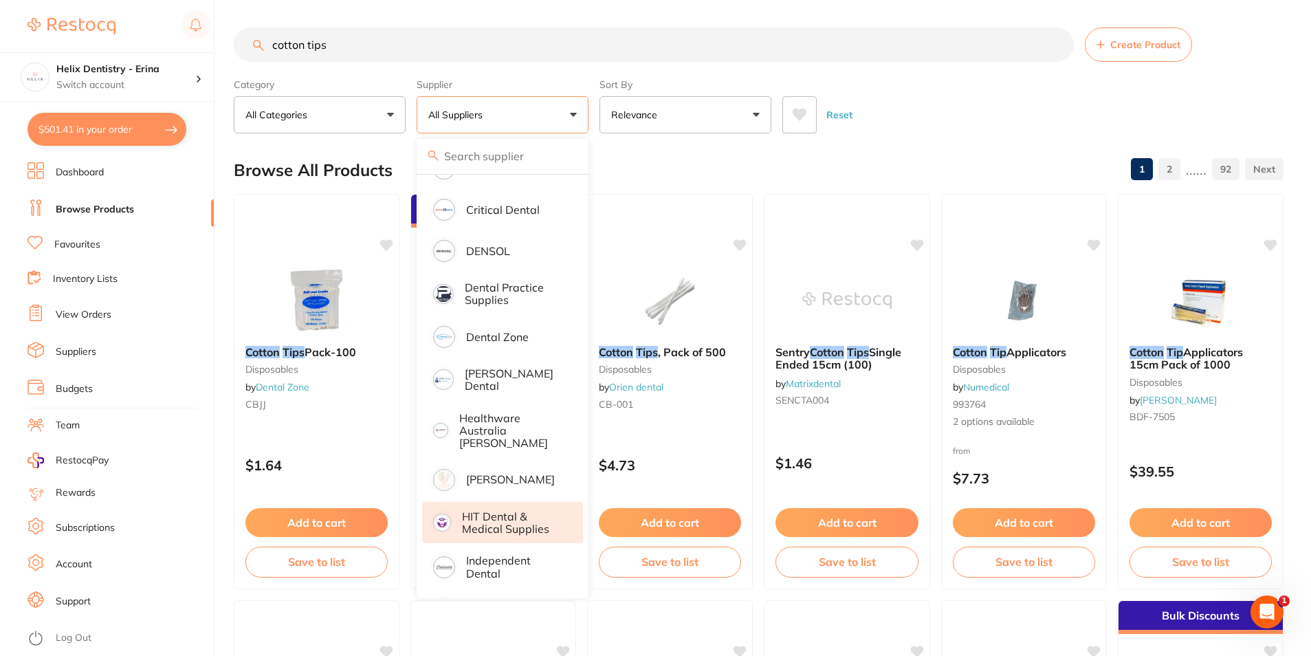
scroll to position [344, 0]
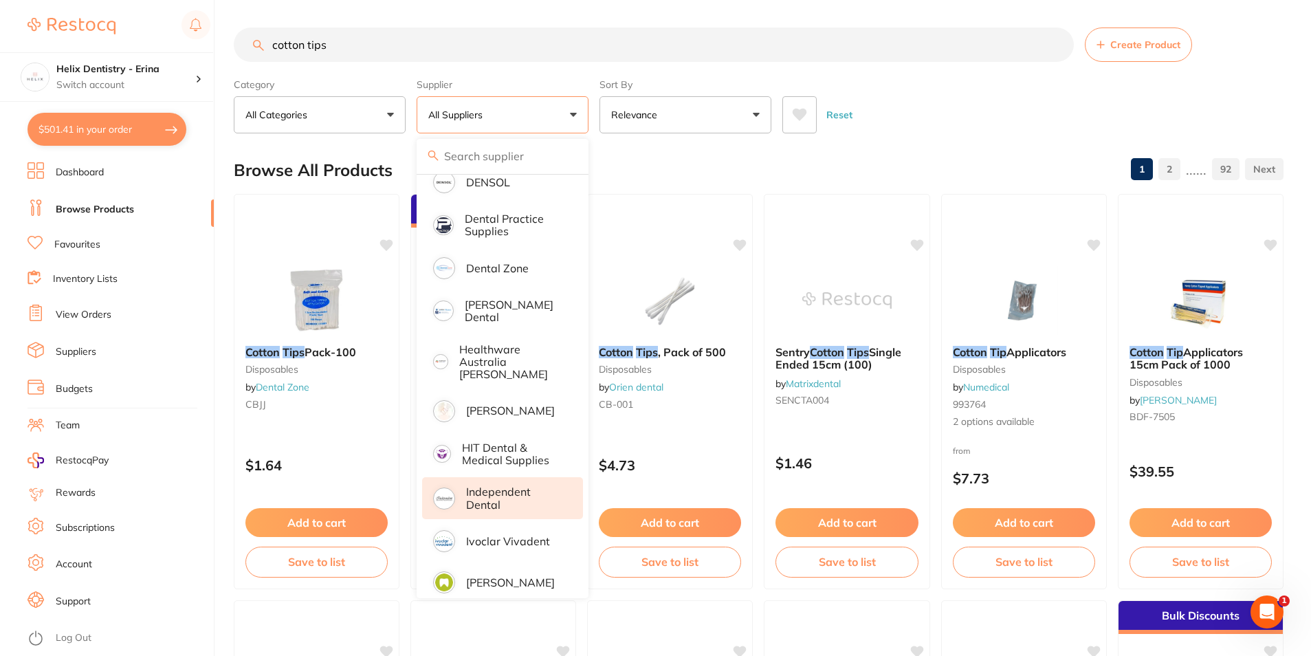
click at [529, 493] on p "Independent Dental" at bounding box center [515, 497] width 98 height 25
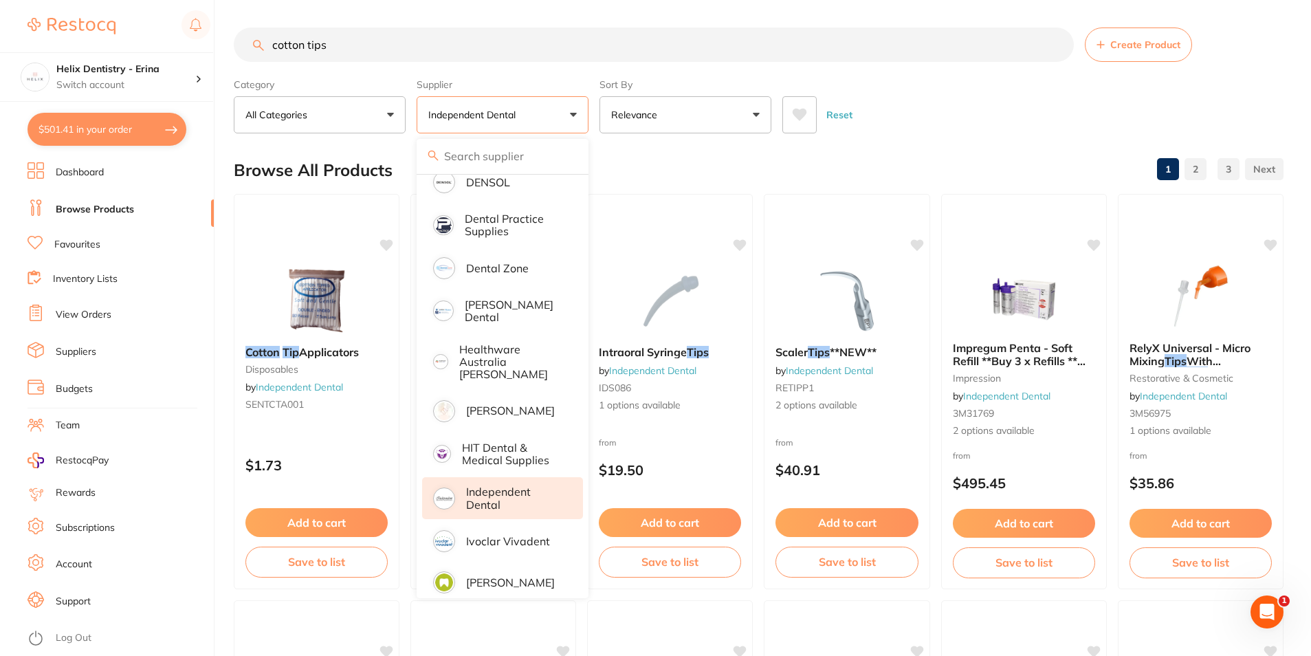
click at [940, 107] on div "Reset" at bounding box center [1027, 109] width 490 height 48
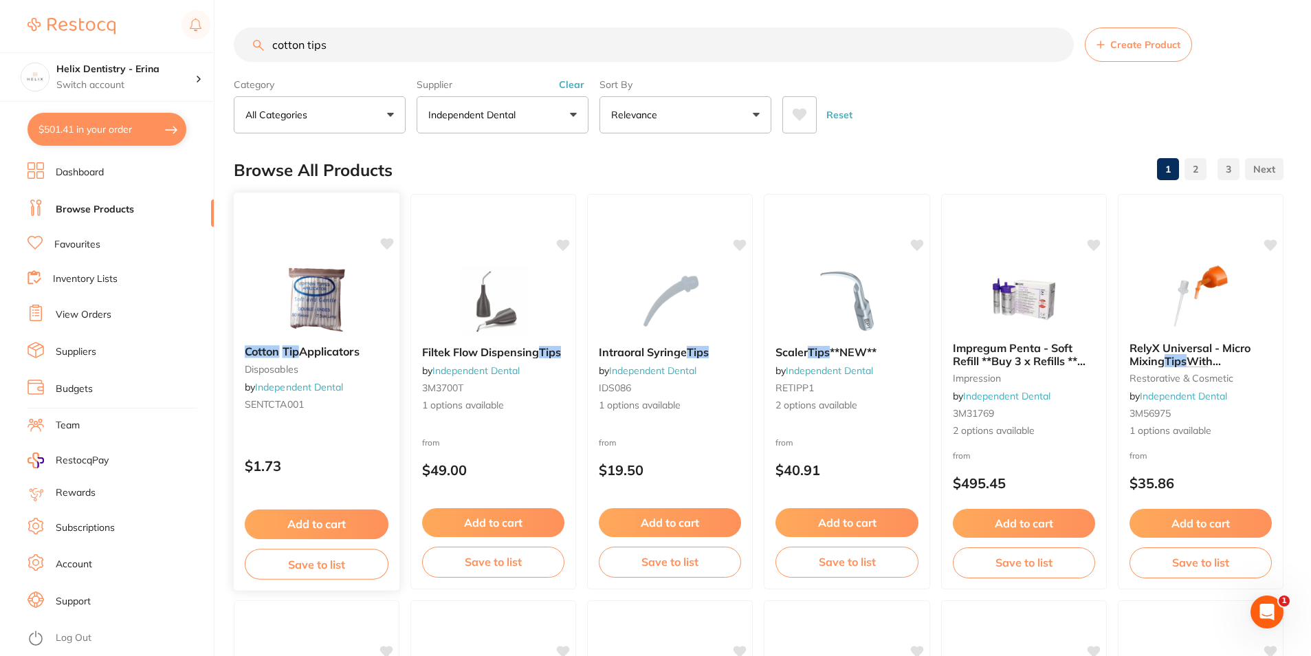
scroll to position [0, 0]
drag, startPoint x: 316, startPoint y: 520, endPoint x: 380, endPoint y: 509, distance: 64.9
click at [316, 520] on button "Add to cart" at bounding box center [316, 522] width 142 height 29
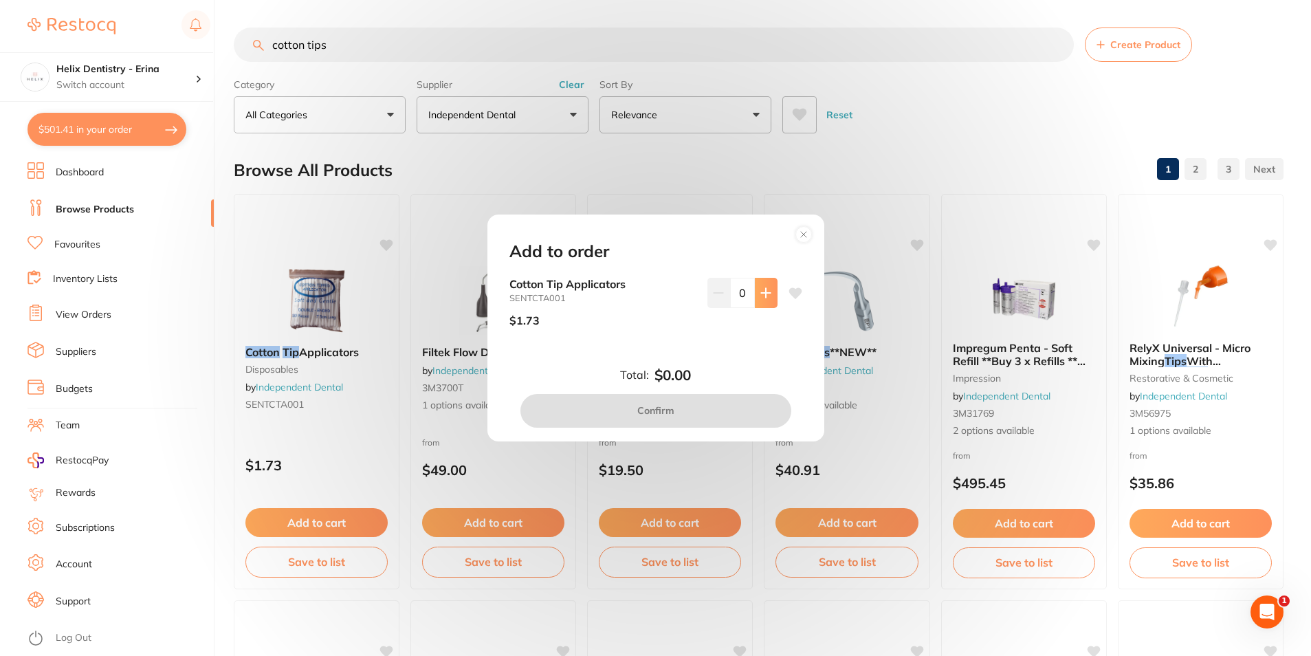
click at [770, 291] on button at bounding box center [766, 293] width 23 height 30
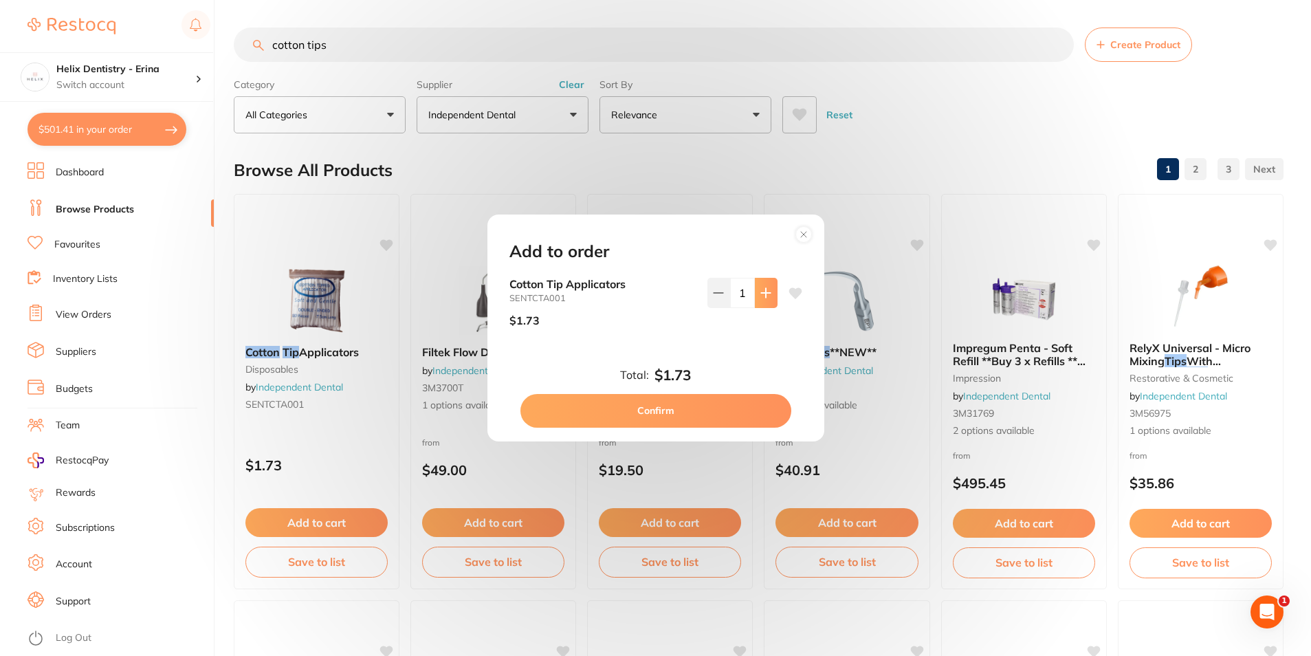
click at [770, 291] on button at bounding box center [766, 293] width 23 height 30
type input "5"
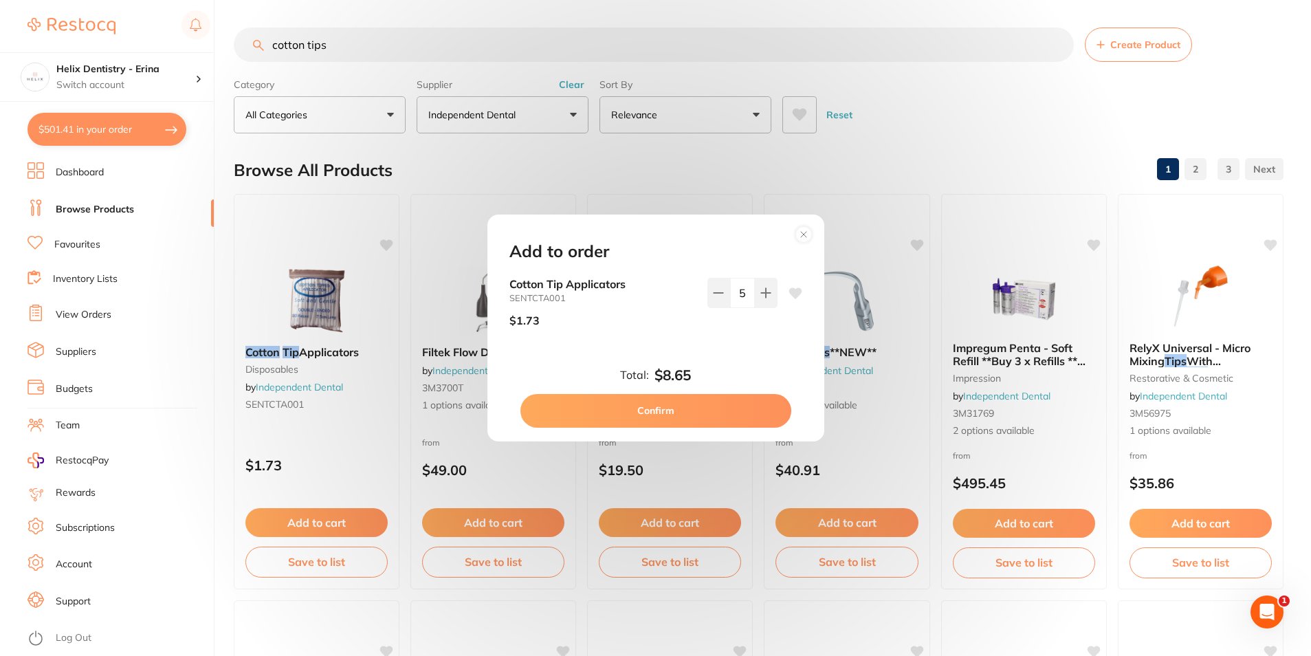
click at [721, 413] on button "Confirm" at bounding box center [655, 410] width 271 height 33
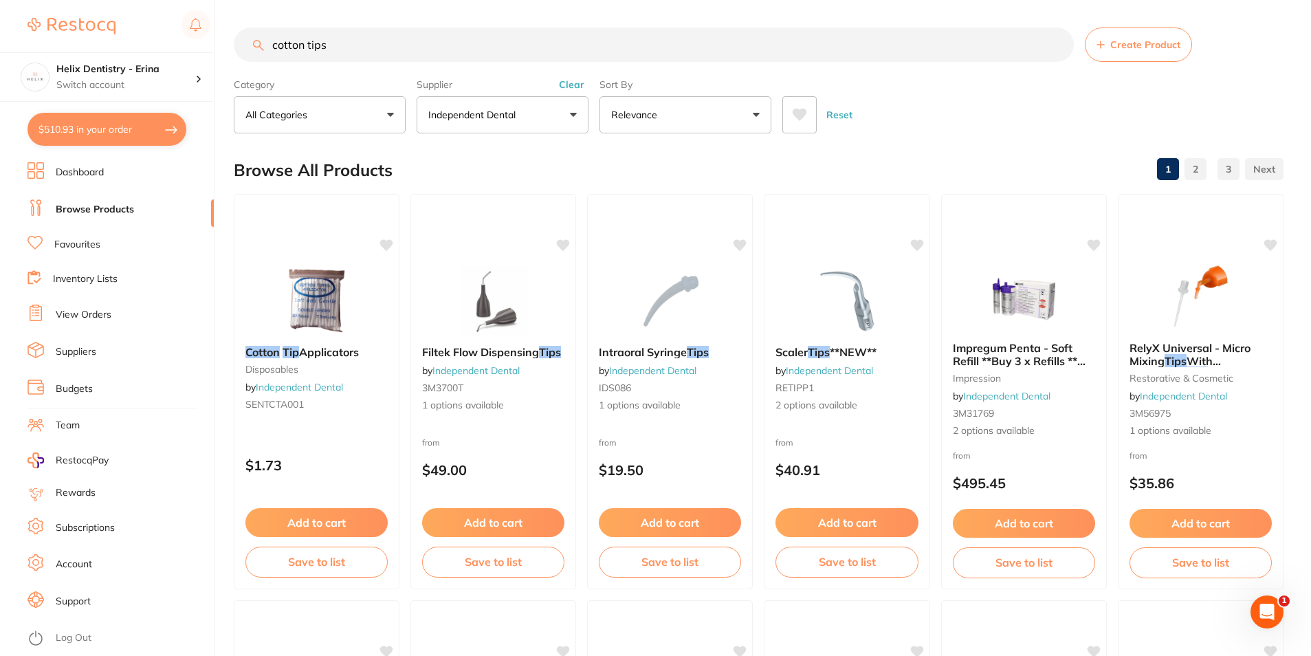
drag, startPoint x: 355, startPoint y: 41, endPoint x: 162, endPoint y: 30, distance: 194.2
click at [162, 30] on div "$510.93 Helix Dentistry - Erina Switch account Helix Dentristry - Long Jetty He…" at bounding box center [655, 328] width 1311 height 656
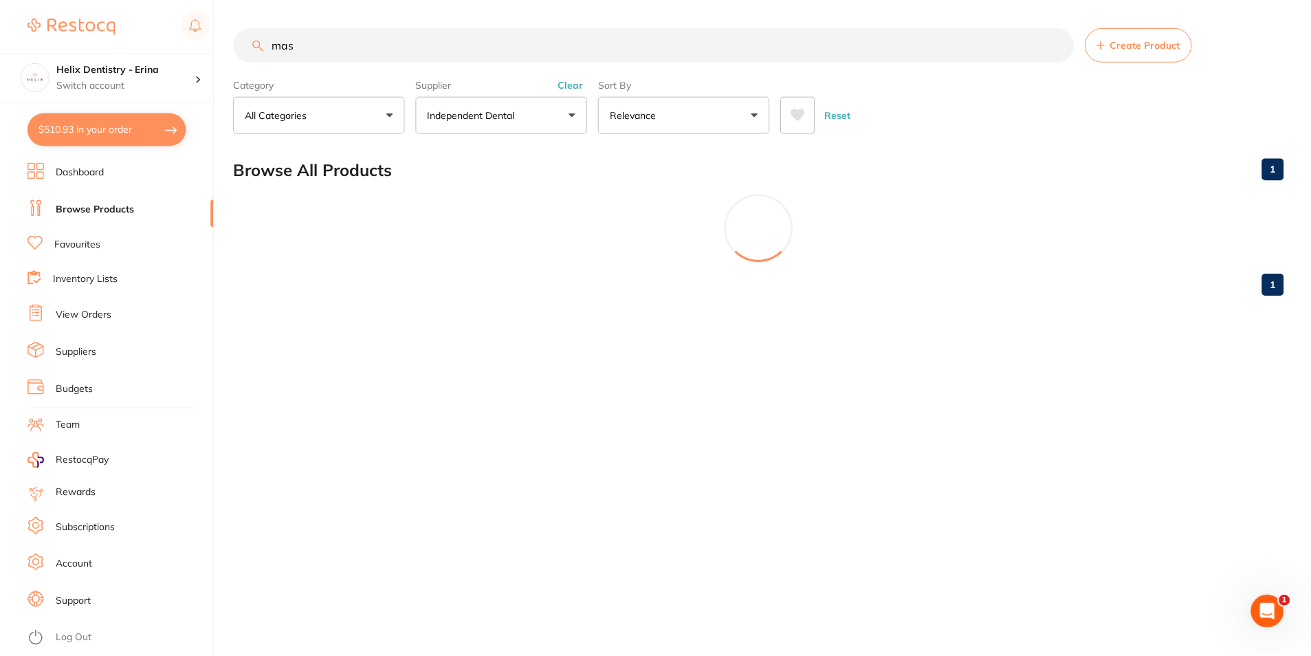
scroll to position [344, 0]
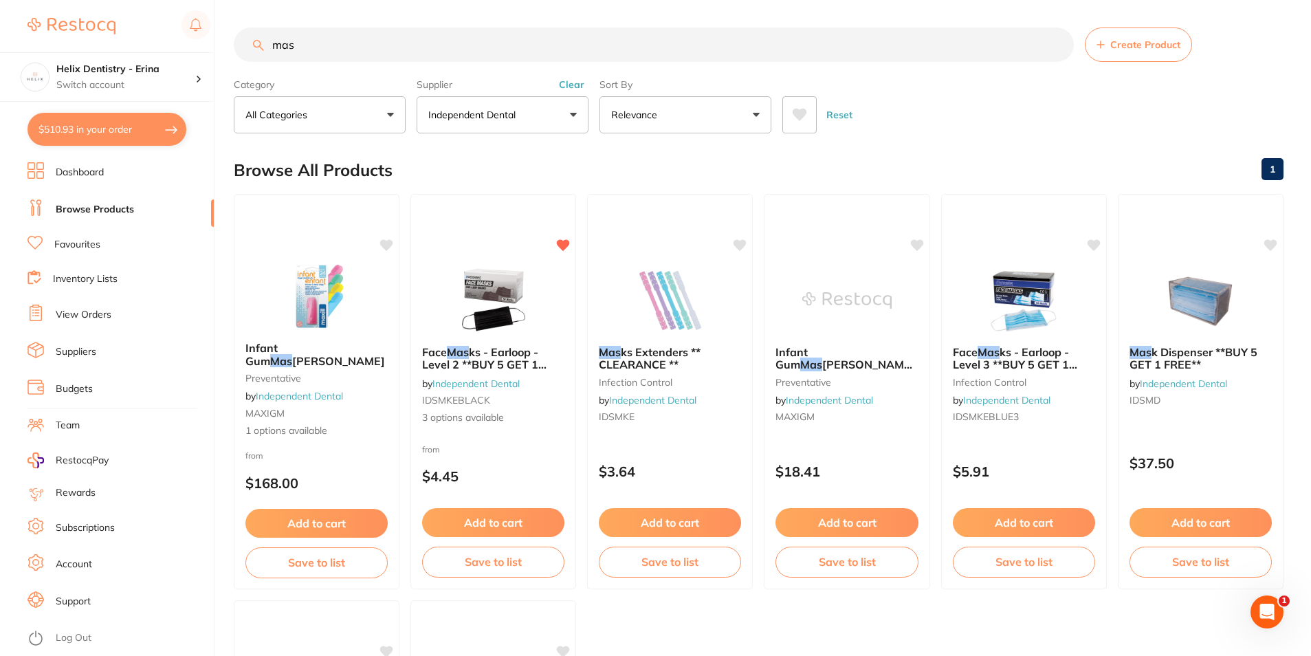
type input "mask"
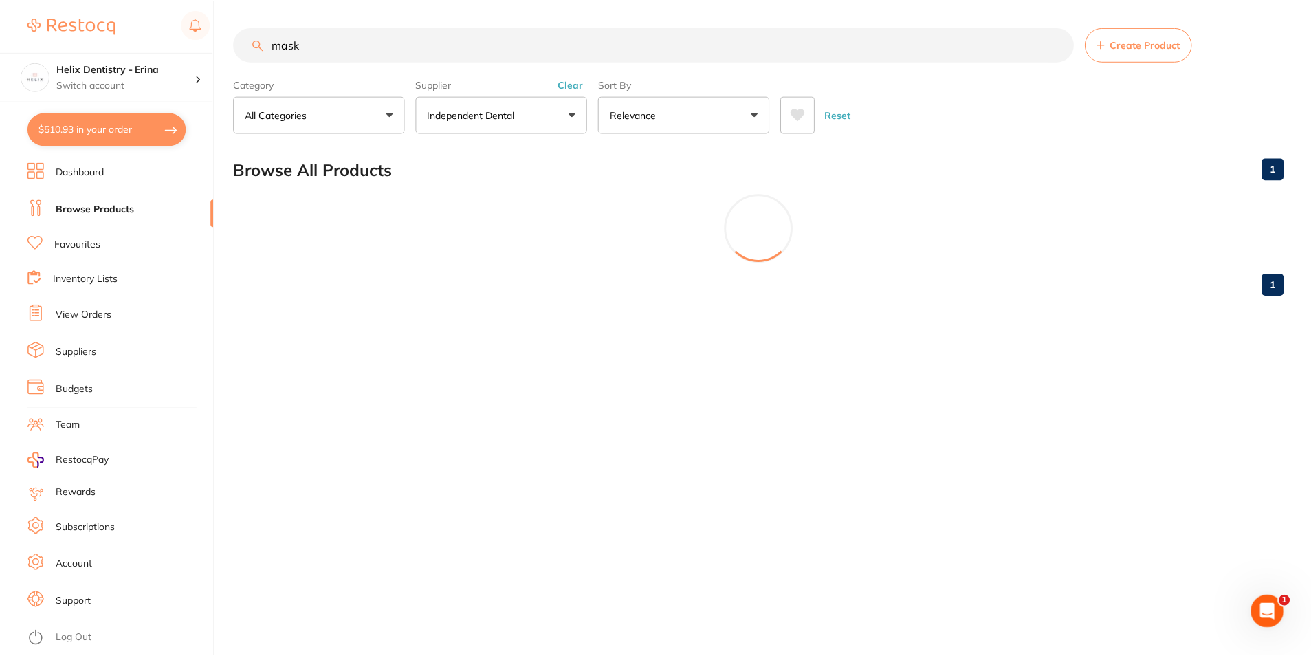
scroll to position [385, 0]
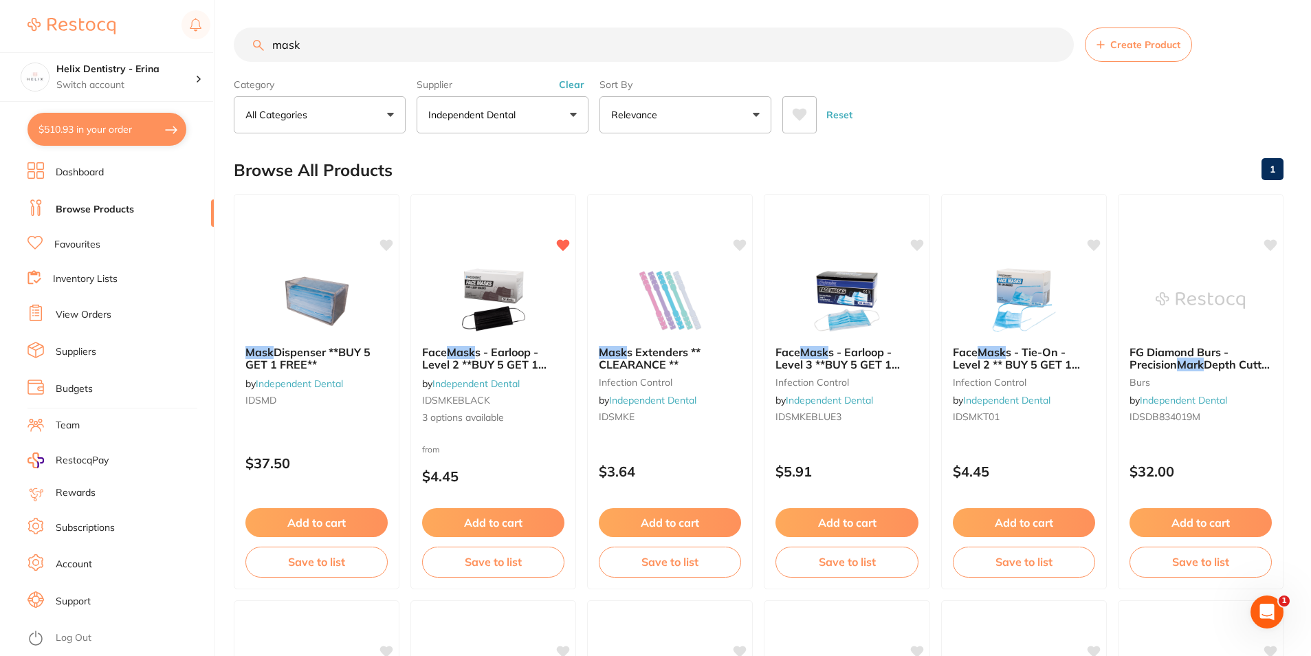
click at [505, 113] on p "Independent Dental" at bounding box center [474, 115] width 93 height 14
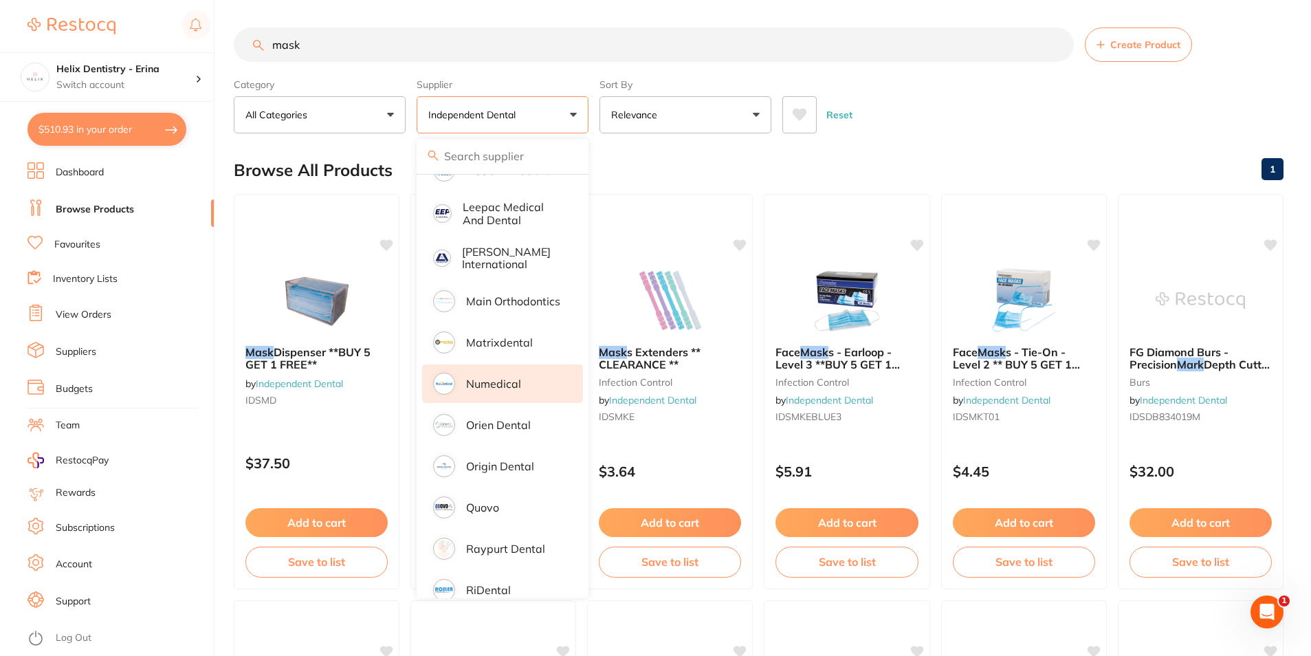
scroll to position [798, 0]
click at [519, 377] on p "Numedical" at bounding box center [493, 383] width 55 height 12
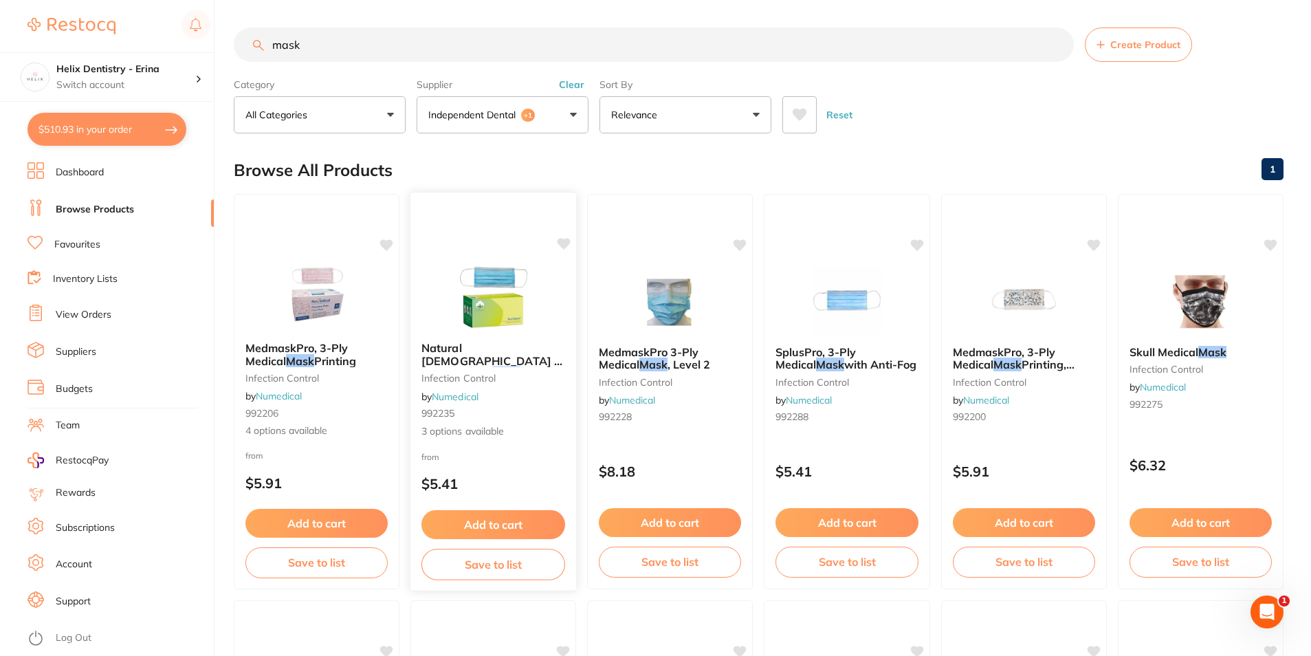
scroll to position [69, 0]
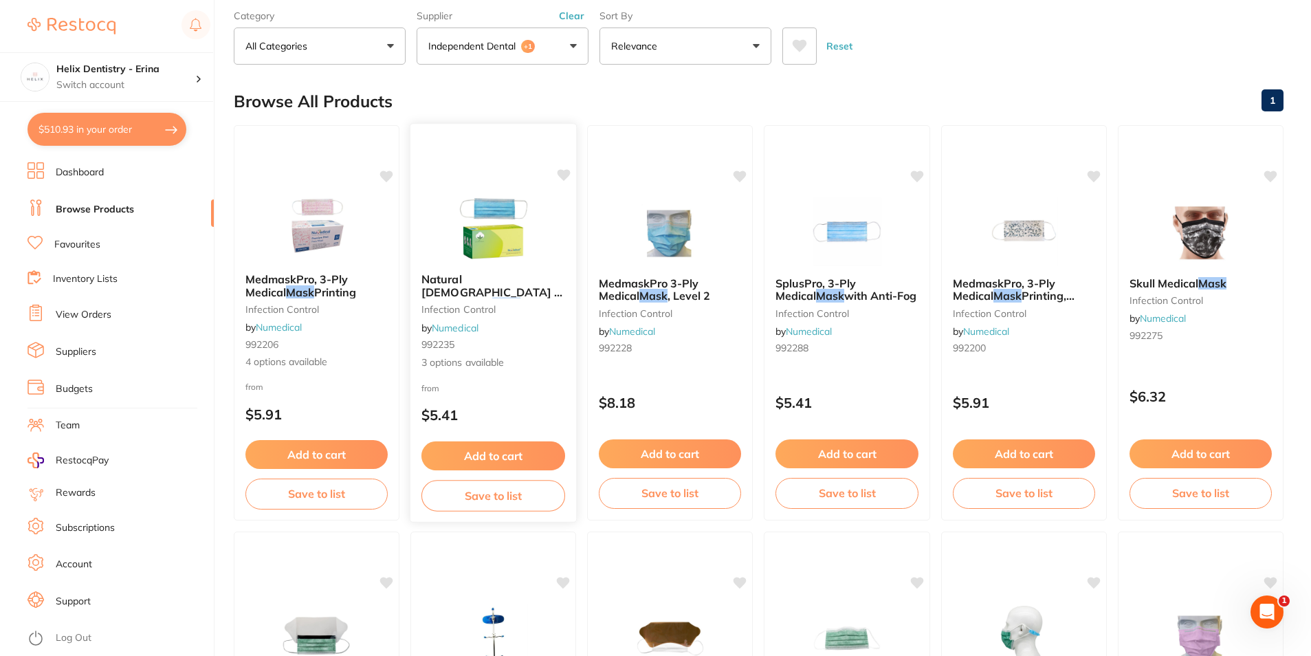
click at [510, 298] on span ". 10% of the profit goes to National [MEDICAL_DATA] Foundation" at bounding box center [492, 324] width 142 height 52
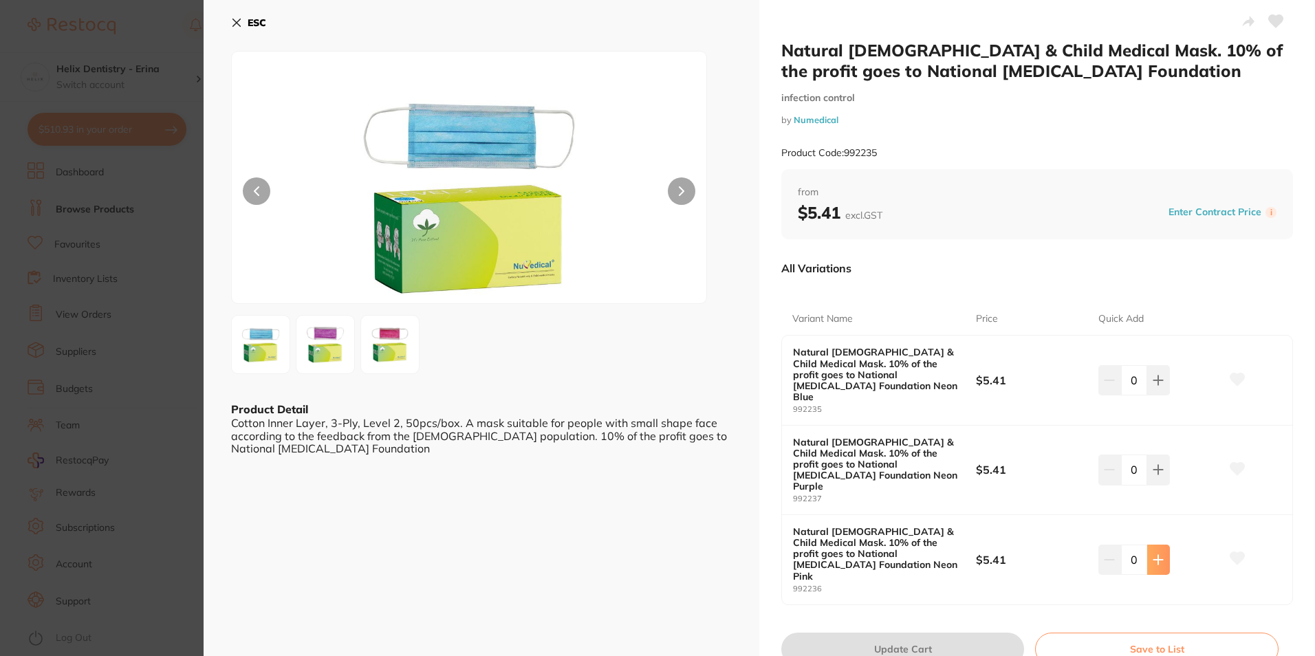
click at [1159, 555] on icon at bounding box center [1158, 559] width 9 height 9
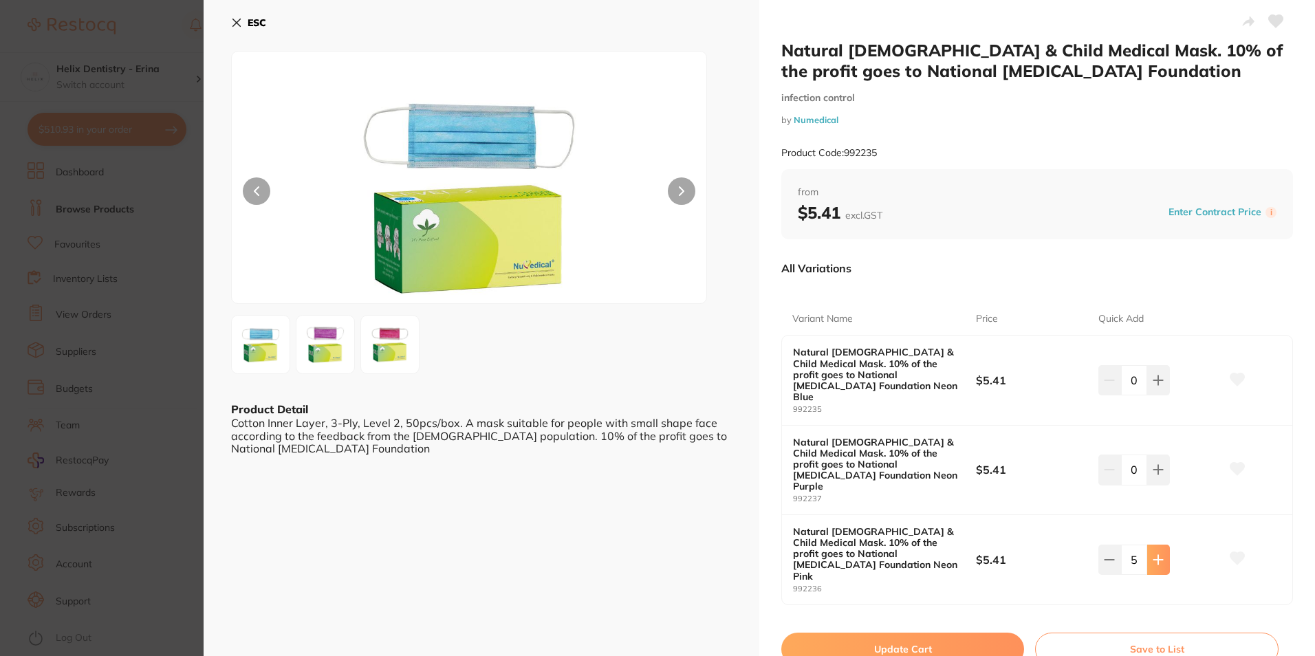
click at [1152, 554] on icon at bounding box center [1157, 559] width 11 height 11
click at [1162, 545] on button at bounding box center [1158, 560] width 23 height 30
type input "8"
click at [960, 633] on button "Update Cart" at bounding box center [902, 649] width 243 height 33
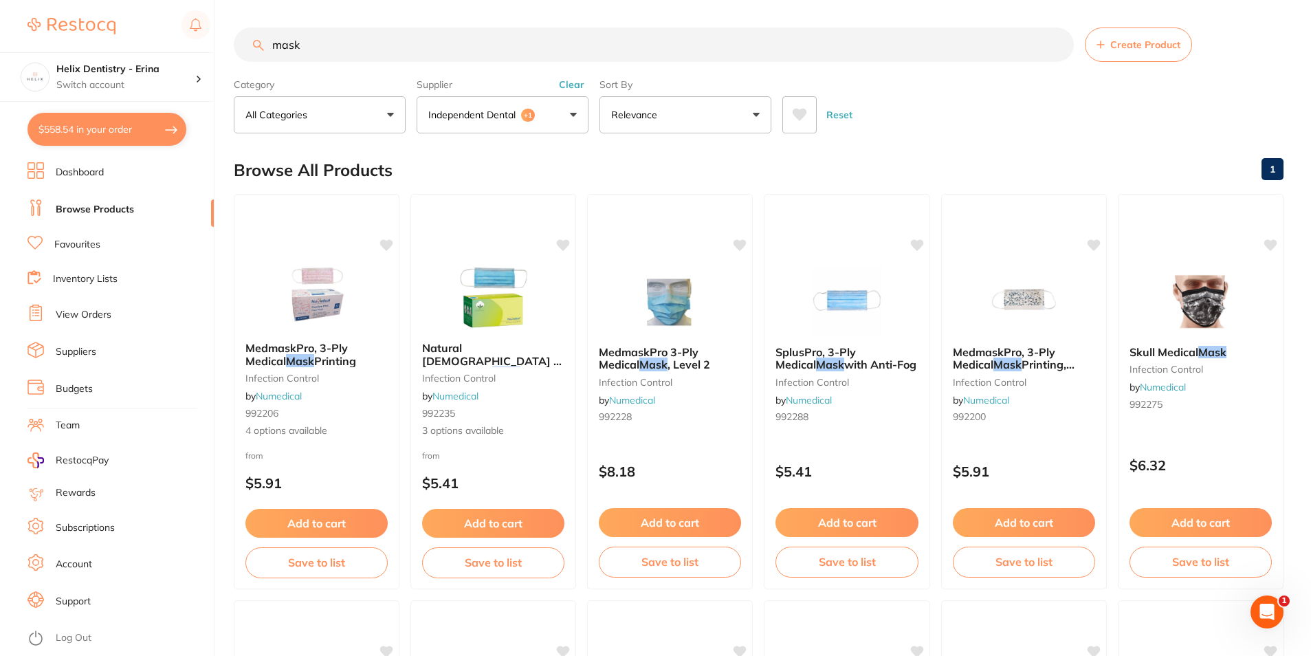
drag, startPoint x: 341, startPoint y: 43, endPoint x: 243, endPoint y: 53, distance: 98.2
click at [243, 36] on input "mask" at bounding box center [654, 45] width 840 height 34
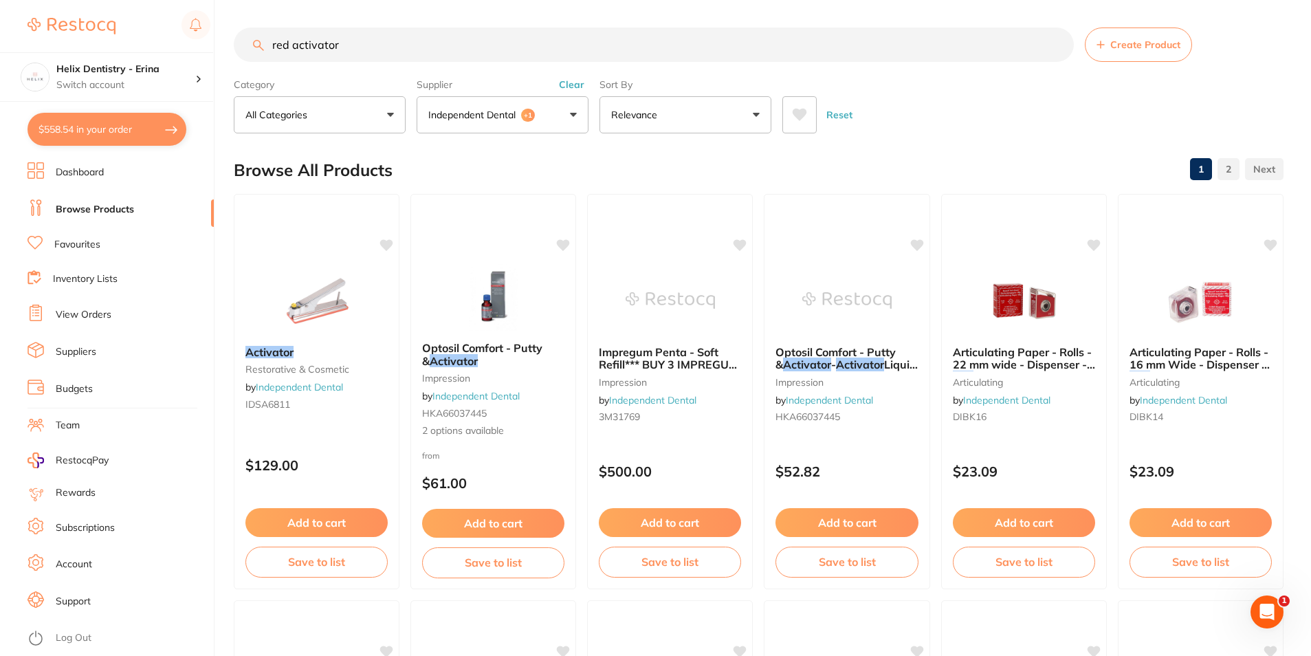
drag, startPoint x: 326, startPoint y: 43, endPoint x: 307, endPoint y: 63, distance: 27.7
click at [295, 47] on input "red activator" at bounding box center [654, 45] width 840 height 34
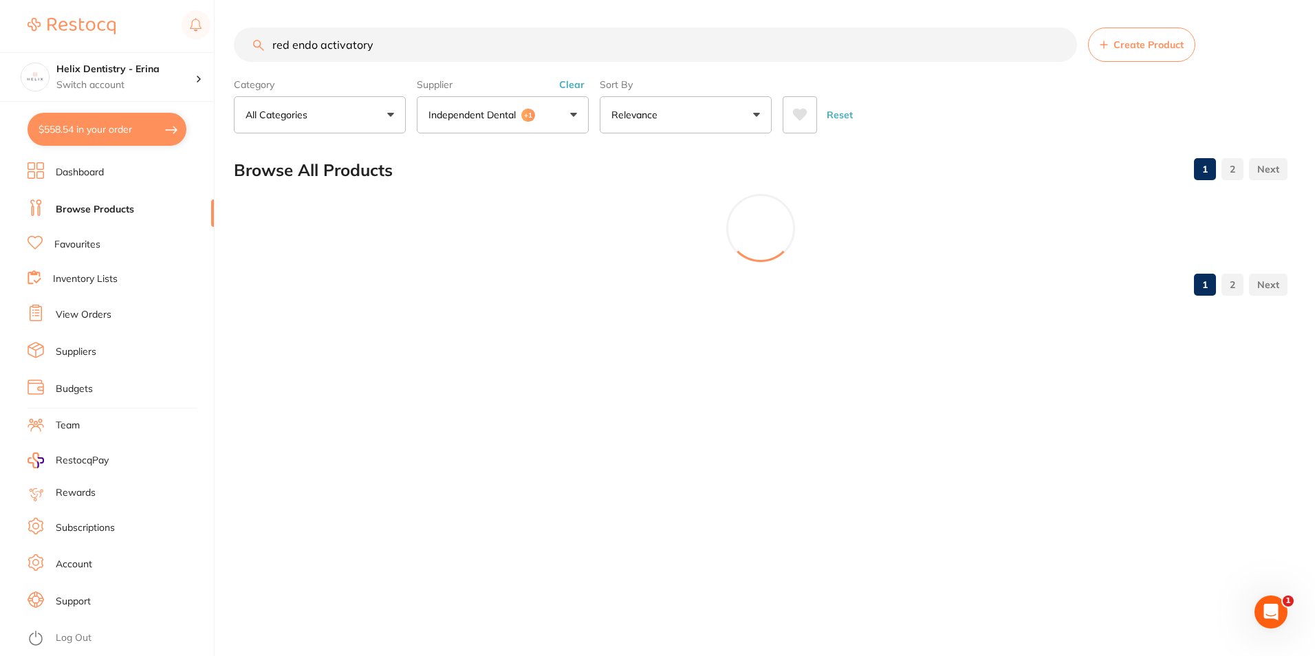
click at [456, 116] on p "Independent Dental" at bounding box center [474, 115] width 93 height 14
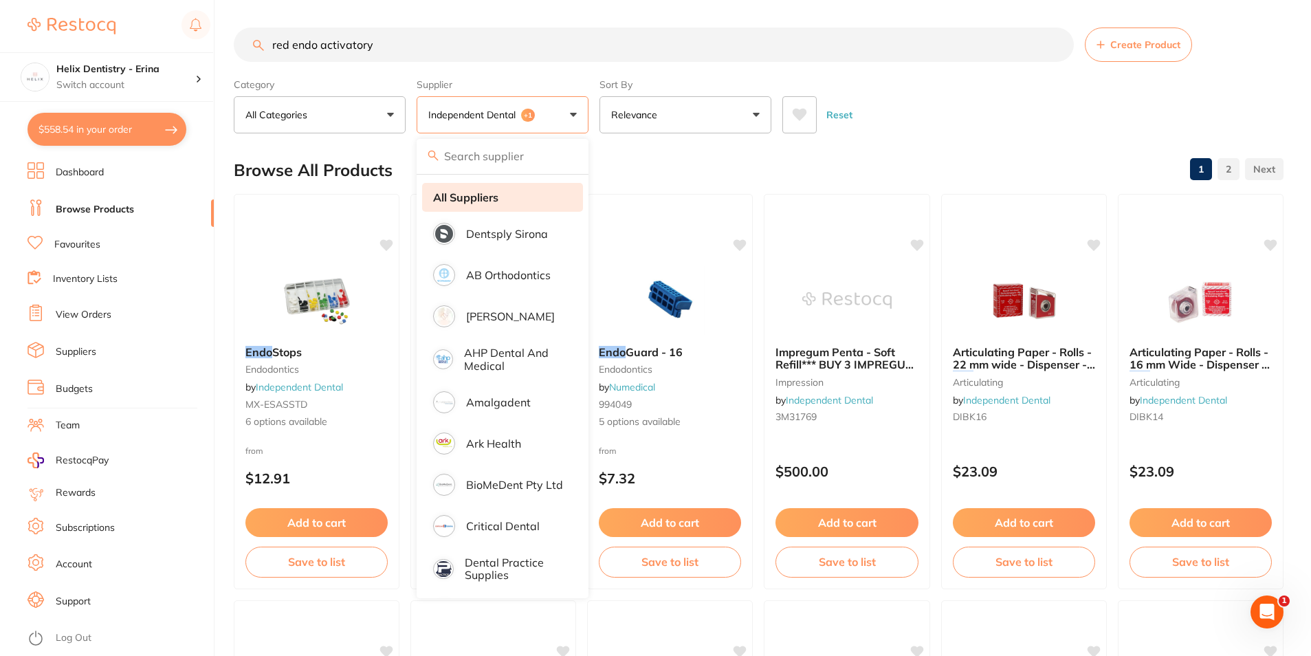
click at [511, 188] on li "All Suppliers" at bounding box center [502, 197] width 161 height 29
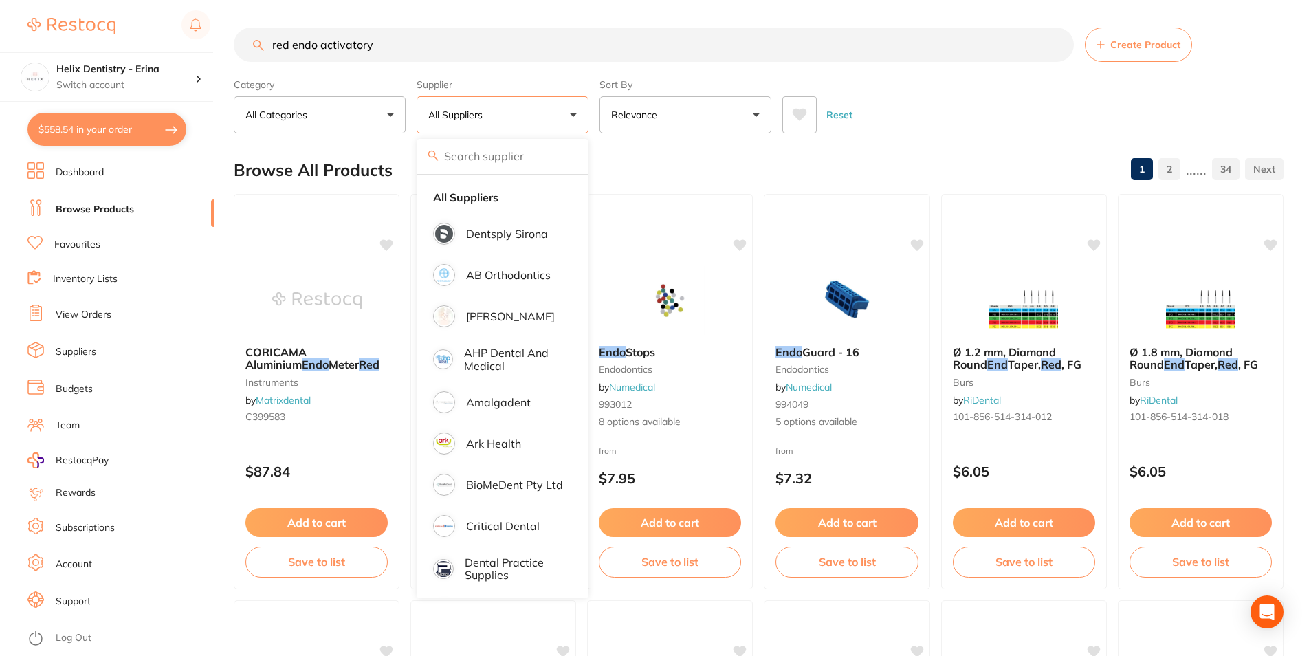
click at [429, 51] on input "red endo activatory" at bounding box center [654, 45] width 840 height 34
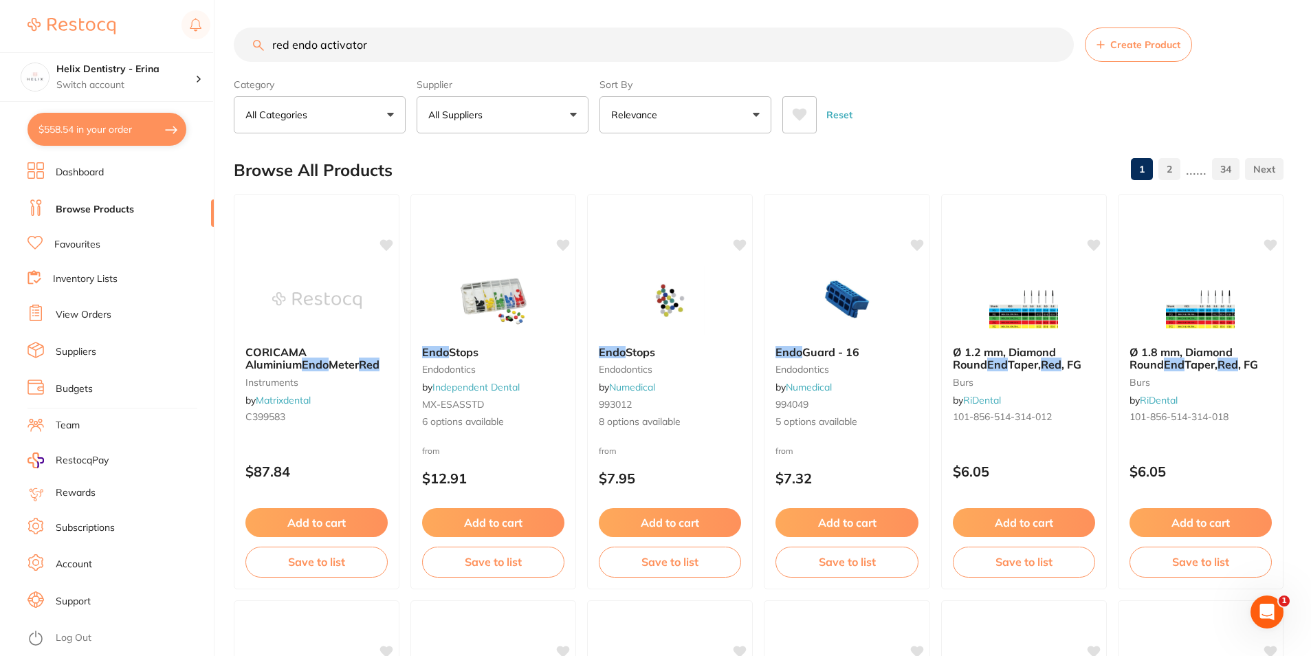
type input "red endo activator"
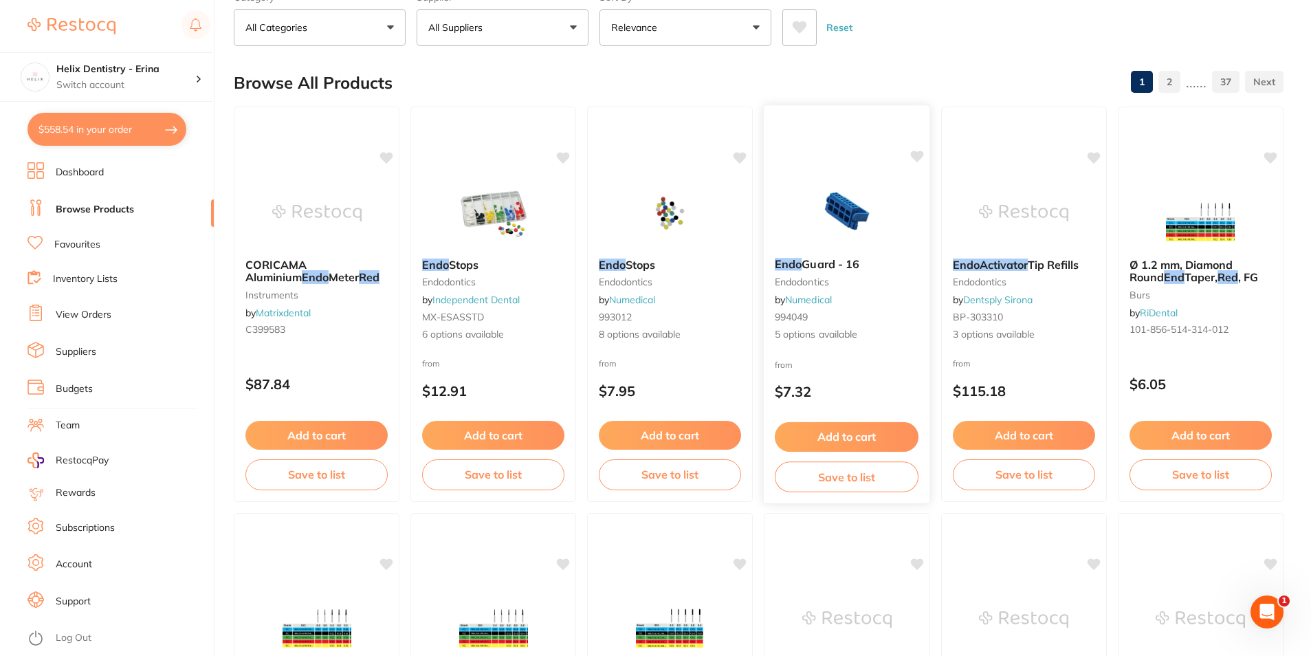
scroll to position [206, 0]
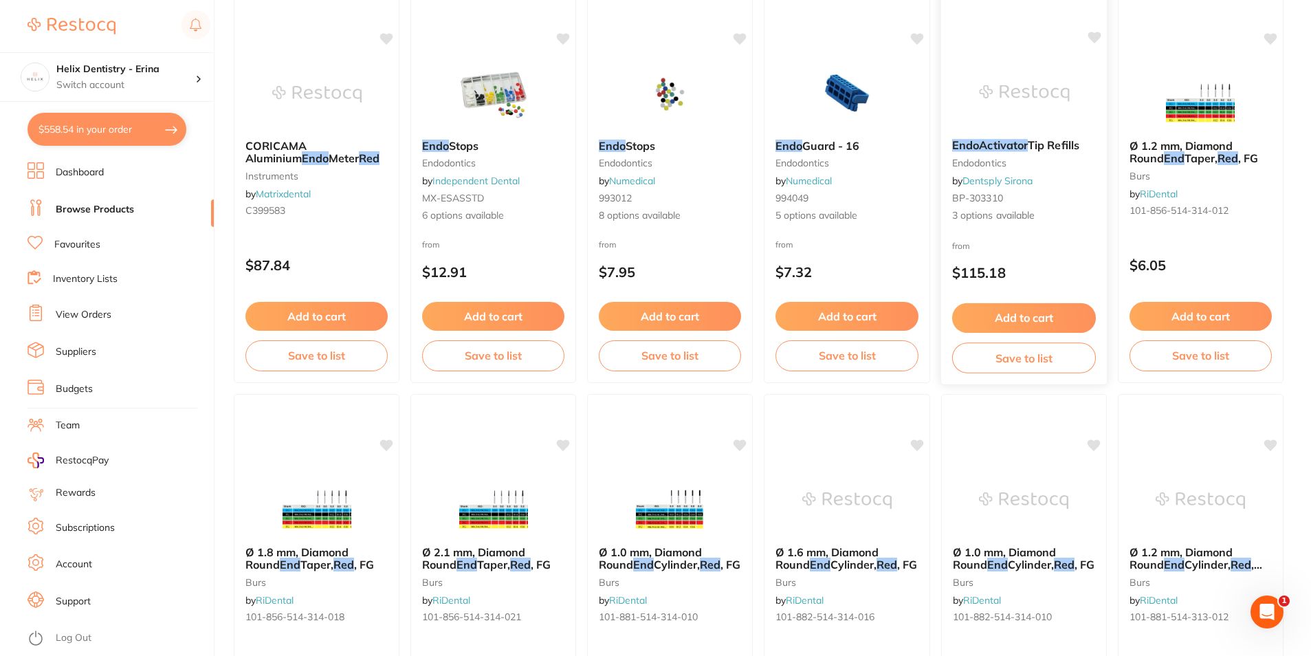
click at [990, 140] on em "EndoActivator" at bounding box center [990, 145] width 76 height 14
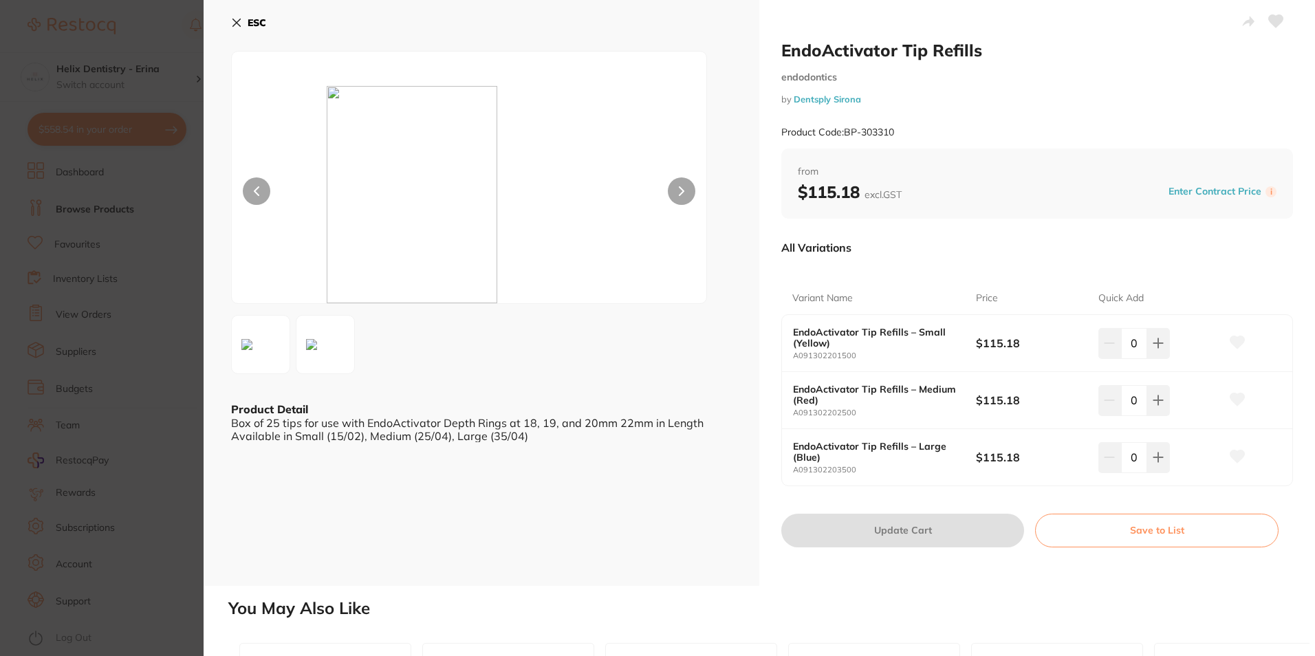
click at [696, 192] on div at bounding box center [469, 177] width 476 height 253
click at [690, 190] on button at bounding box center [682, 191] width 28 height 28
click at [258, 22] on b "ESC" at bounding box center [257, 23] width 19 height 12
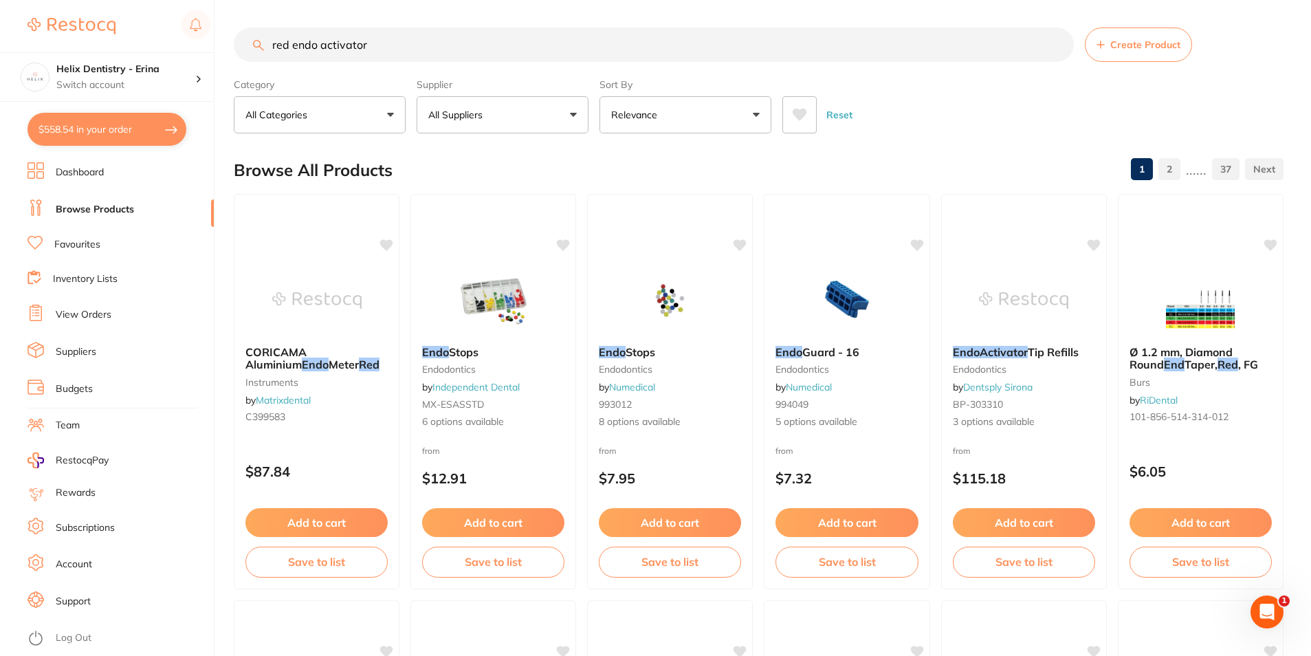
click at [1022, 348] on em "EndoActivator" at bounding box center [990, 352] width 75 height 14
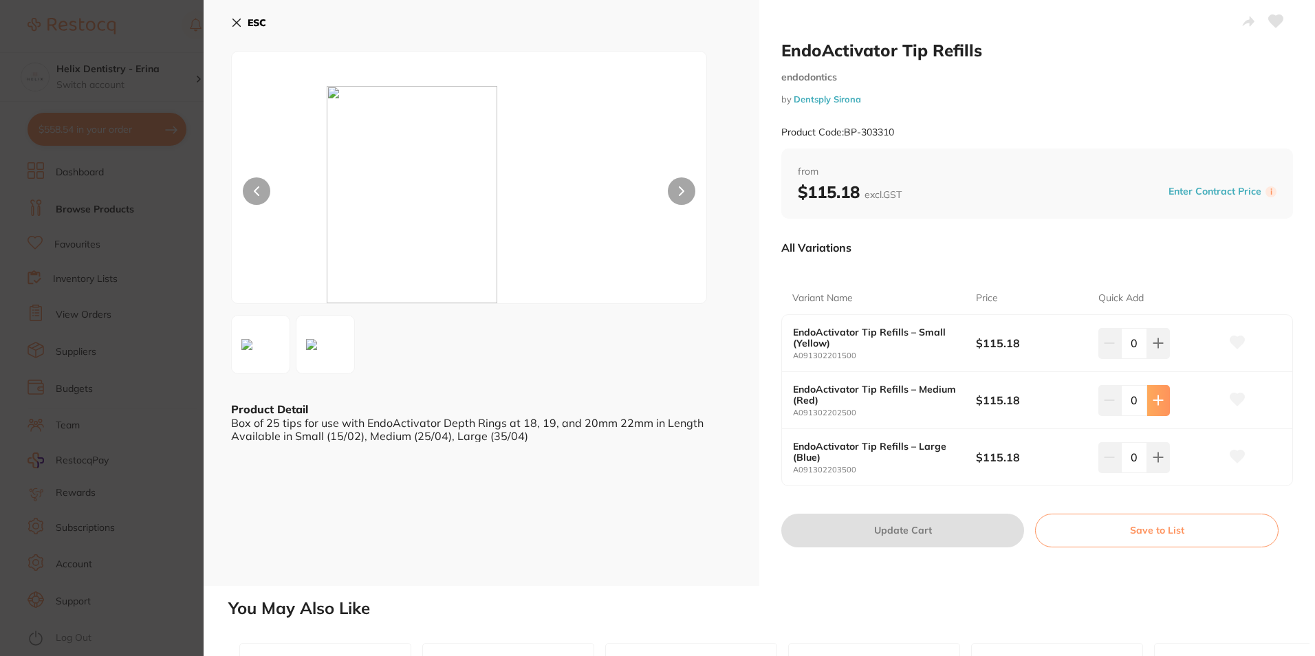
click at [1161, 397] on icon at bounding box center [1157, 400] width 11 height 11
type input "1"
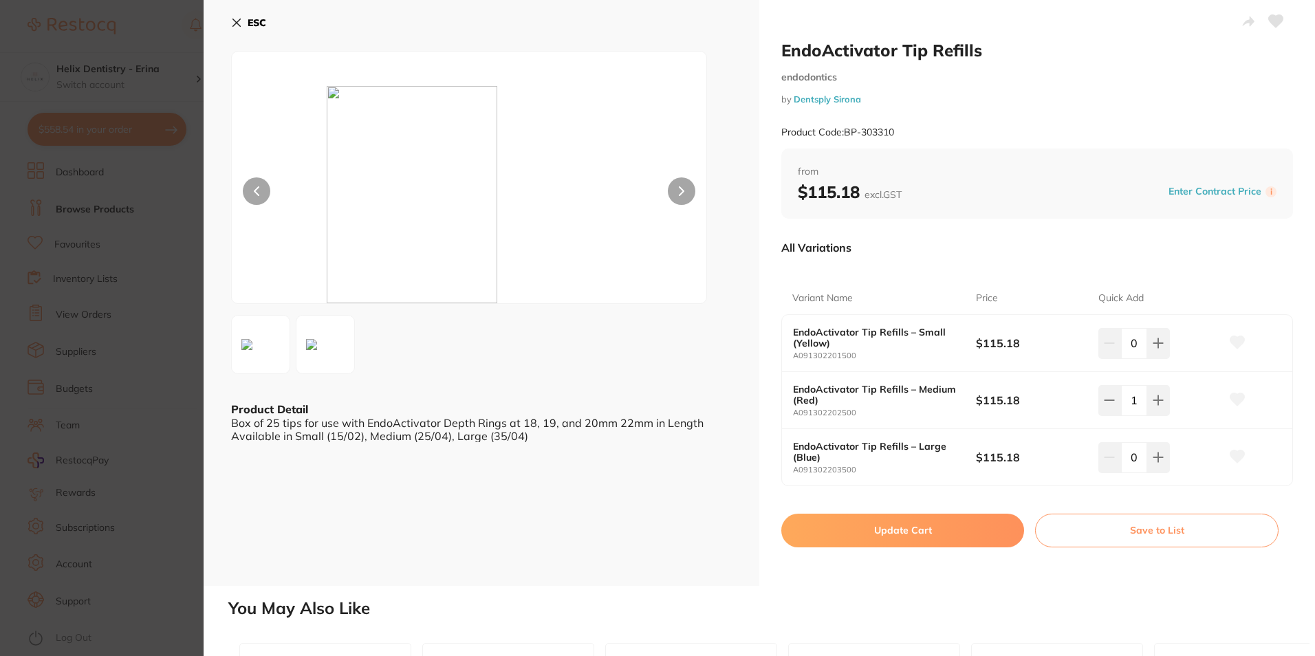
click at [921, 523] on button "Update Cart" at bounding box center [902, 530] width 243 height 33
checkbox input "false"
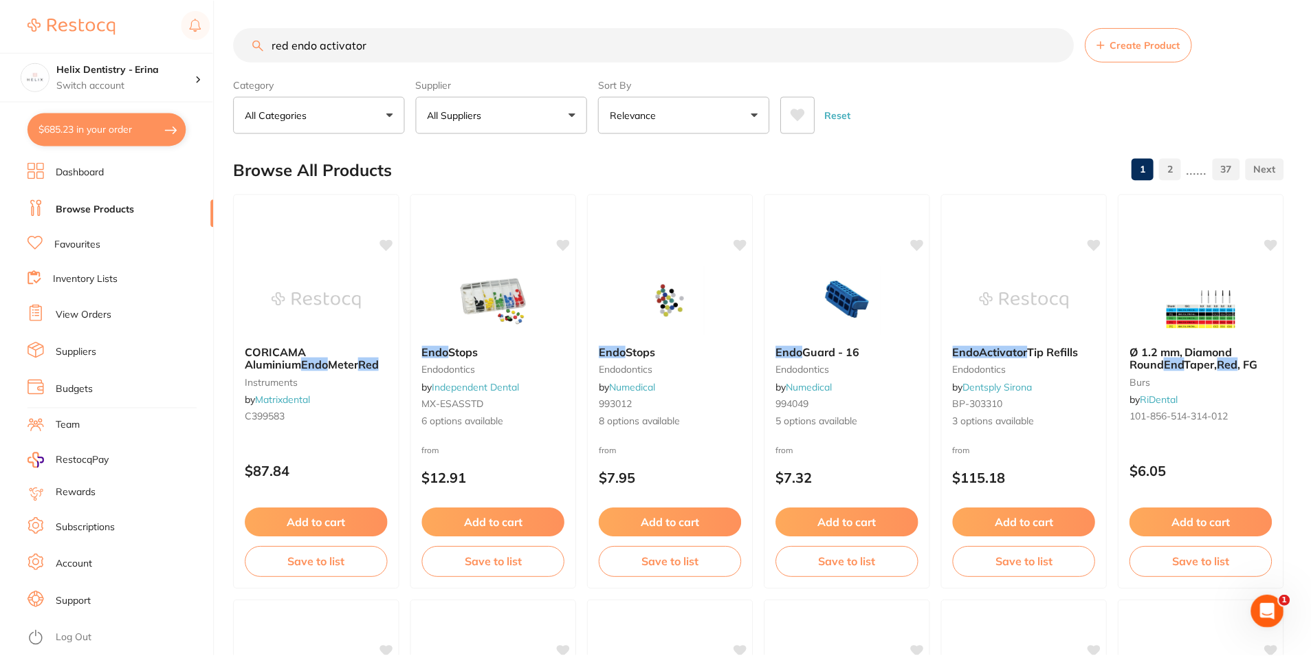
scroll to position [15, 0]
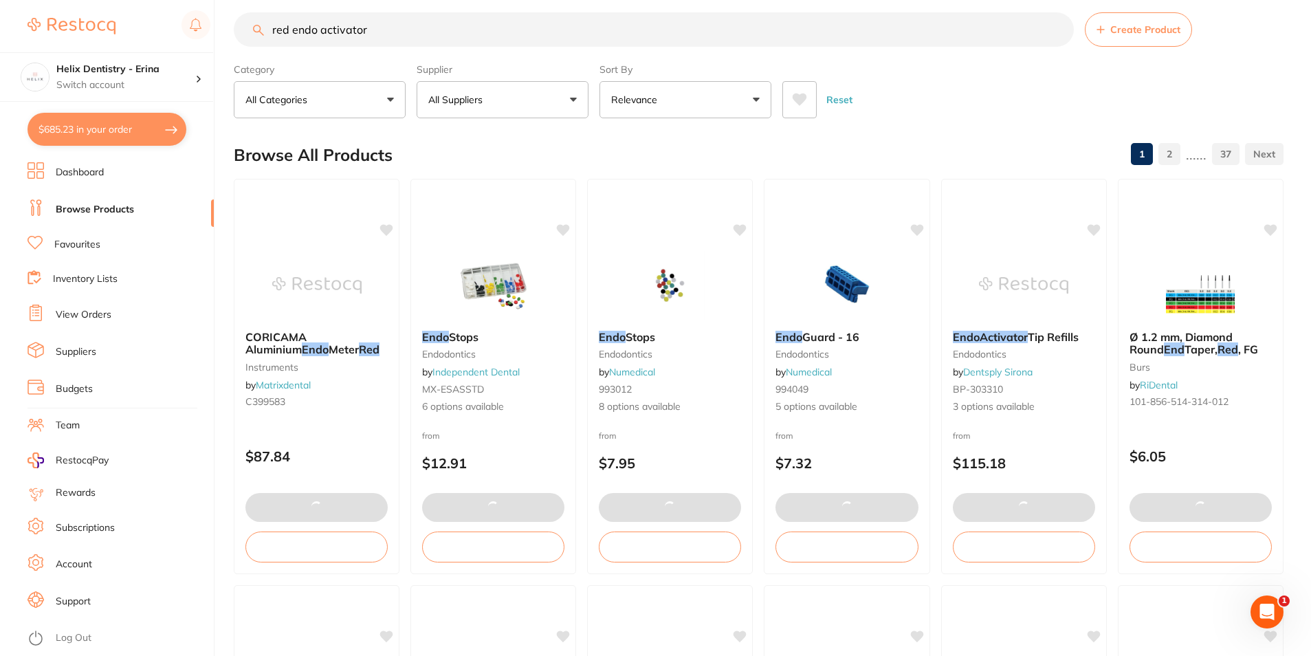
click at [101, 136] on button "$685.23 in your order" at bounding box center [107, 129] width 159 height 33
checkbox input "true"
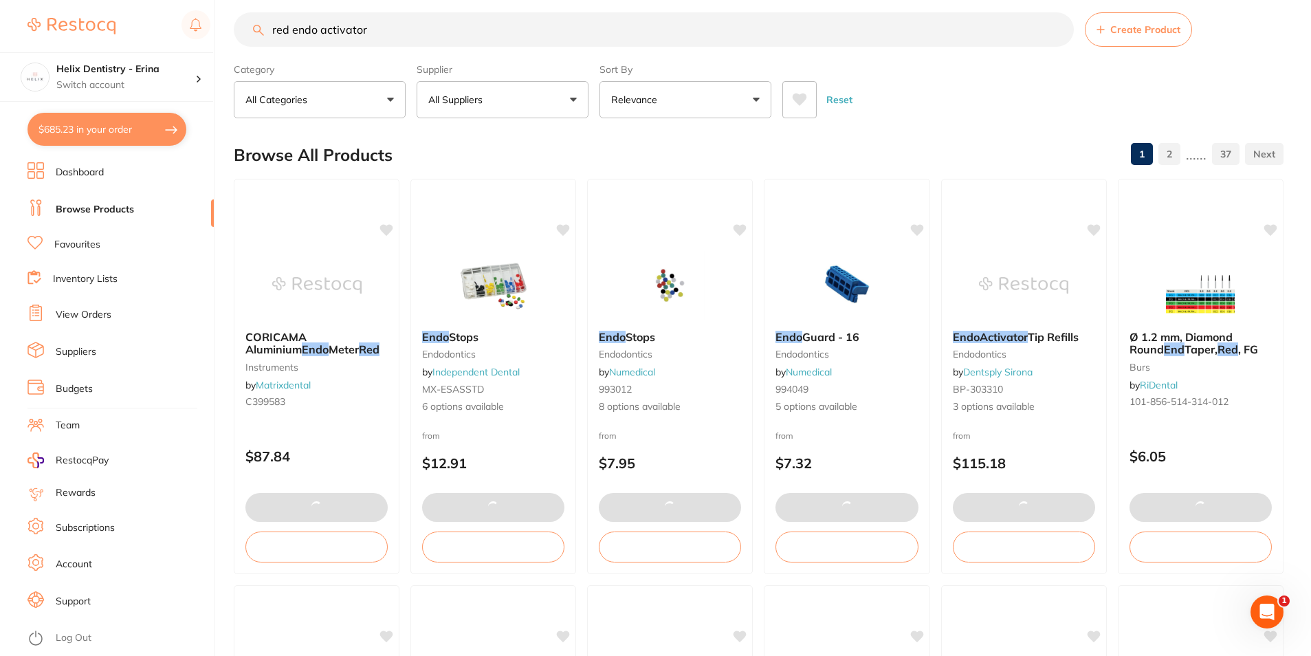
checkbox input "true"
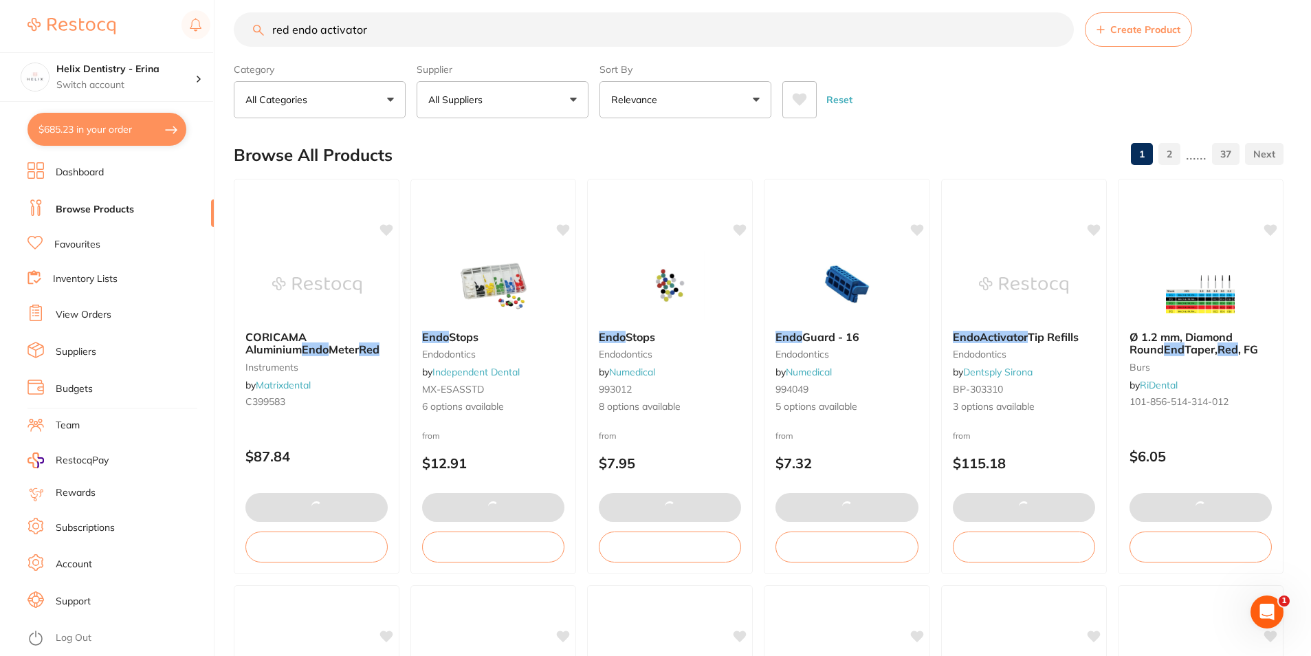
checkbox input "true"
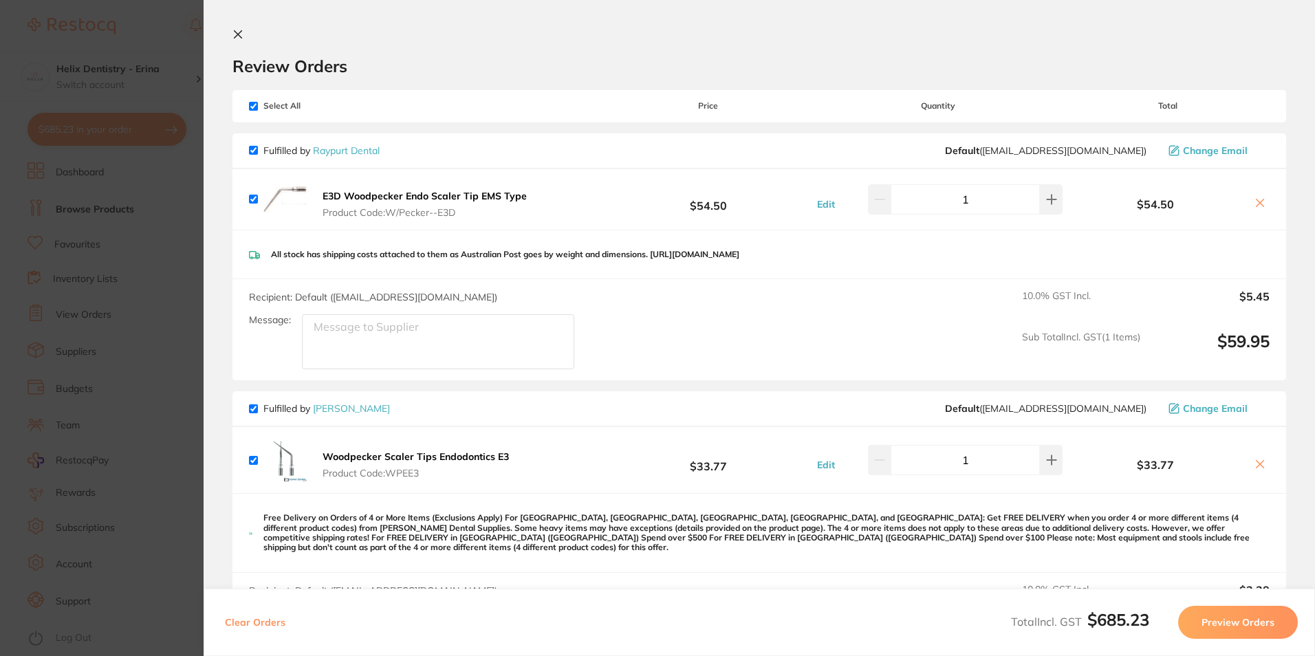
checkbox input "false"
checkbox input "true"
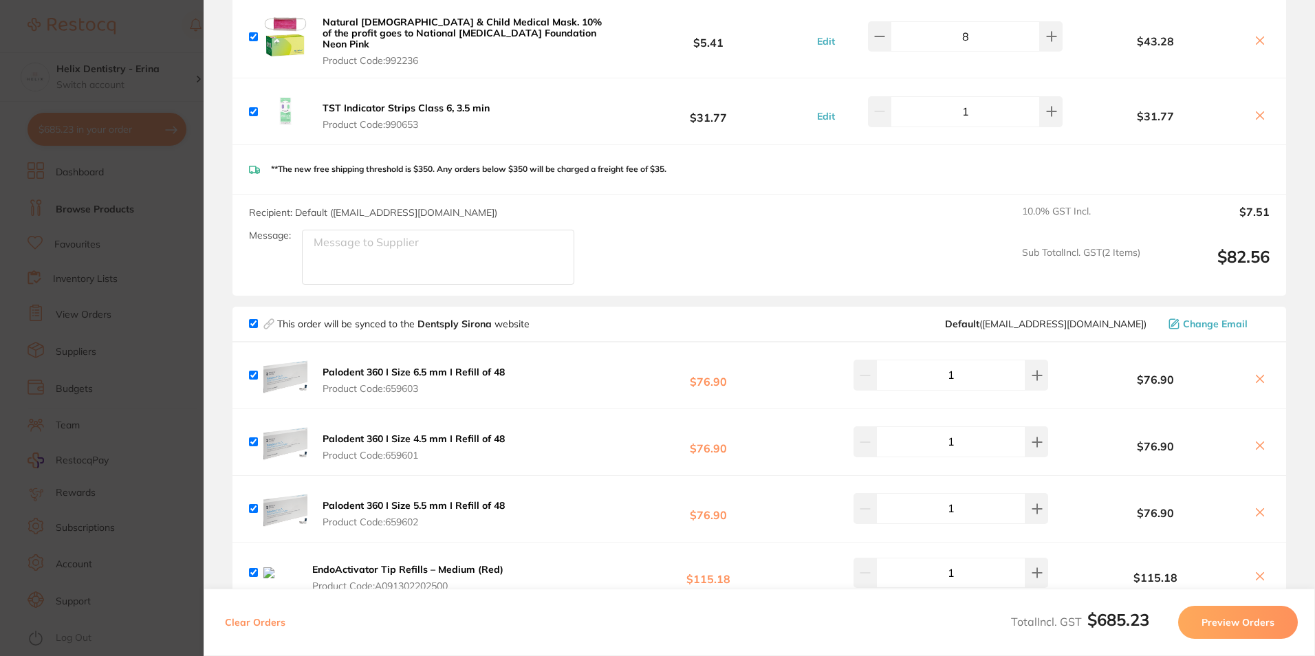
scroll to position [1375, 0]
